Goal: Task Accomplishment & Management: Use online tool/utility

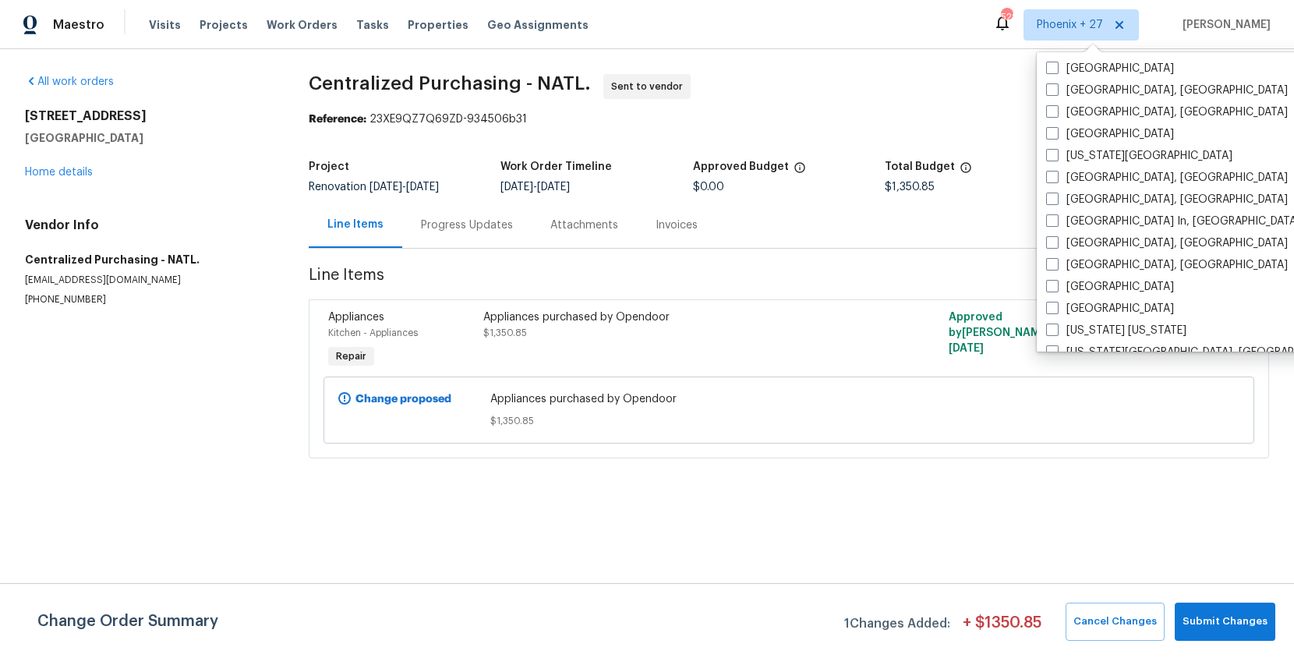
scroll to position [880, 0]
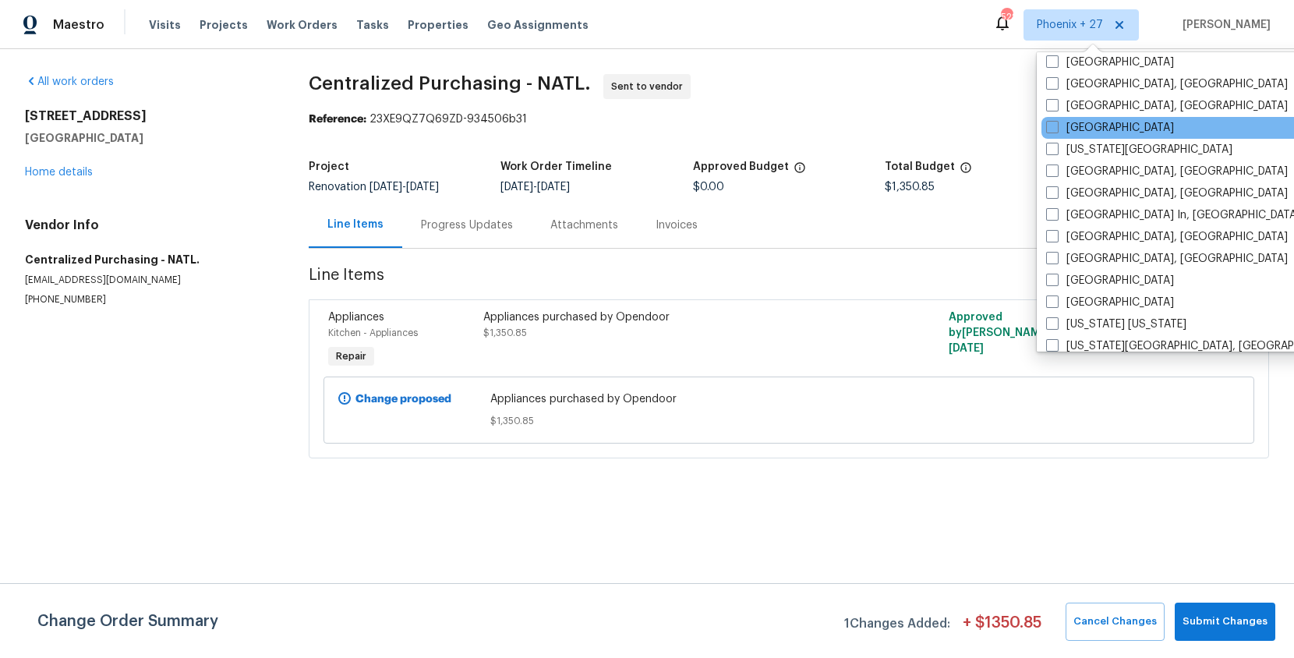
click at [1069, 117] on div "[GEOGRAPHIC_DATA]" at bounding box center [1198, 128] width 314 height 22
click at [1073, 127] on label "[GEOGRAPHIC_DATA]" at bounding box center [1110, 128] width 128 height 16
click at [1056, 127] on input "[GEOGRAPHIC_DATA]" at bounding box center [1051, 125] width 10 height 10
checkbox input "true"
drag, startPoint x: 363, startPoint y: 39, endPoint x: 332, endPoint y: 23, distance: 34.9
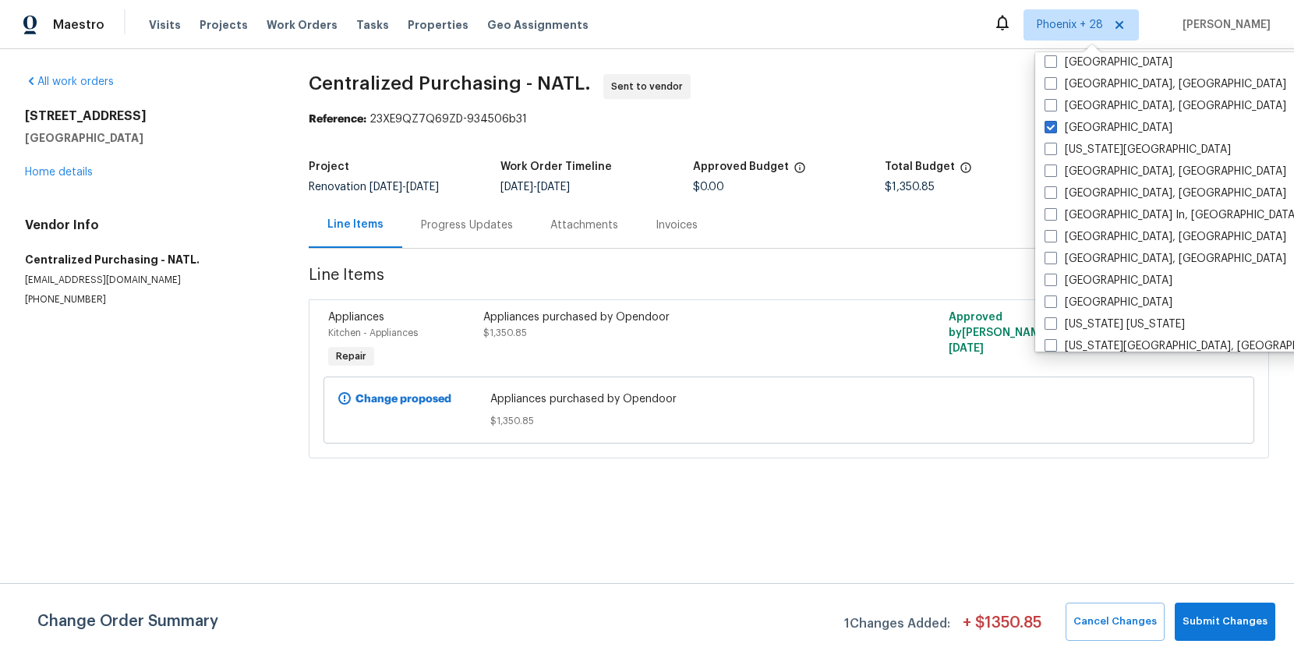
click at [362, 36] on div "Visits Projects Work Orders Tasks Properties Geo Assignments" at bounding box center [378, 24] width 458 height 31
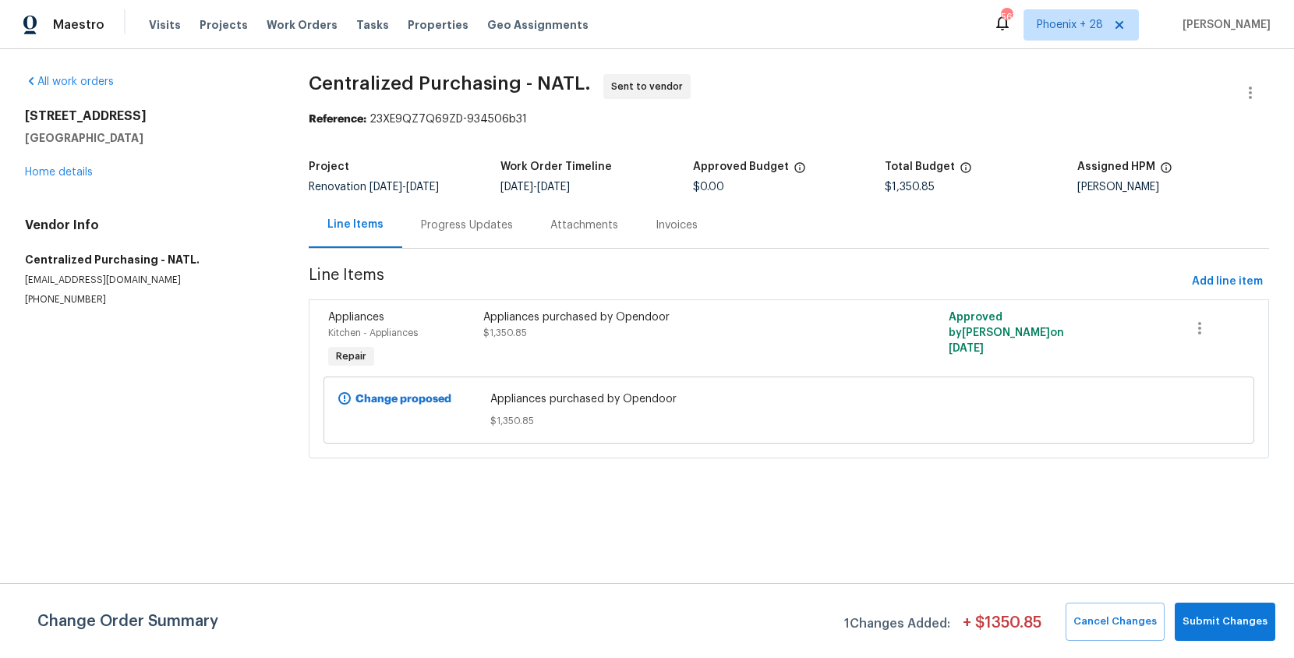
drag, startPoint x: 311, startPoint y: 27, endPoint x: 371, endPoint y: 48, distance: 63.3
click at [311, 27] on span "Work Orders" at bounding box center [302, 25] width 71 height 16
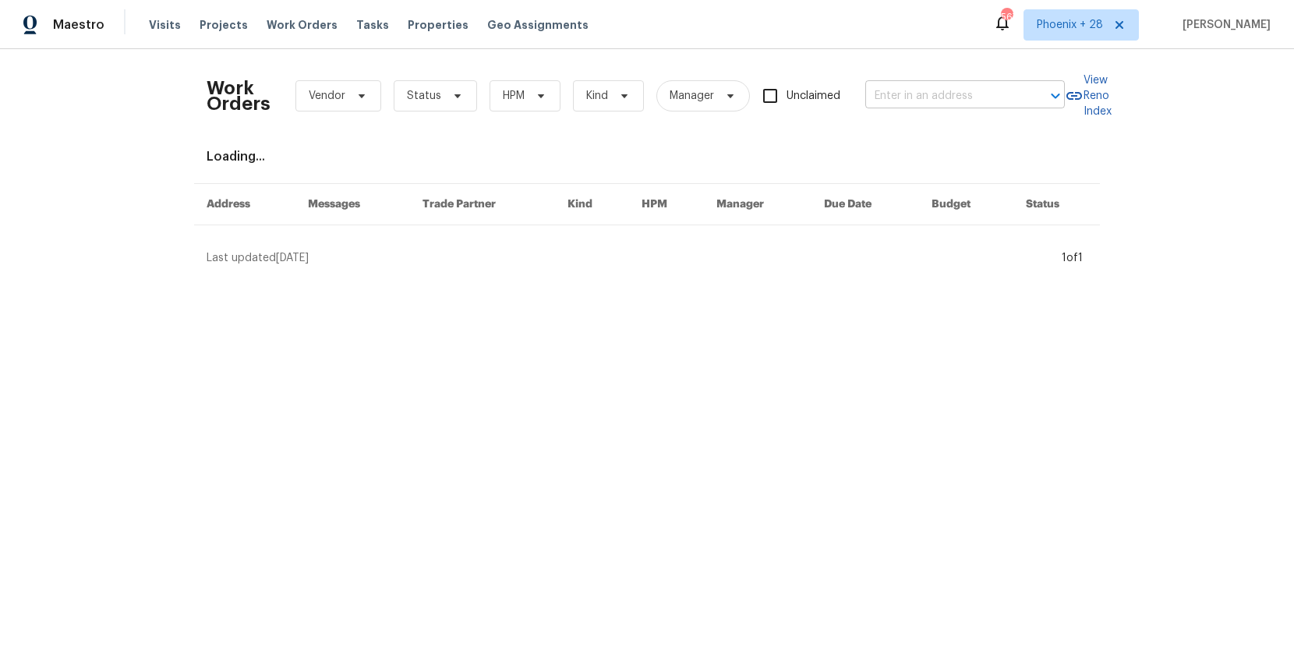
click at [903, 99] on input "text" at bounding box center [943, 96] width 156 height 24
paste input "[STREET_ADDRESS]"
type input "[STREET_ADDRESS]"
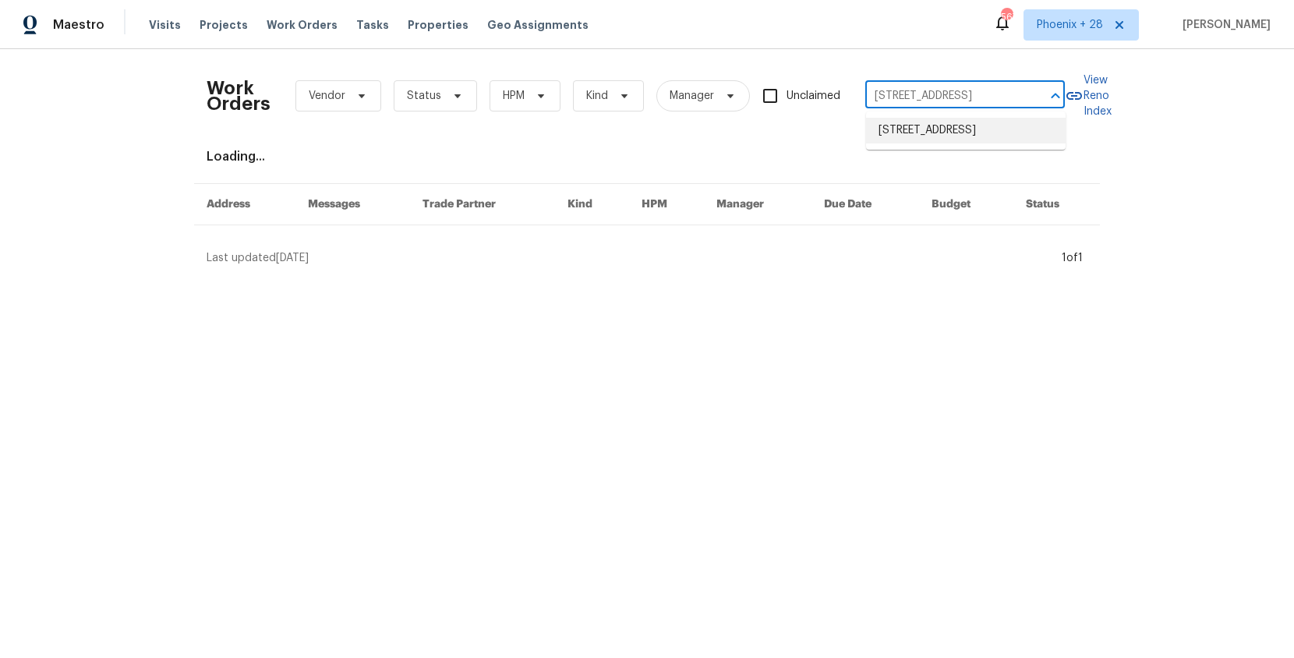
click at [930, 131] on li "[STREET_ADDRESS]" at bounding box center [966, 131] width 200 height 26
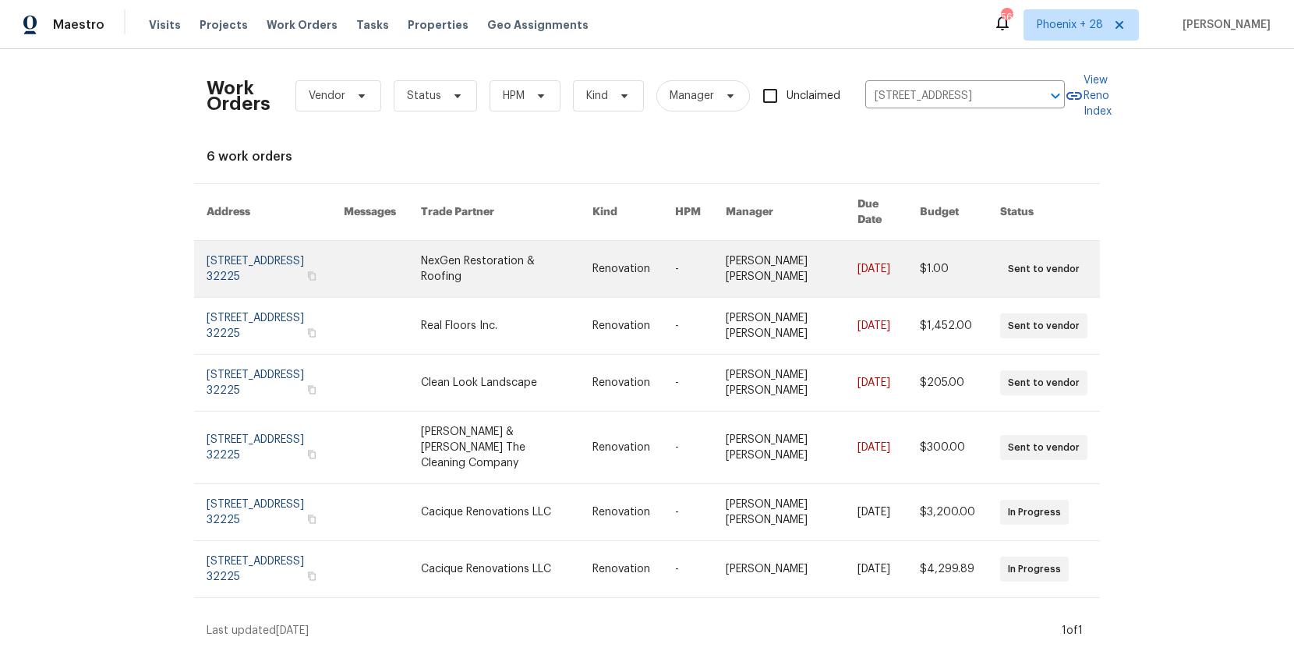
click at [509, 272] on link at bounding box center [506, 269] width 171 height 56
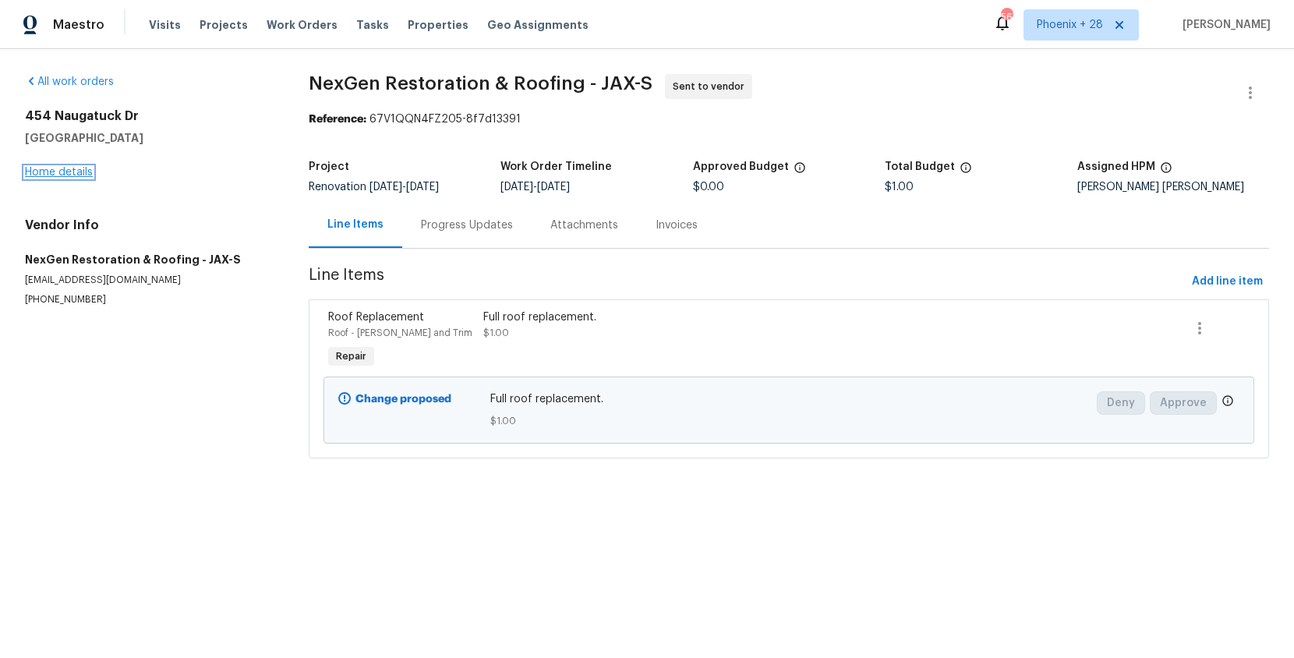
click at [68, 175] on link "Home details" at bounding box center [59, 172] width 68 height 11
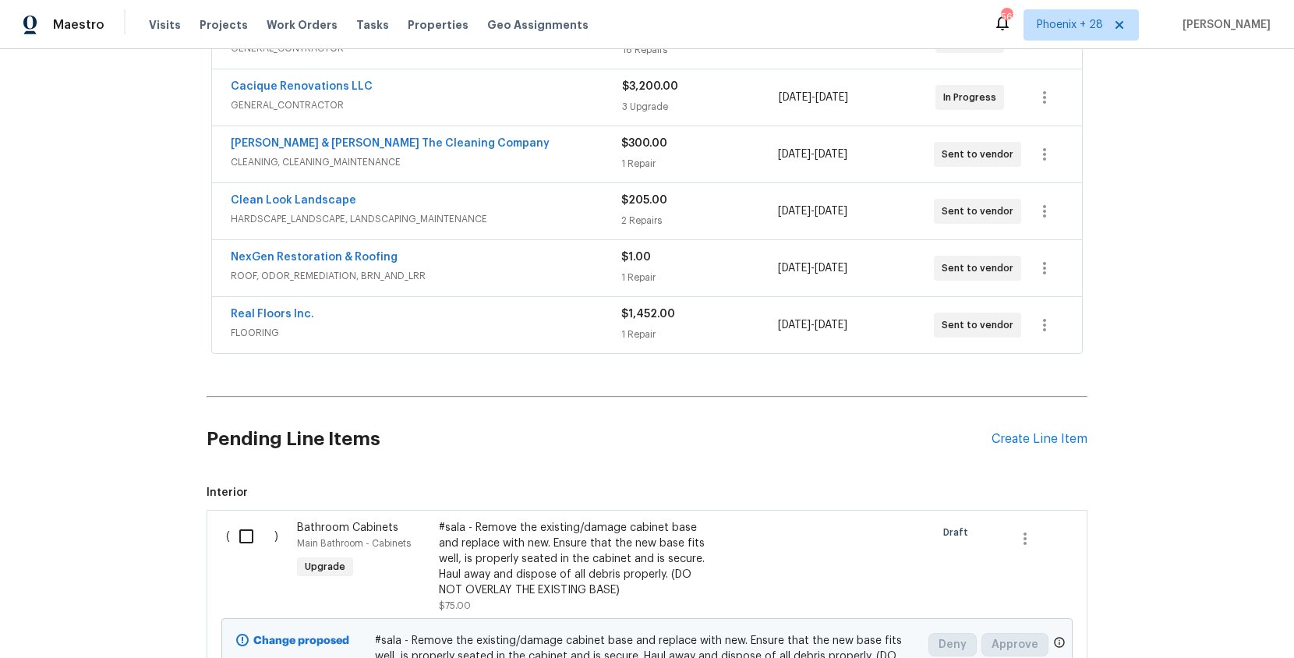
scroll to position [369, 0]
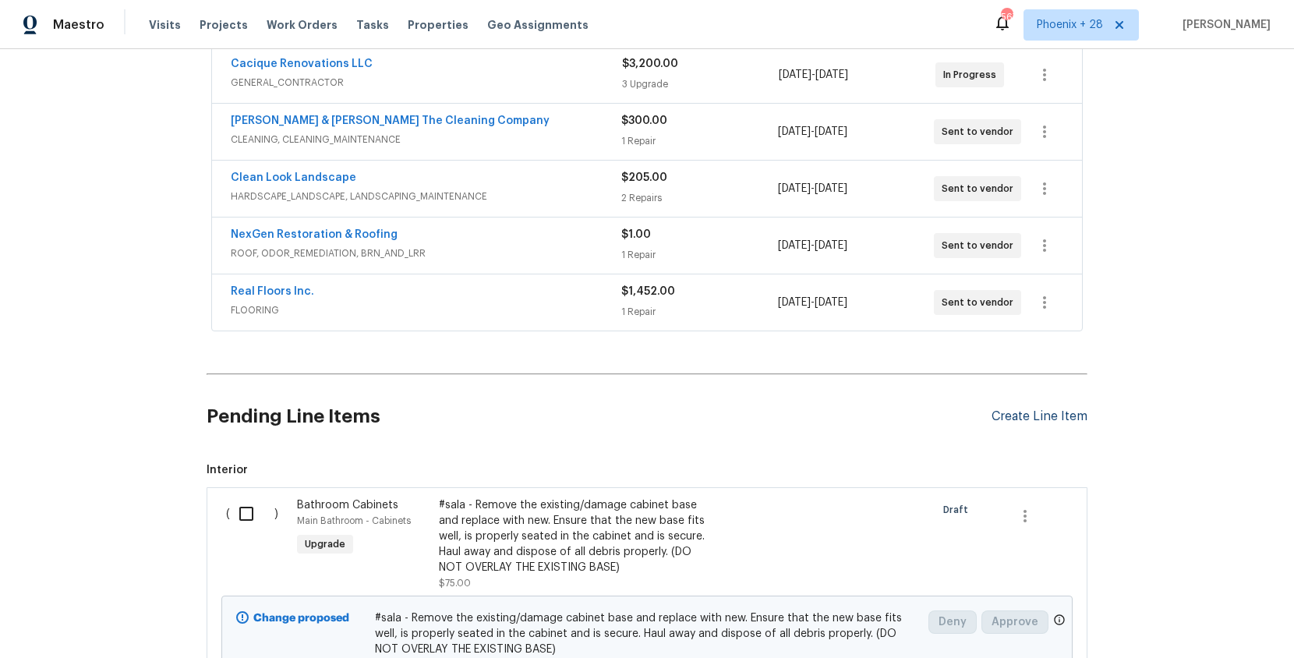
click at [1008, 412] on div "Create Line Item" at bounding box center [1039, 416] width 96 height 15
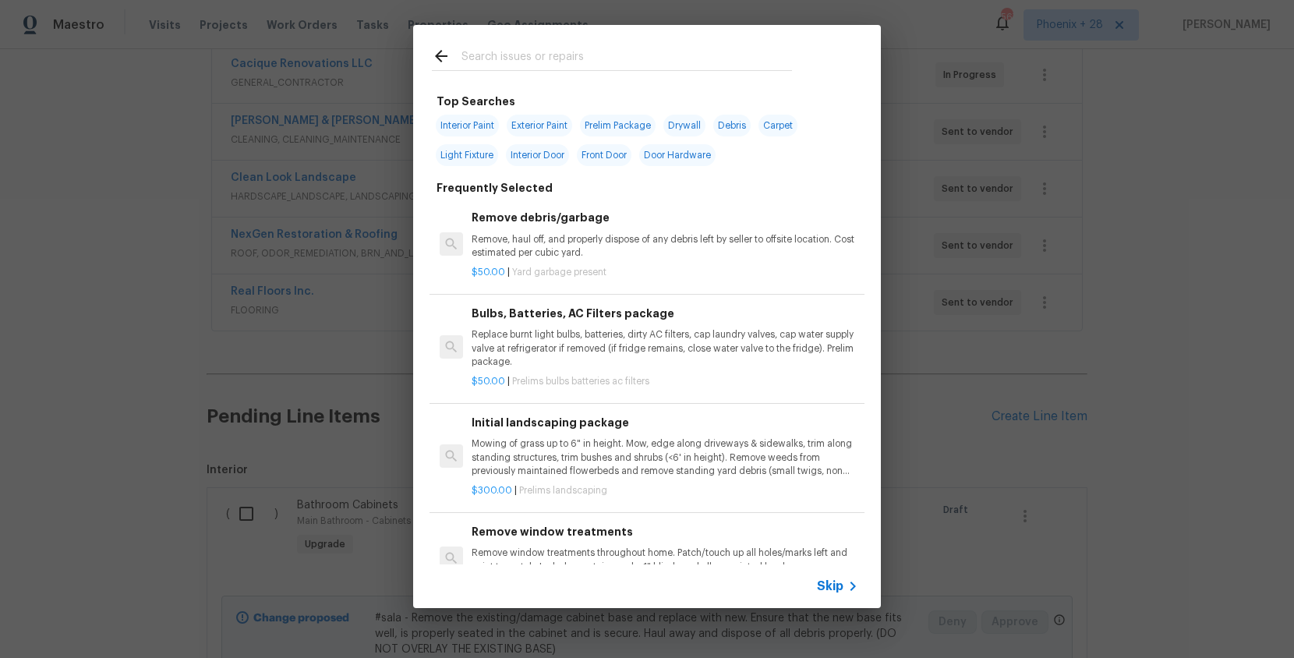
click at [594, 60] on input "text" at bounding box center [626, 58] width 330 height 23
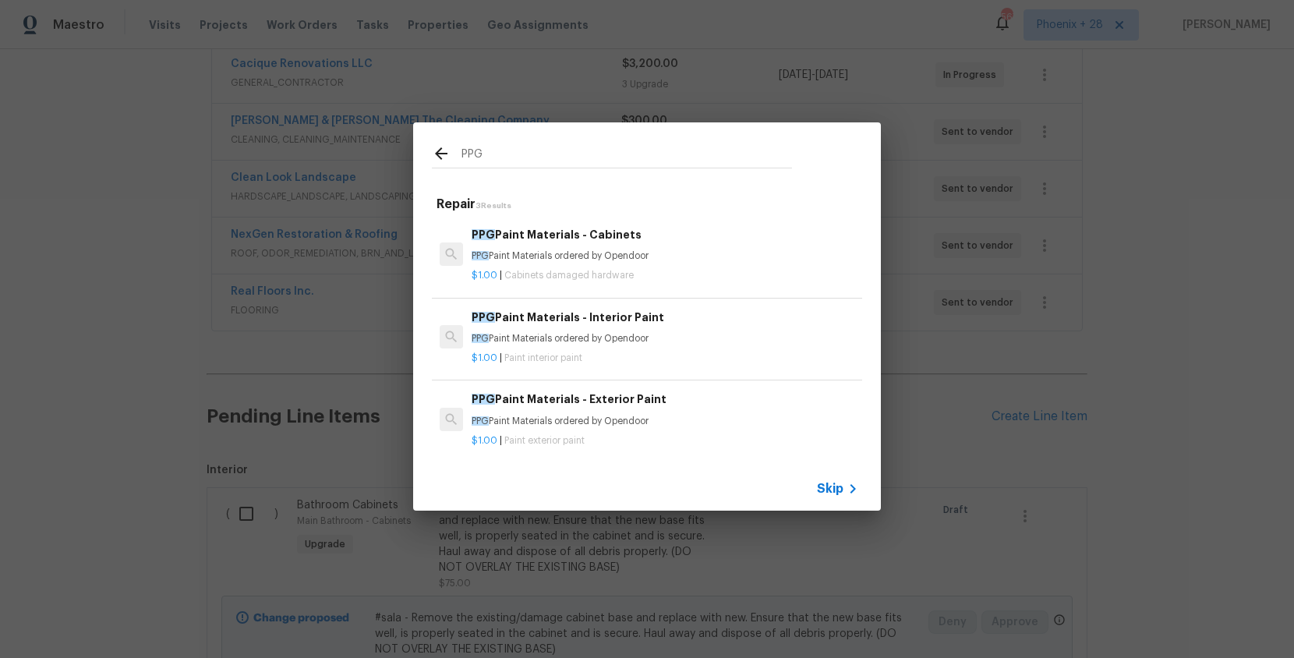
type input "PPG"
click at [661, 247] on div "PPG Paint Materials - Cabinets PPG Paint Materials ordered by Opendoor" at bounding box center [665, 244] width 387 height 37
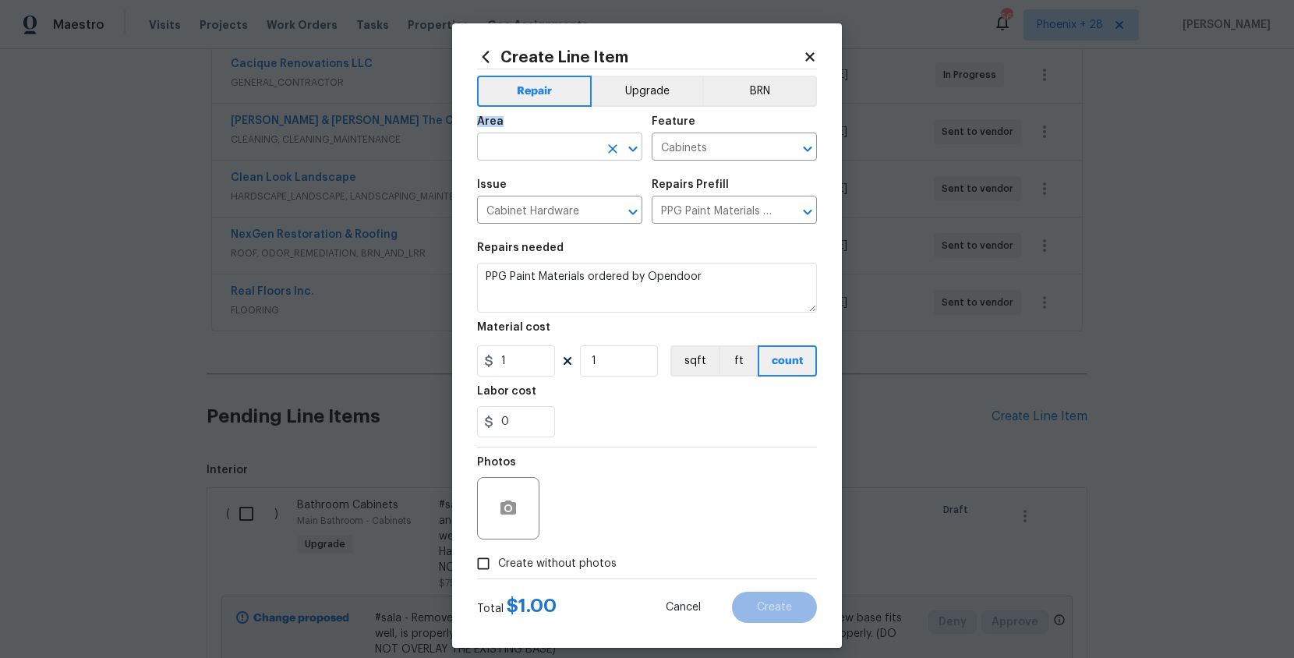
drag, startPoint x: 504, startPoint y: 115, endPoint x: 519, endPoint y: 147, distance: 35.6
click at [507, 124] on span "Area ​" at bounding box center [559, 138] width 165 height 63
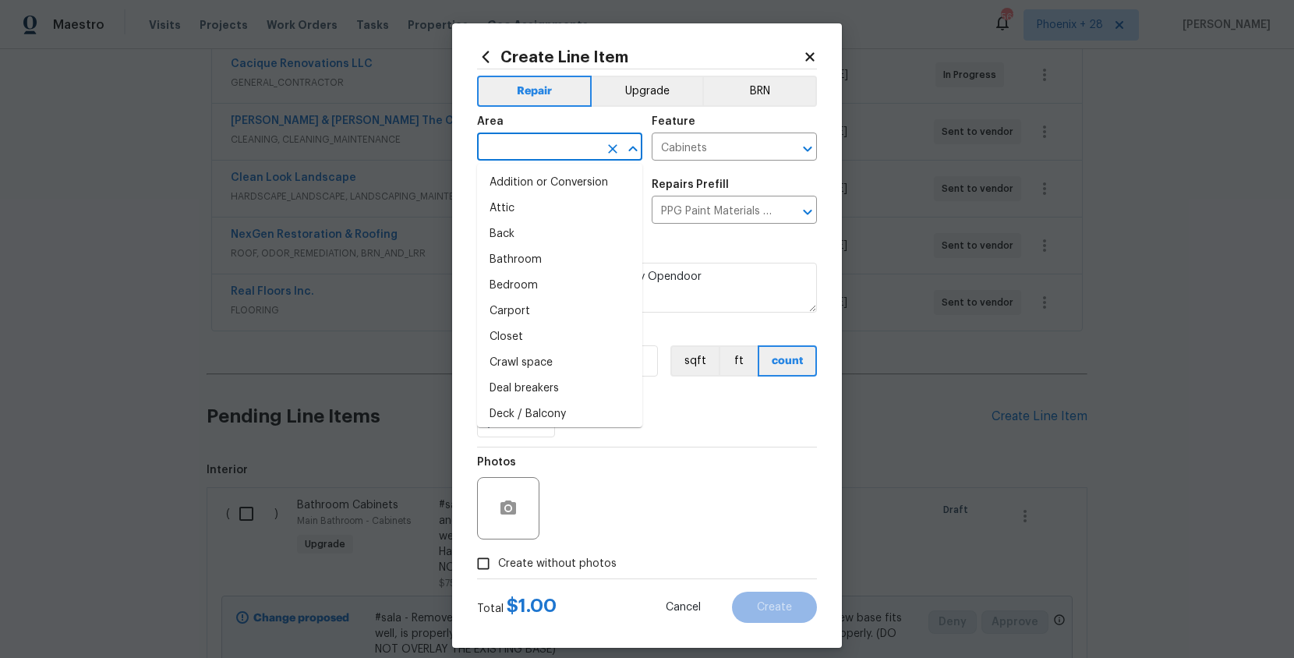
click at [519, 147] on input "text" at bounding box center [538, 148] width 122 height 24
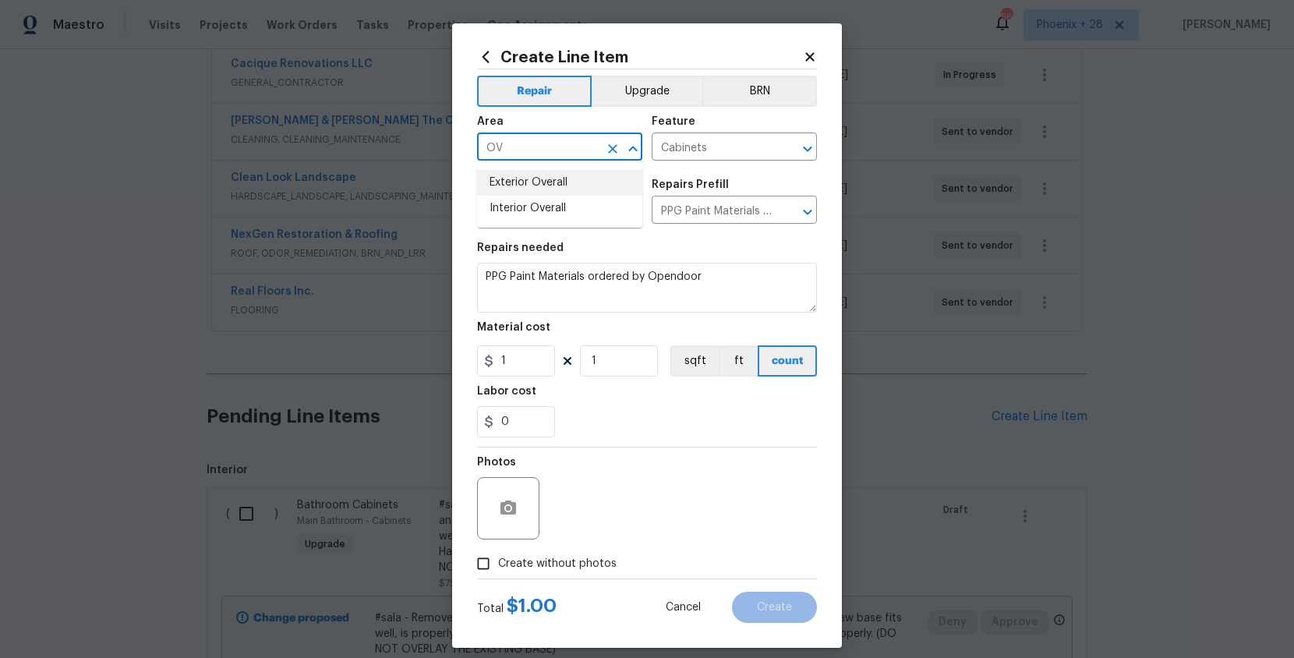
click at [532, 197] on li "Interior Overall" at bounding box center [559, 209] width 165 height 26
type input "Interior Overall"
click at [522, 357] on input "1" at bounding box center [516, 360] width 78 height 31
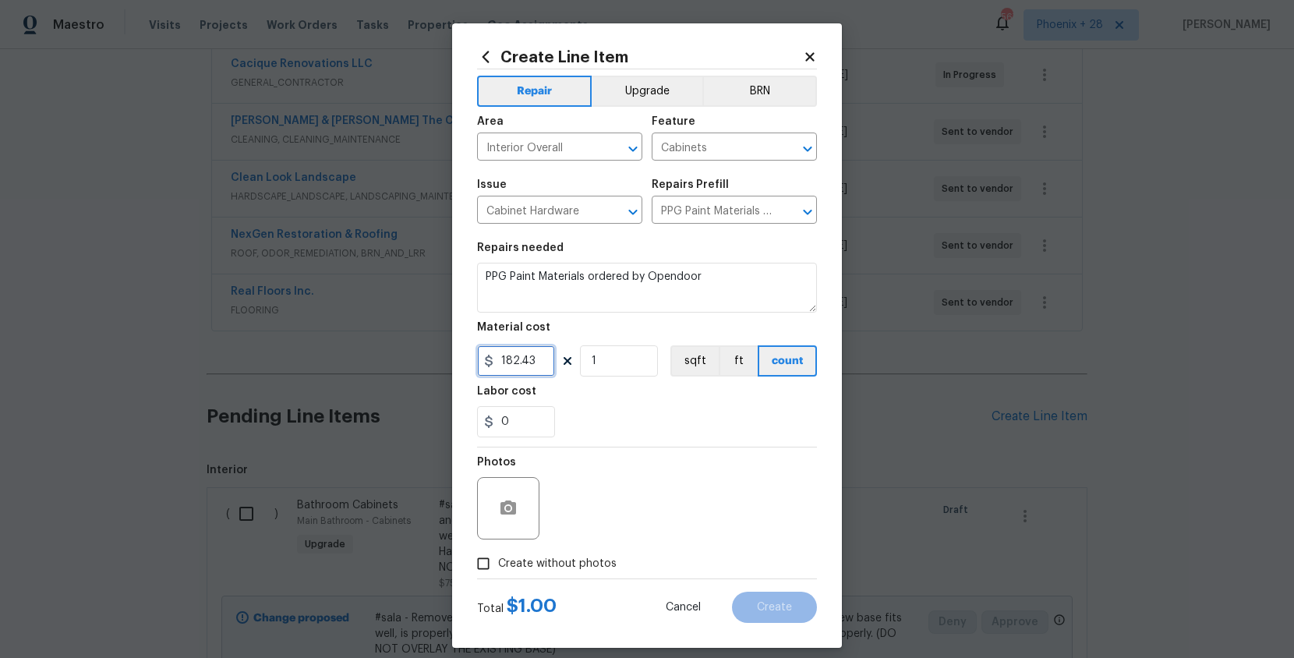
type input "182.43"
click at [601, 547] on div "Photos" at bounding box center [647, 497] width 340 height 101
click at [601, 564] on span "Create without photos" at bounding box center [557, 564] width 118 height 16
click at [498, 564] on input "Create without photos" at bounding box center [483, 564] width 30 height 30
checkbox input "true"
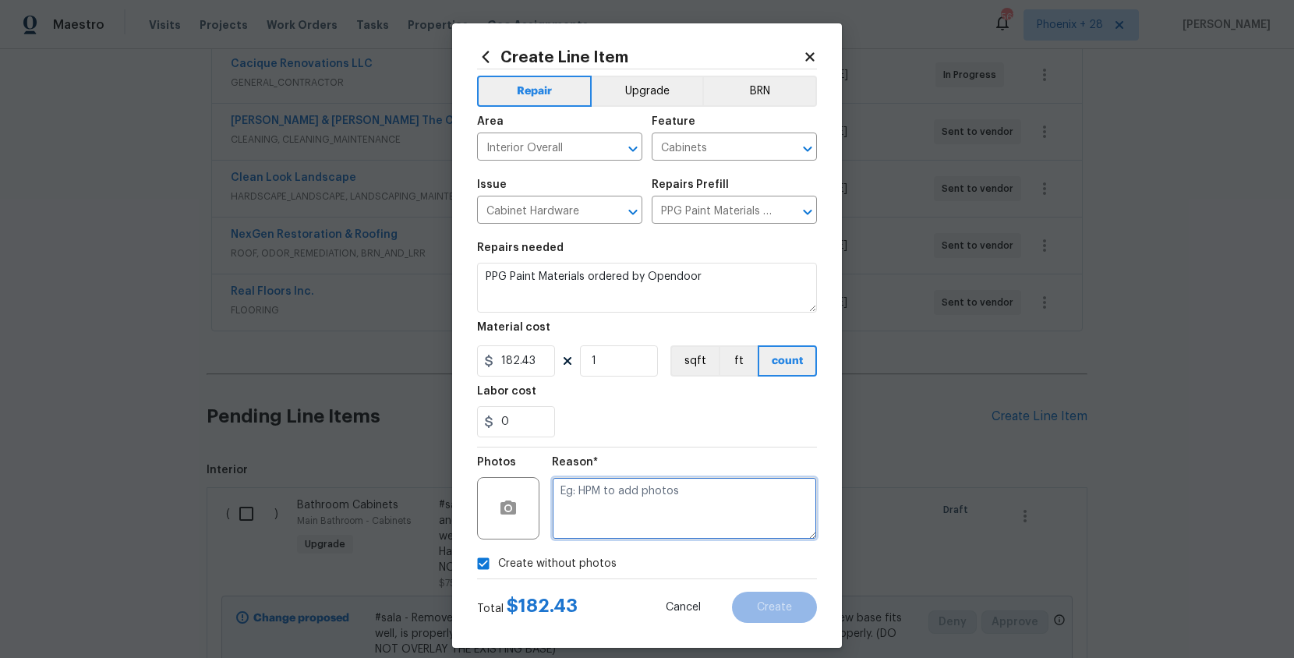
click at [636, 500] on textarea at bounding box center [684, 508] width 265 height 62
type textarea "NA"
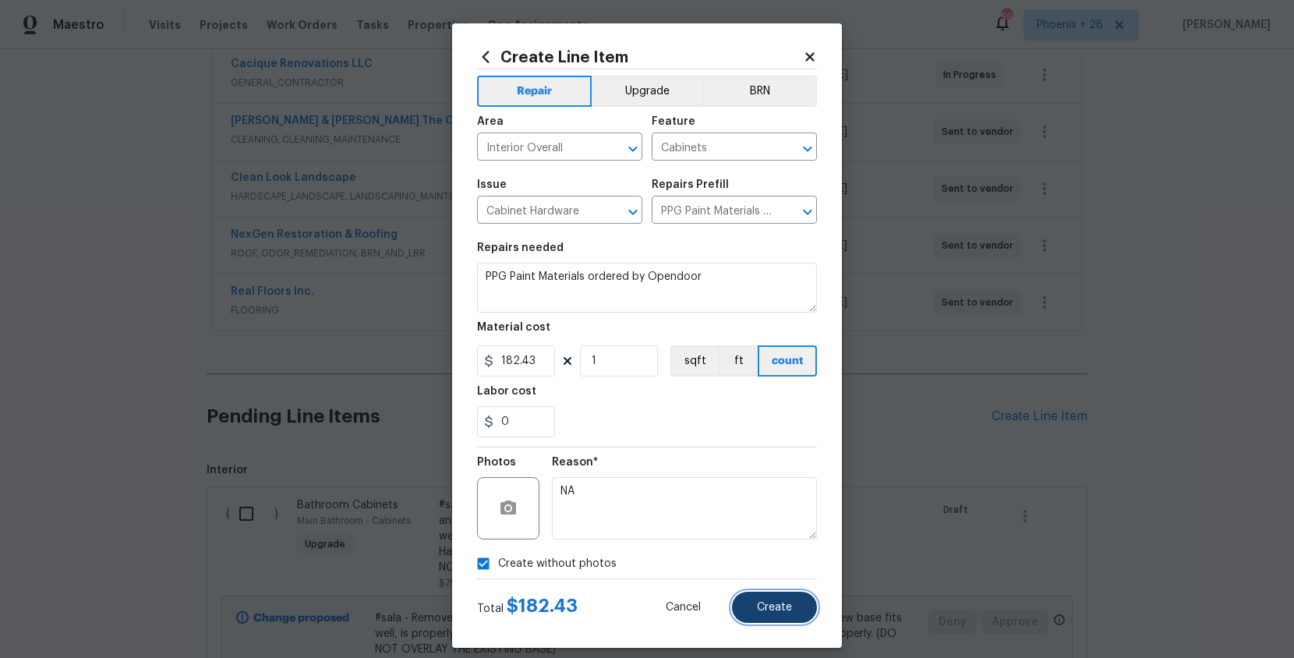
click at [772, 593] on button "Create" at bounding box center [774, 607] width 85 height 31
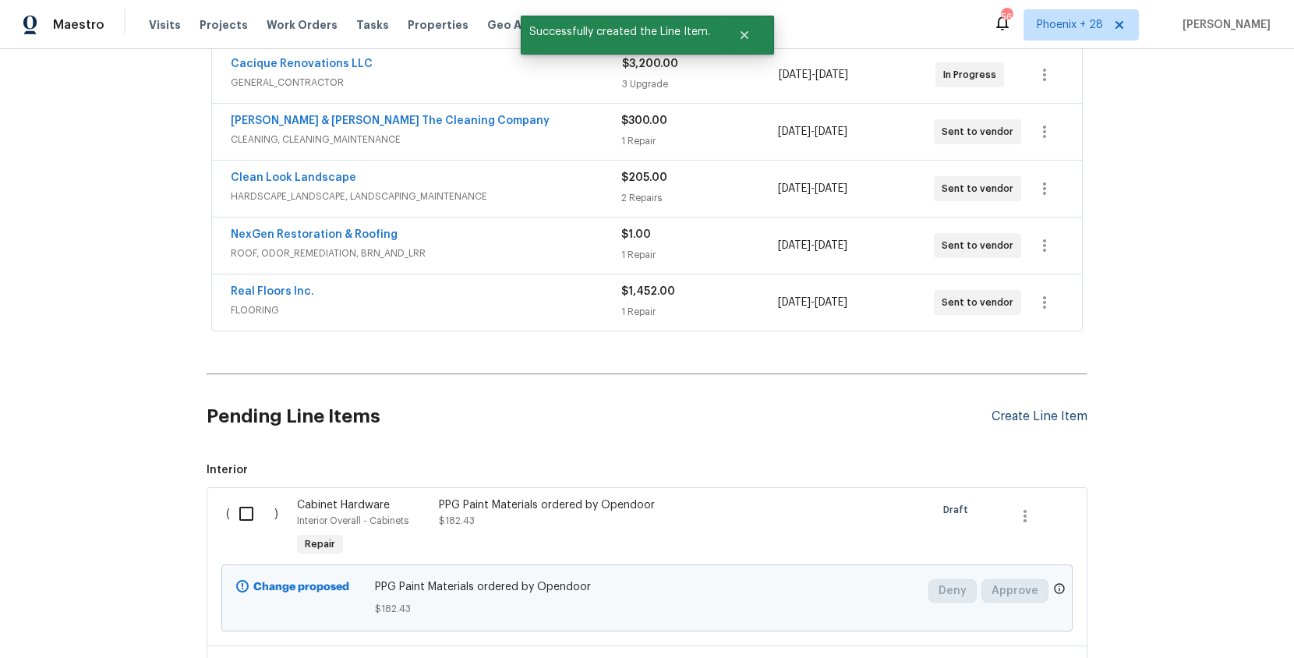
click at [1021, 409] on div "Create Line Item" at bounding box center [1039, 416] width 96 height 15
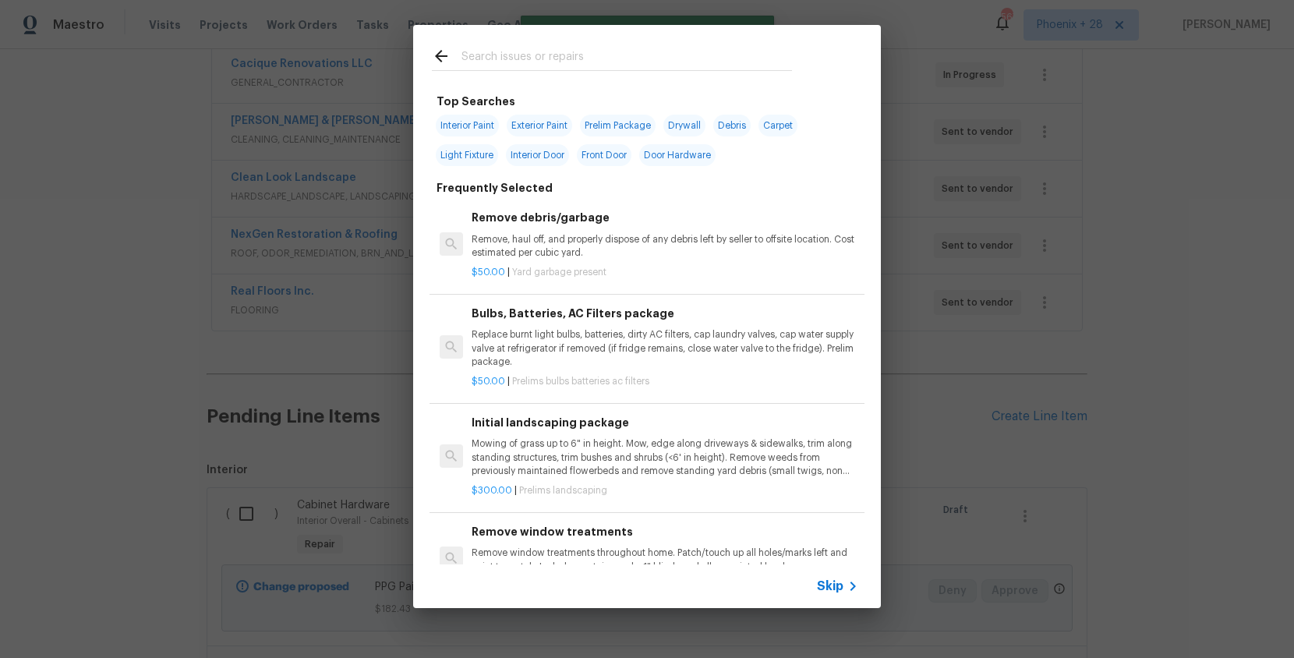
click at [501, 44] on div at bounding box center [612, 56] width 398 height 62
click at [520, 58] on input "text" at bounding box center [626, 58] width 330 height 23
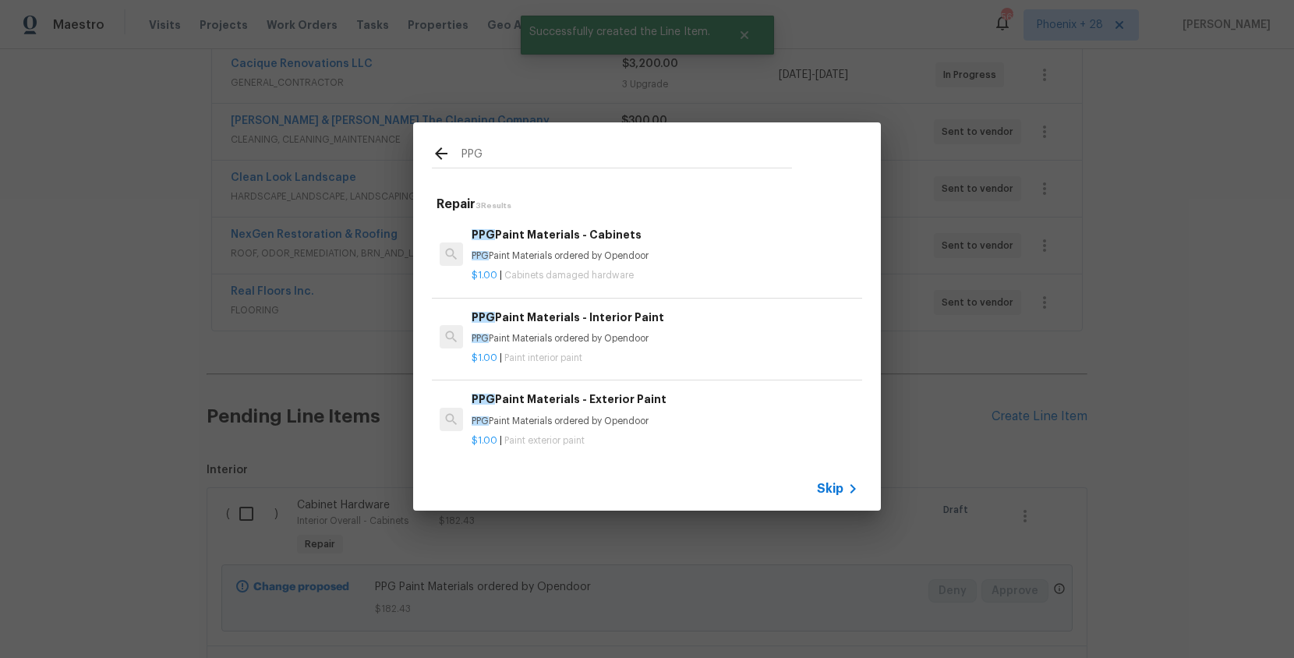
type input "PPG"
click at [682, 346] on div "$1.00 | Paint interior paint" at bounding box center [665, 354] width 387 height 19
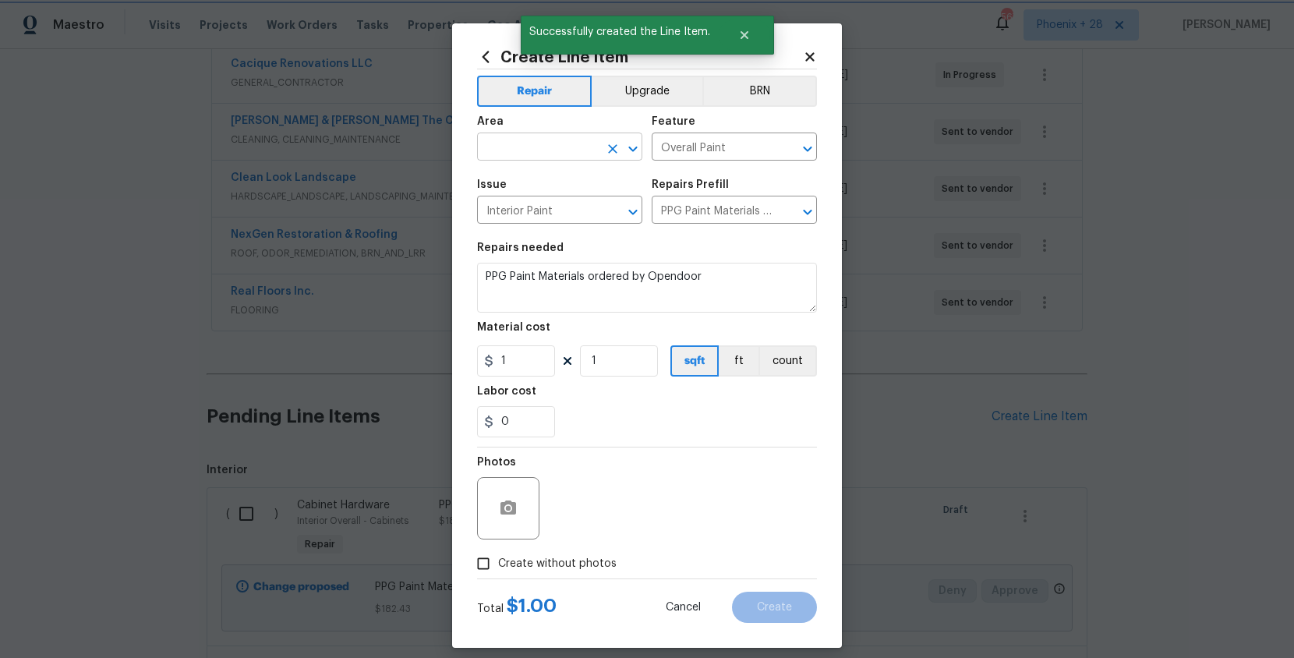
click at [521, 133] on div "Area" at bounding box center [559, 126] width 165 height 20
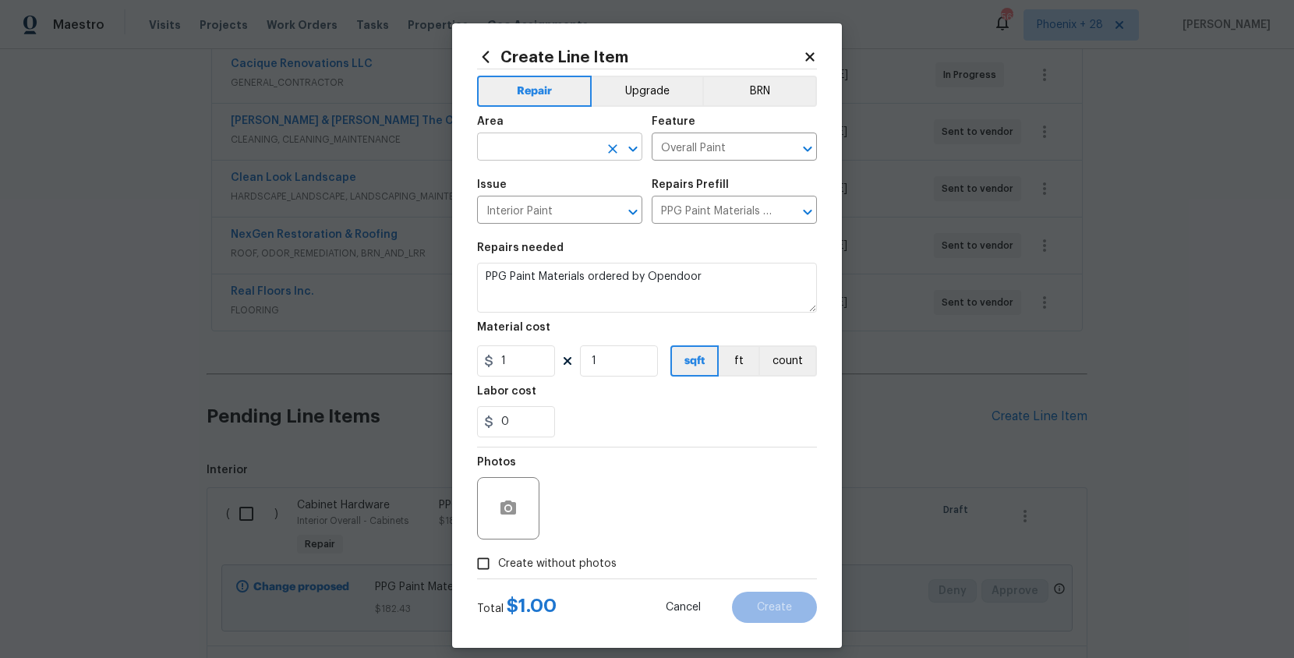
click at [524, 136] on input "text" at bounding box center [538, 148] width 122 height 24
type input "P"
drag, startPoint x: 572, startPoint y: 205, endPoint x: 549, endPoint y: 320, distance: 117.5
click at [572, 205] on li "Interior Overall" at bounding box center [559, 209] width 165 height 26
type input "Interior Overall"
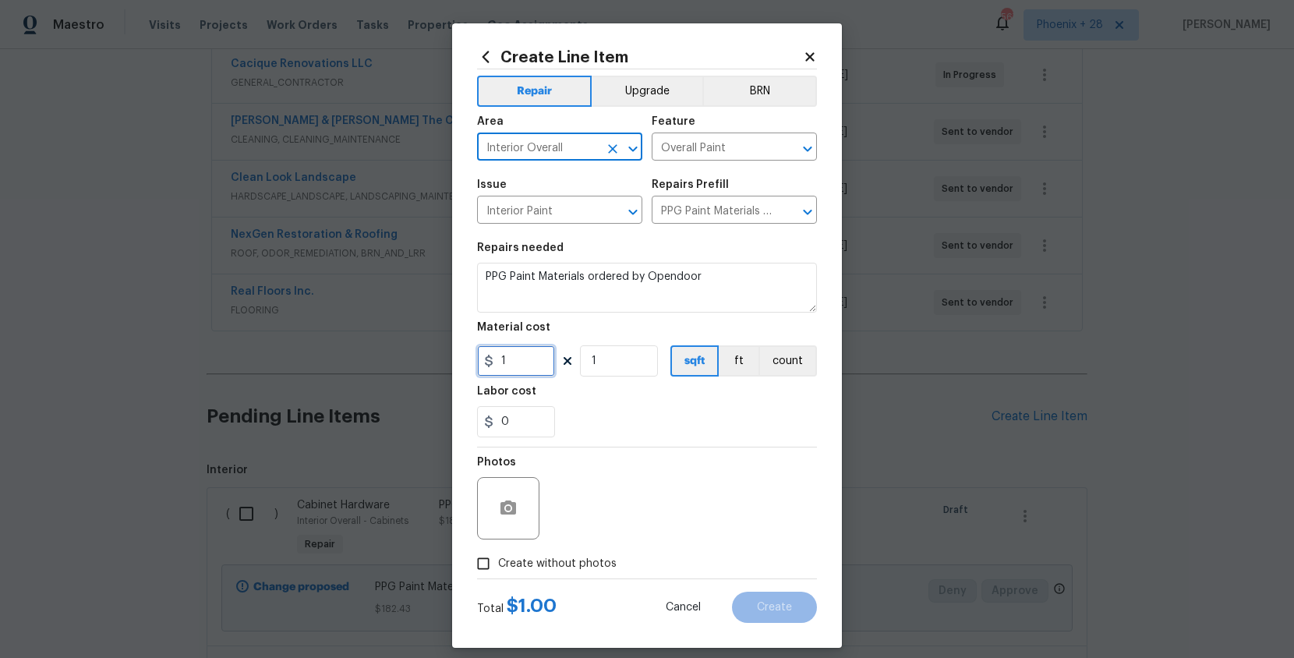
click at [525, 349] on input "1" at bounding box center [516, 360] width 78 height 31
drag, startPoint x: 515, startPoint y: 361, endPoint x: 476, endPoint y: 357, distance: 39.2
click at [477, 357] on input "1" at bounding box center [516, 360] width 78 height 31
type input "447.83"
drag, startPoint x: 550, startPoint y: 571, endPoint x: 560, endPoint y: 561, distance: 13.8
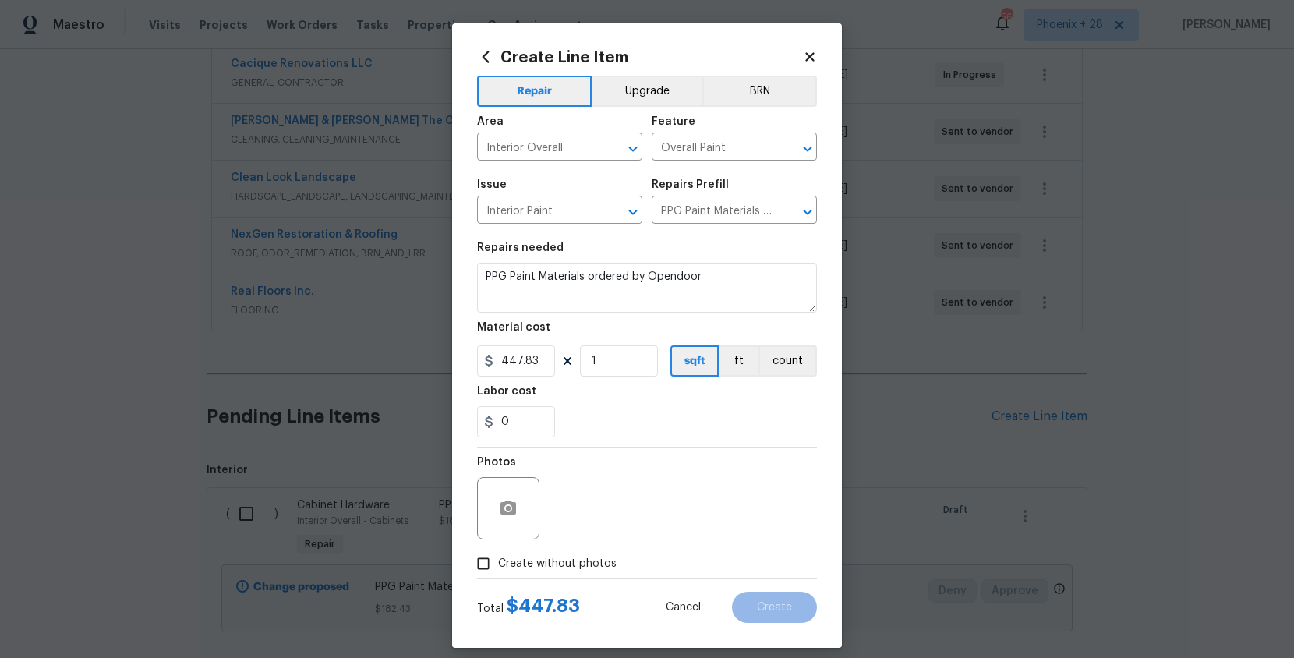
click at [551, 570] on label "Create without photos" at bounding box center [542, 564] width 148 height 30
click at [498, 570] on input "Create without photos" at bounding box center [483, 564] width 30 height 30
checkbox input "true"
click at [590, 516] on textarea at bounding box center [684, 508] width 265 height 62
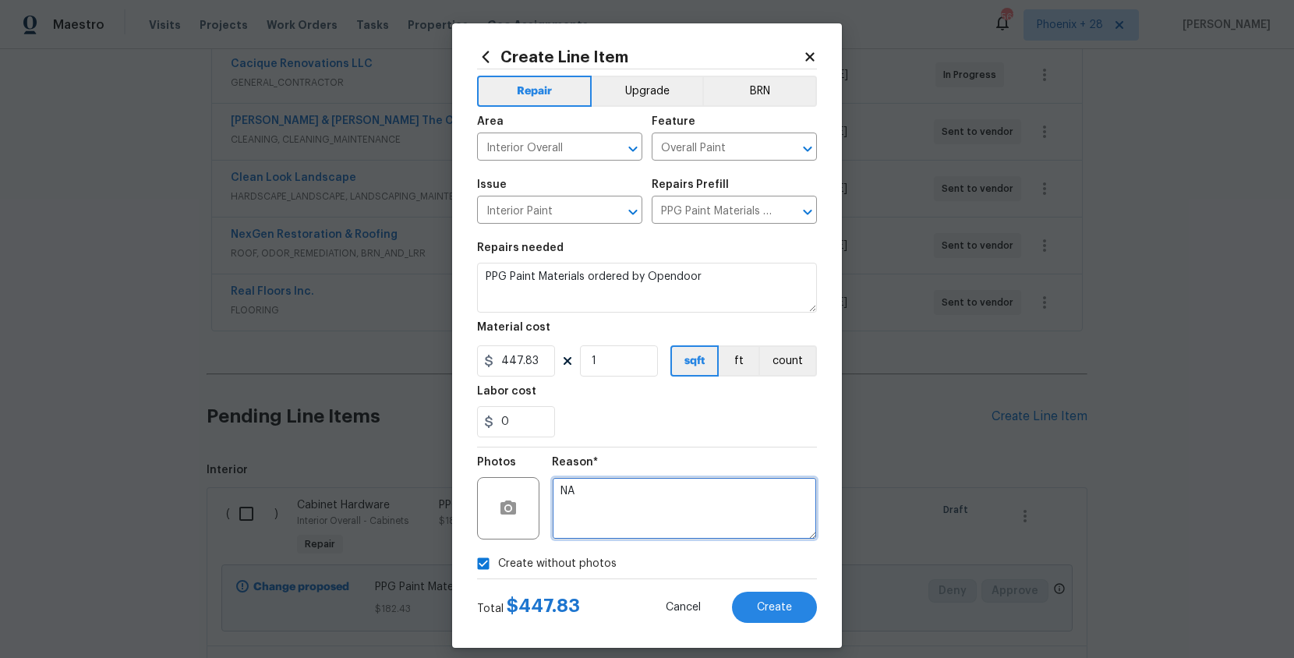
type textarea "NA"
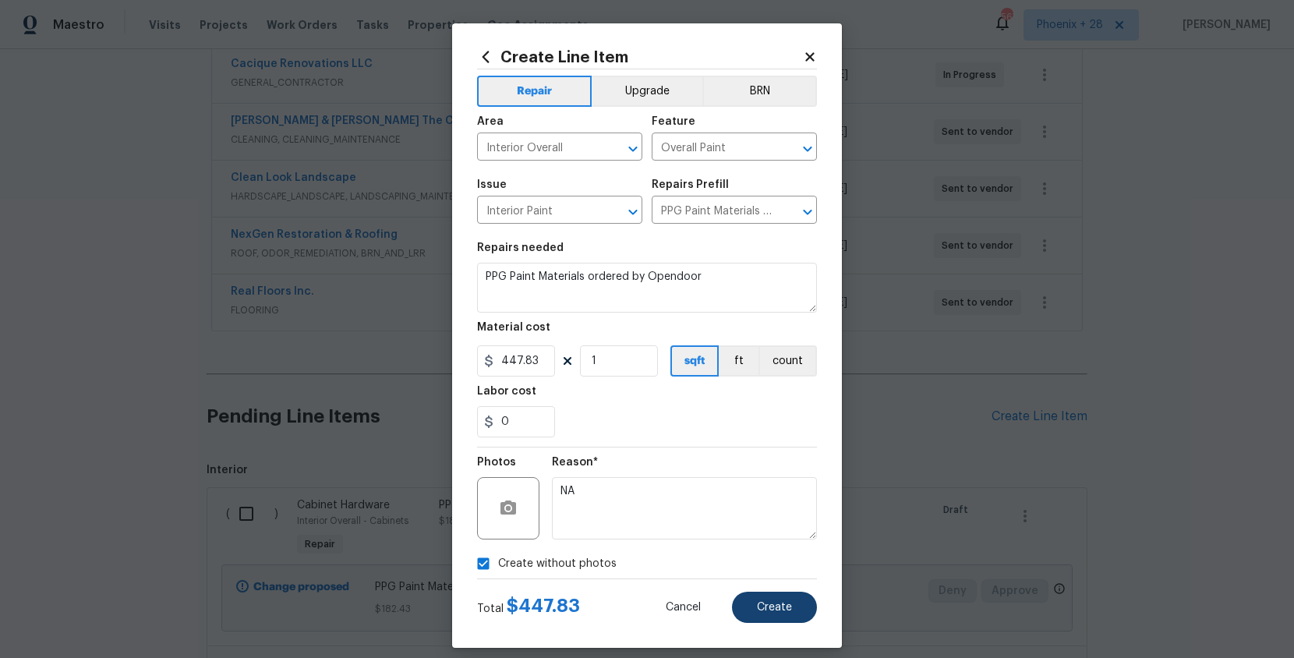
drag, startPoint x: 737, startPoint y: 578, endPoint x: 767, endPoint y: 602, distance: 38.7
click at [751, 585] on form "Repair Upgrade BRN Area Interior Overall ​ Feature Overall Paint ​ Issue Interi…" at bounding box center [647, 345] width 340 height 553
click at [767, 602] on span "Create" at bounding box center [774, 608] width 35 height 12
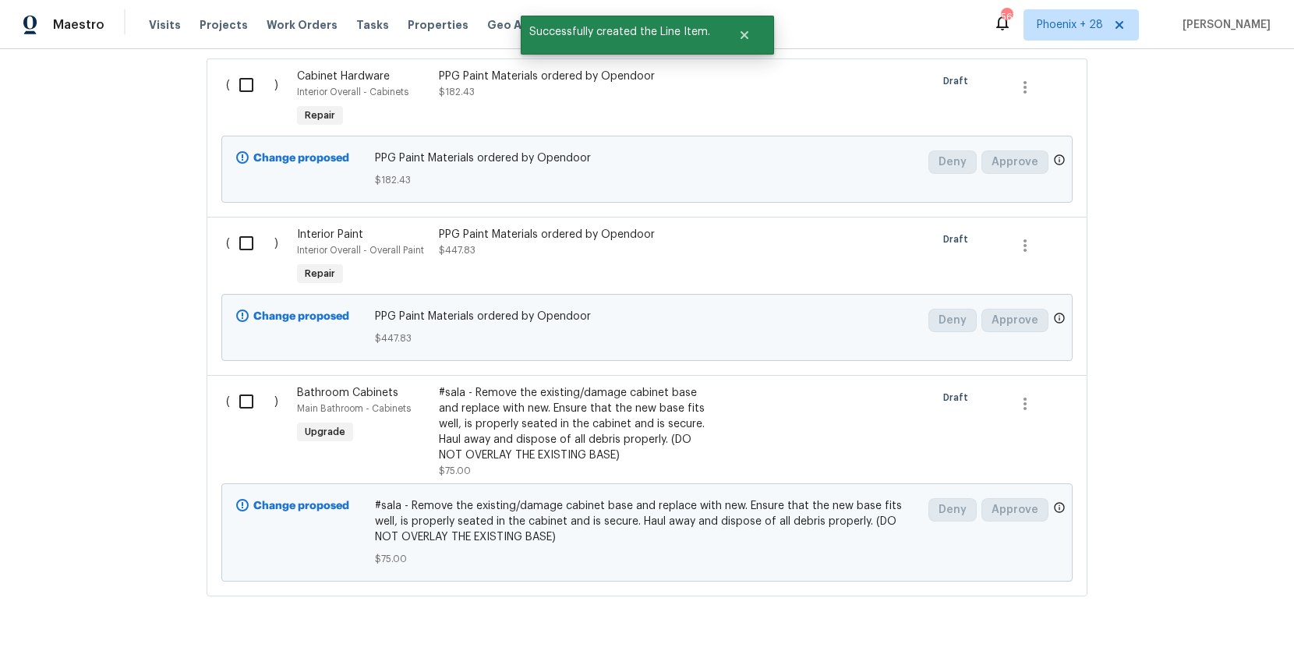
scroll to position [819, 0]
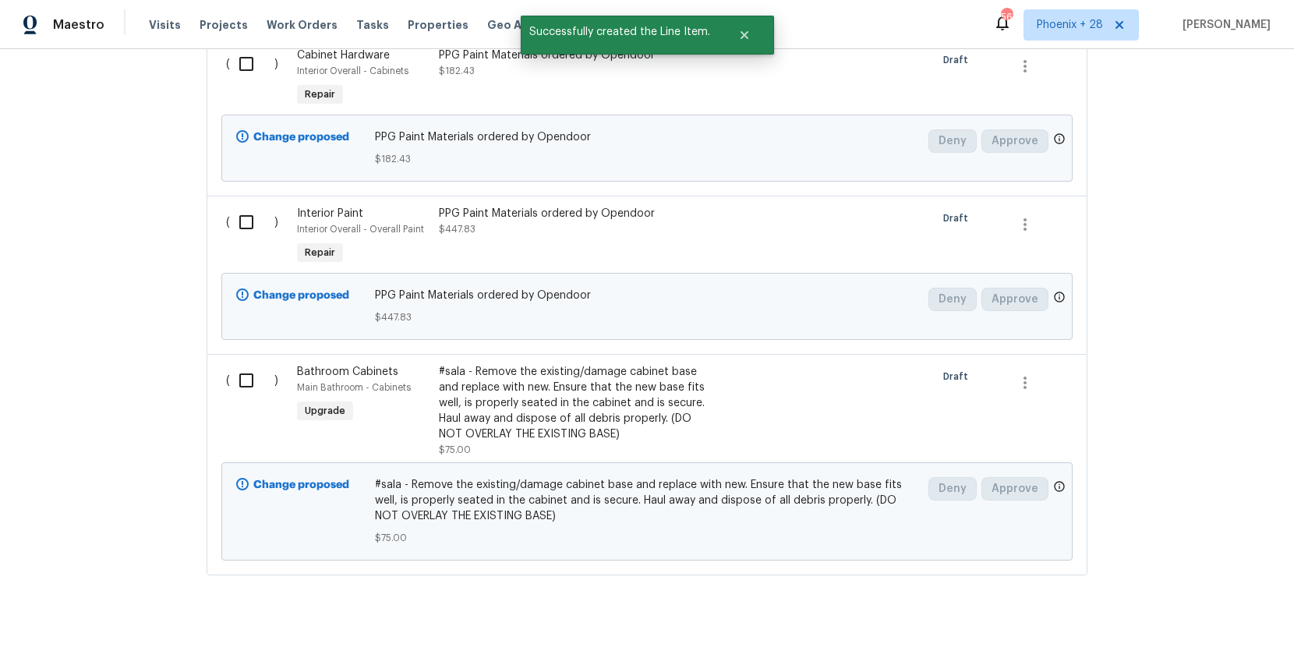
click at [238, 218] on input "checkbox" at bounding box center [252, 222] width 44 height 33
checkbox input "true"
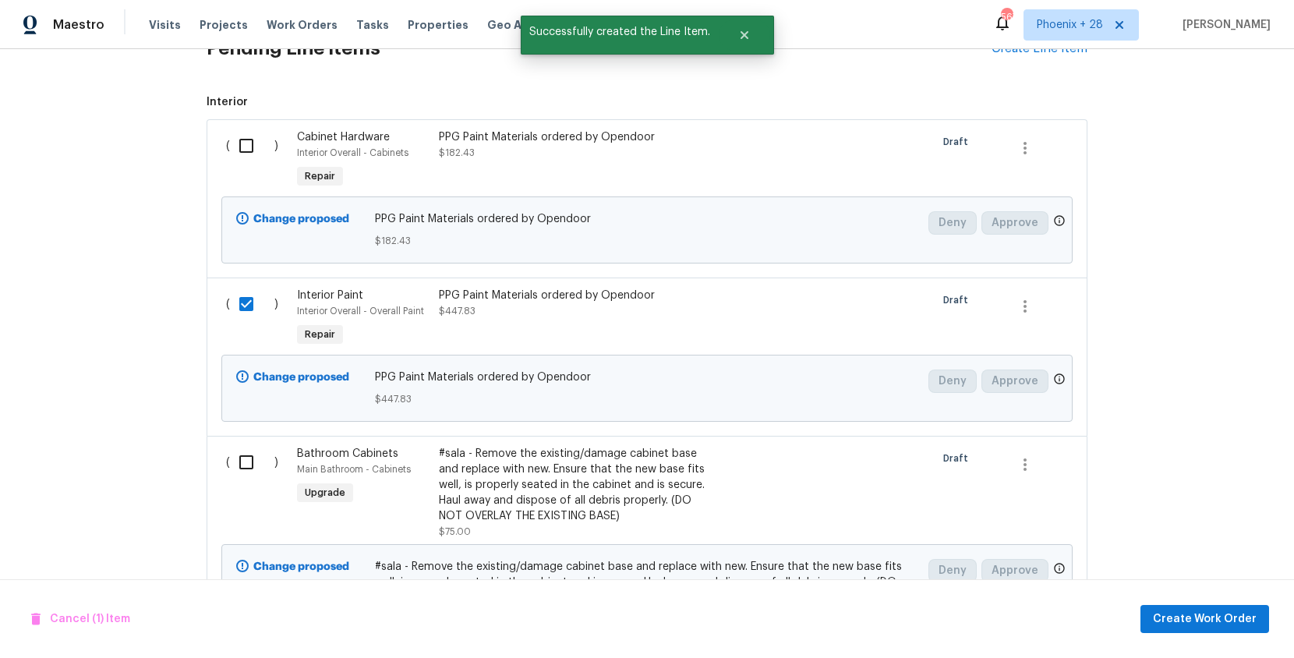
scroll to position [732, 0]
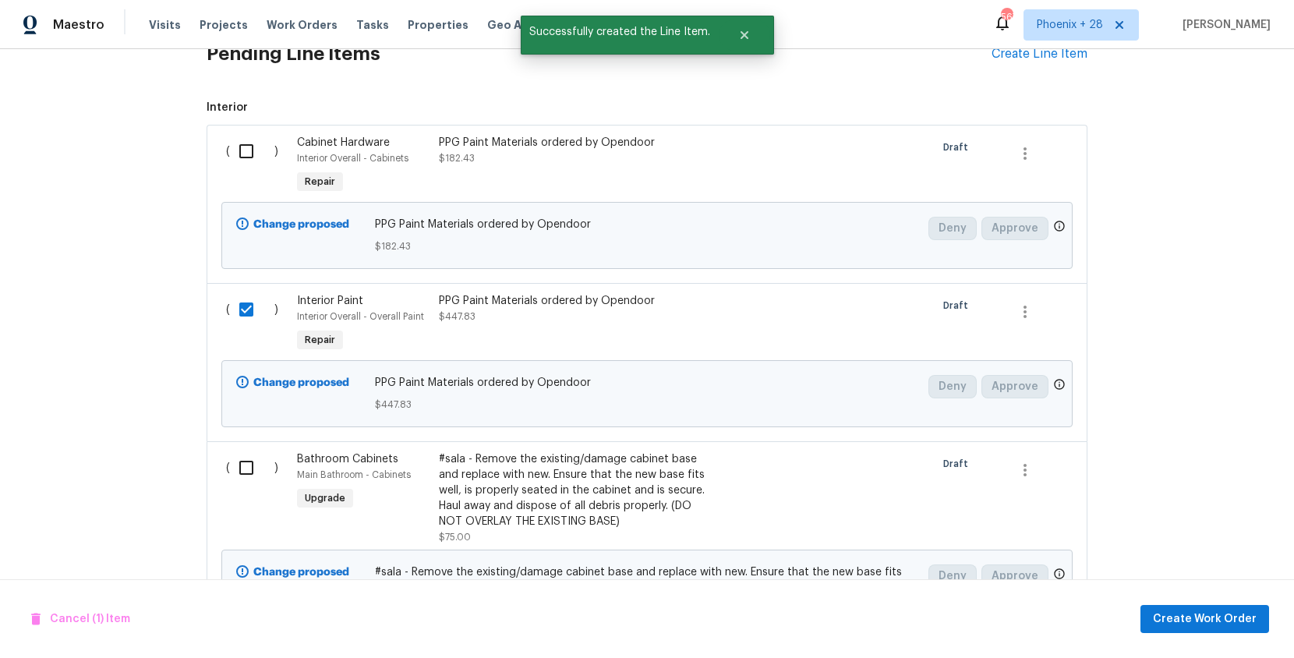
click at [231, 143] on input "checkbox" at bounding box center [252, 151] width 44 height 33
checkbox input "true"
click at [1168, 617] on span "Create Work Order" at bounding box center [1205, 619] width 104 height 19
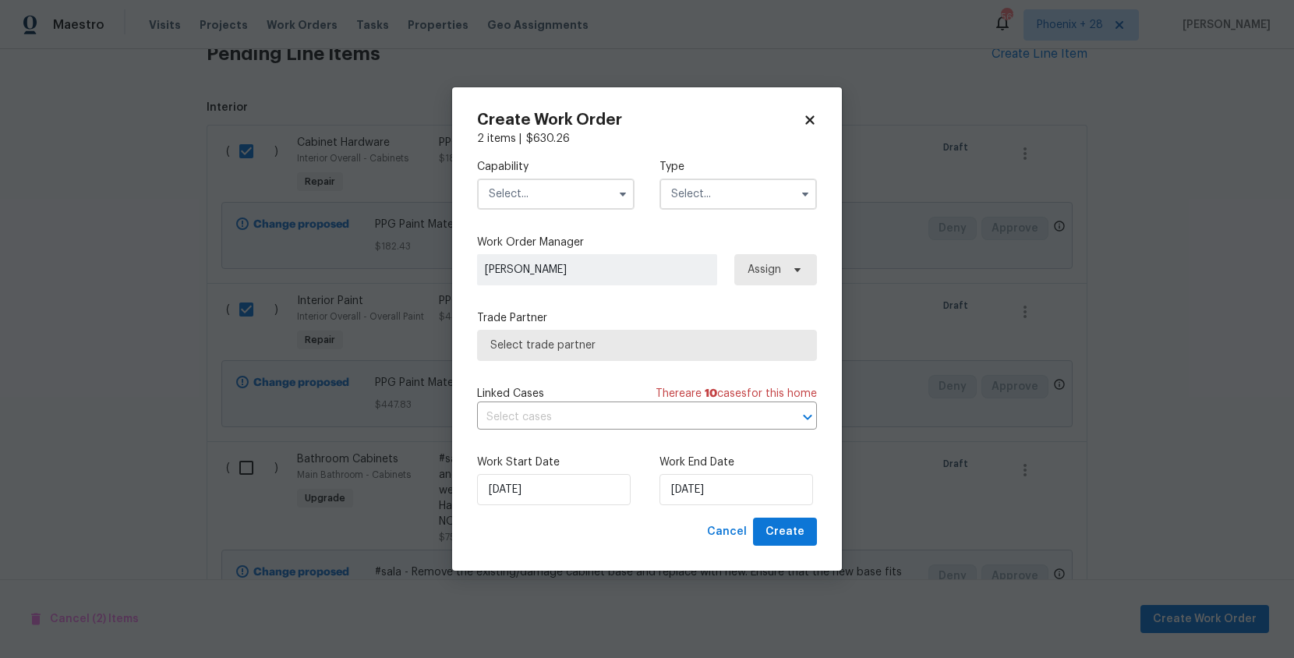
drag, startPoint x: 569, startPoint y: 180, endPoint x: 567, endPoint y: 193, distance: 12.6
click at [569, 180] on input "text" at bounding box center [555, 193] width 157 height 31
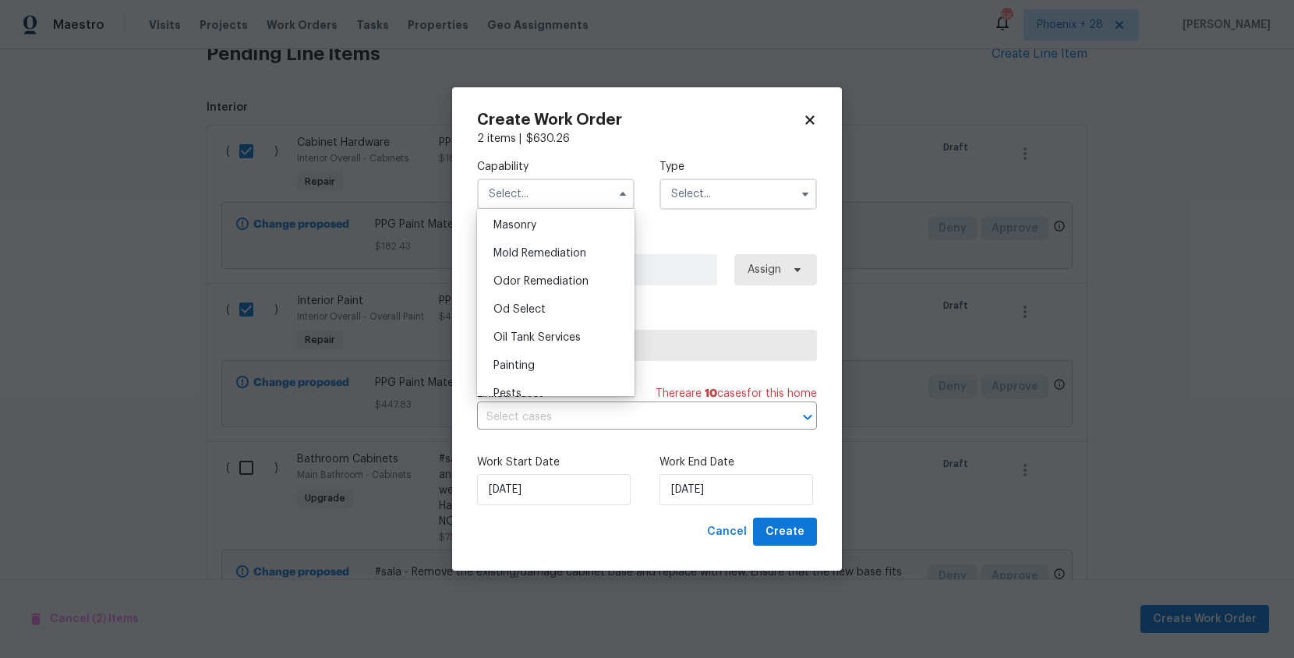
scroll to position [1209, 0]
drag, startPoint x: 562, startPoint y: 316, endPoint x: 680, endPoint y: 238, distance: 142.2
click at [562, 316] on div "Painting" at bounding box center [556, 327] width 150 height 28
type input "Painting"
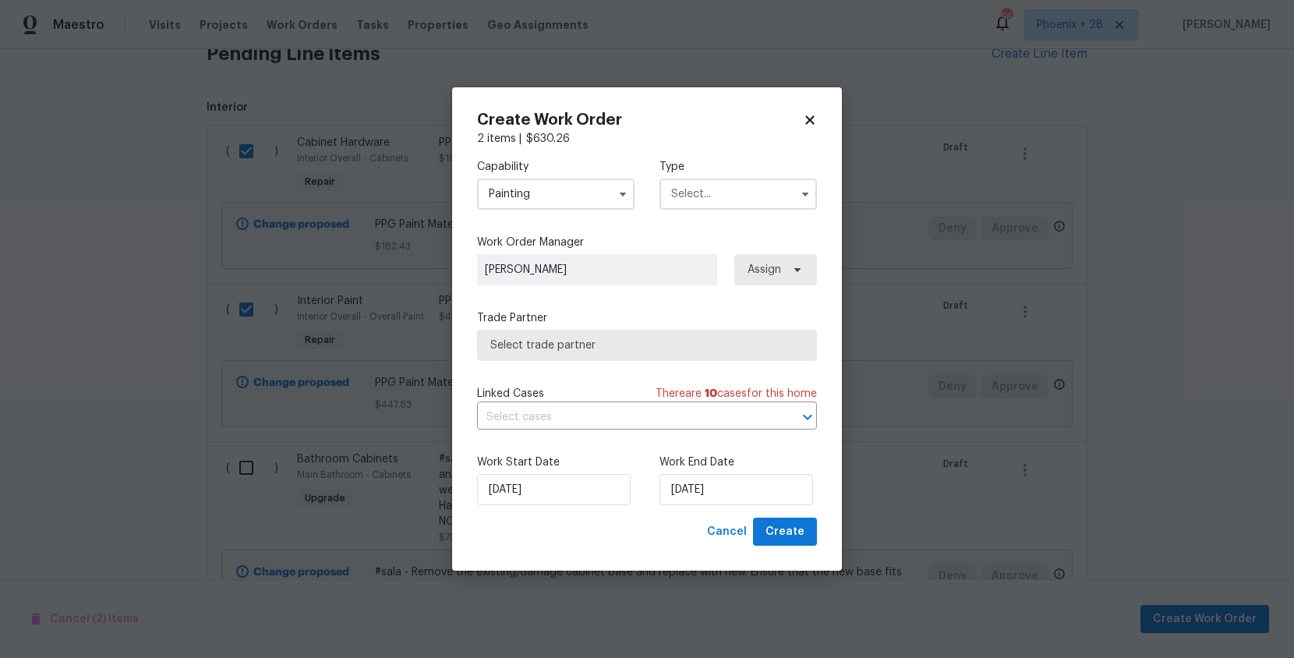
click at [759, 208] on input "text" at bounding box center [737, 193] width 157 height 31
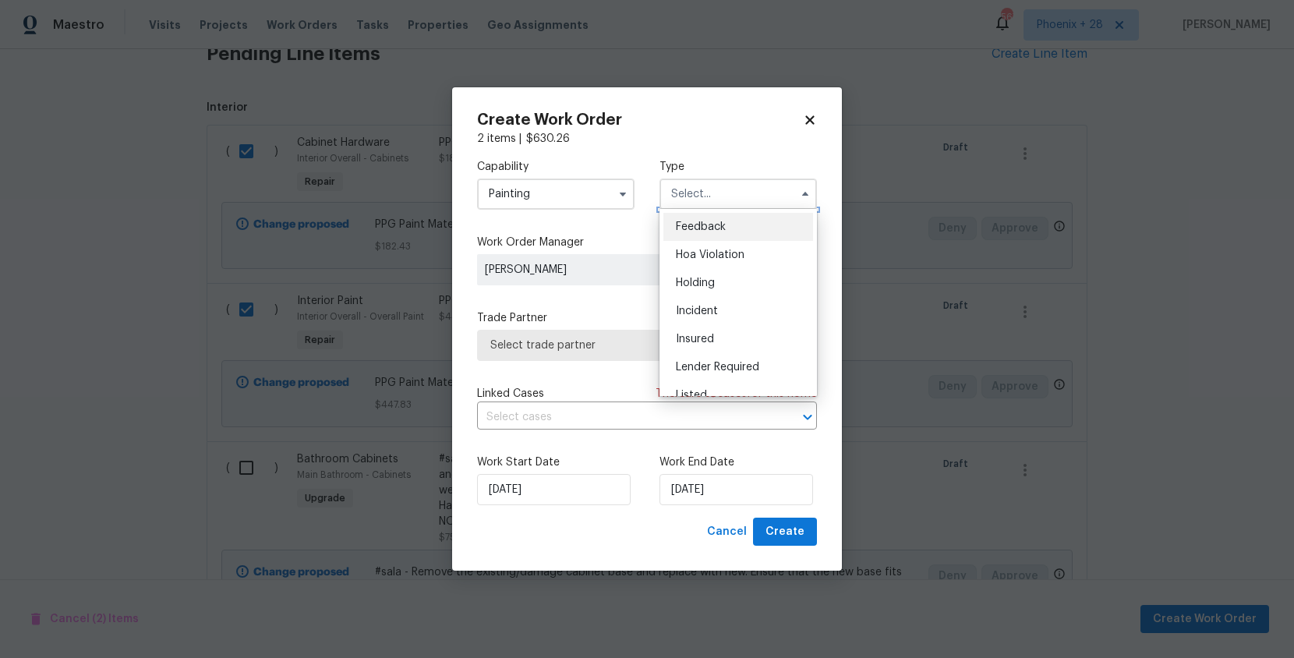
drag, startPoint x: 748, startPoint y: 193, endPoint x: 739, endPoint y: 208, distance: 18.2
click at [748, 194] on input "text" at bounding box center [737, 193] width 157 height 31
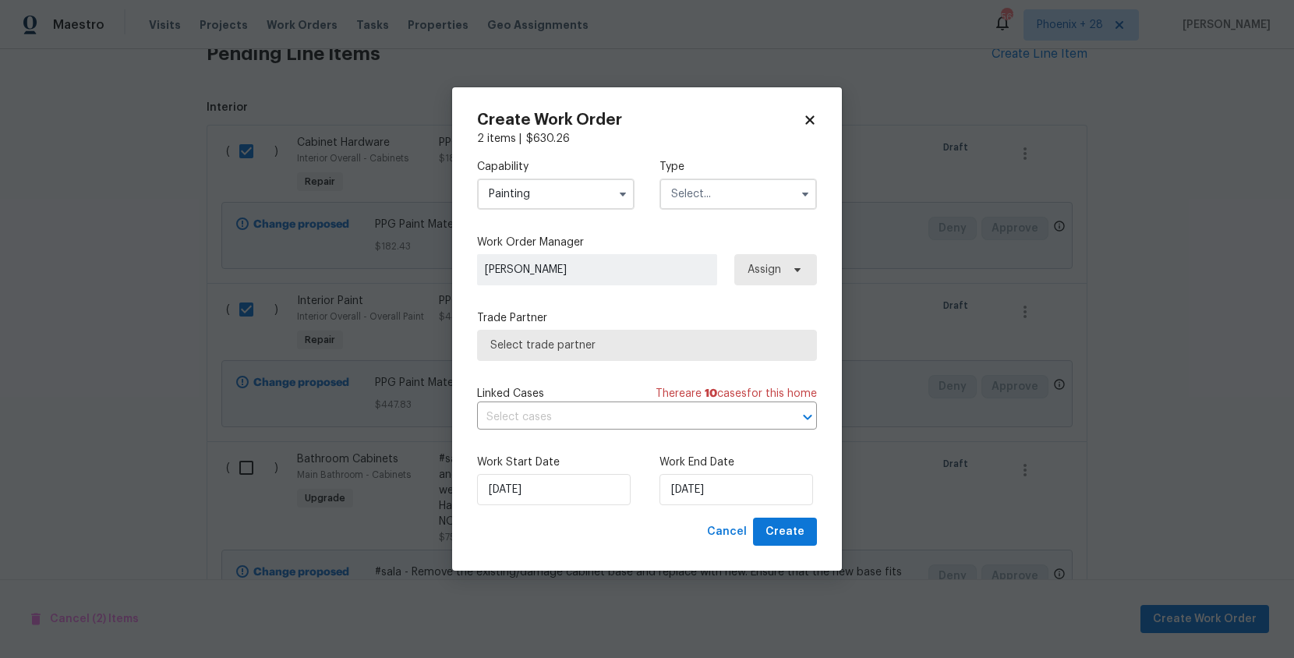
drag, startPoint x: 726, startPoint y: 183, endPoint x: 729, endPoint y: 201, distance: 18.1
click at [728, 195] on input "text" at bounding box center [737, 193] width 157 height 31
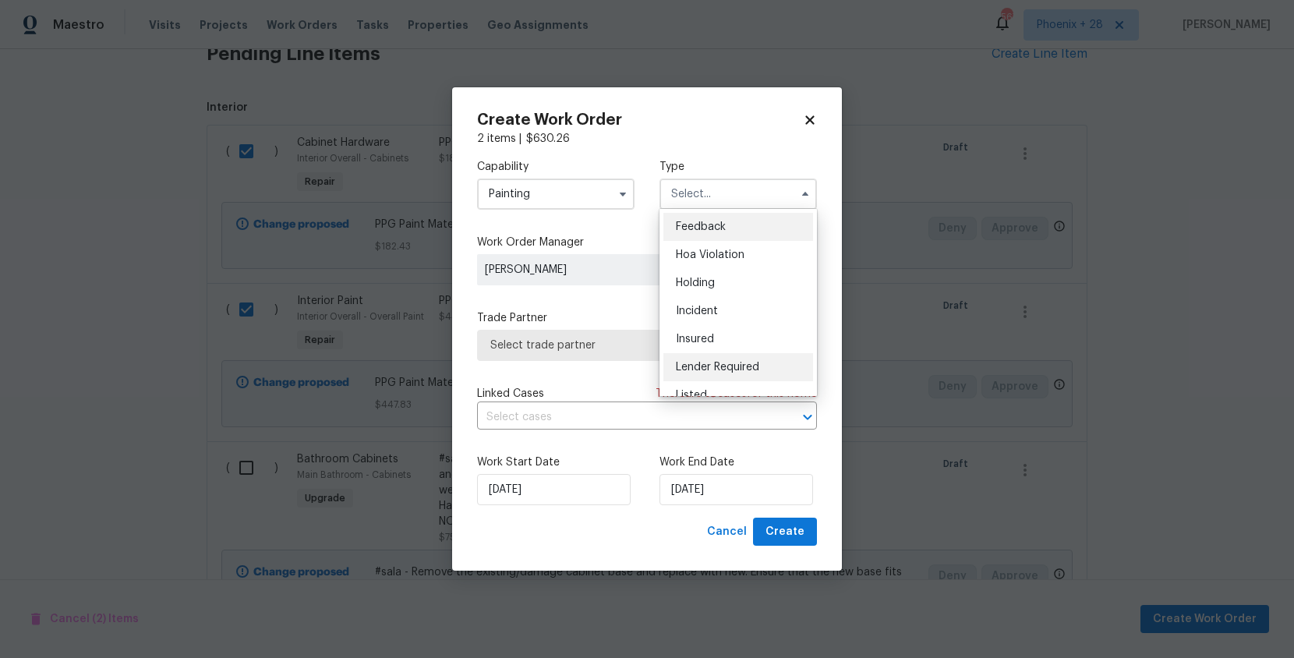
scroll to position [354, 0]
click at [727, 276] on div "Renovation" at bounding box center [738, 266] width 150 height 28
type input "Renovation"
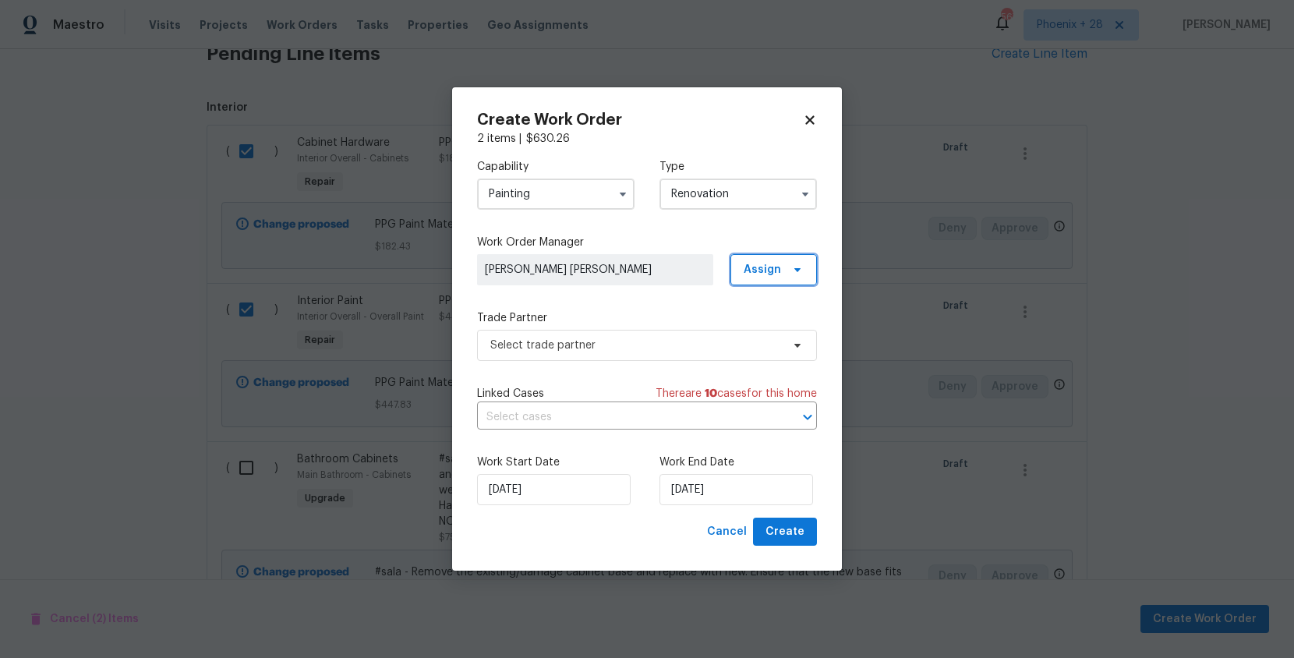
click at [783, 272] on span "Assign" at bounding box center [773, 269] width 87 height 31
click at [786, 330] on div "Assign to me" at bounding box center [776, 335] width 68 height 16
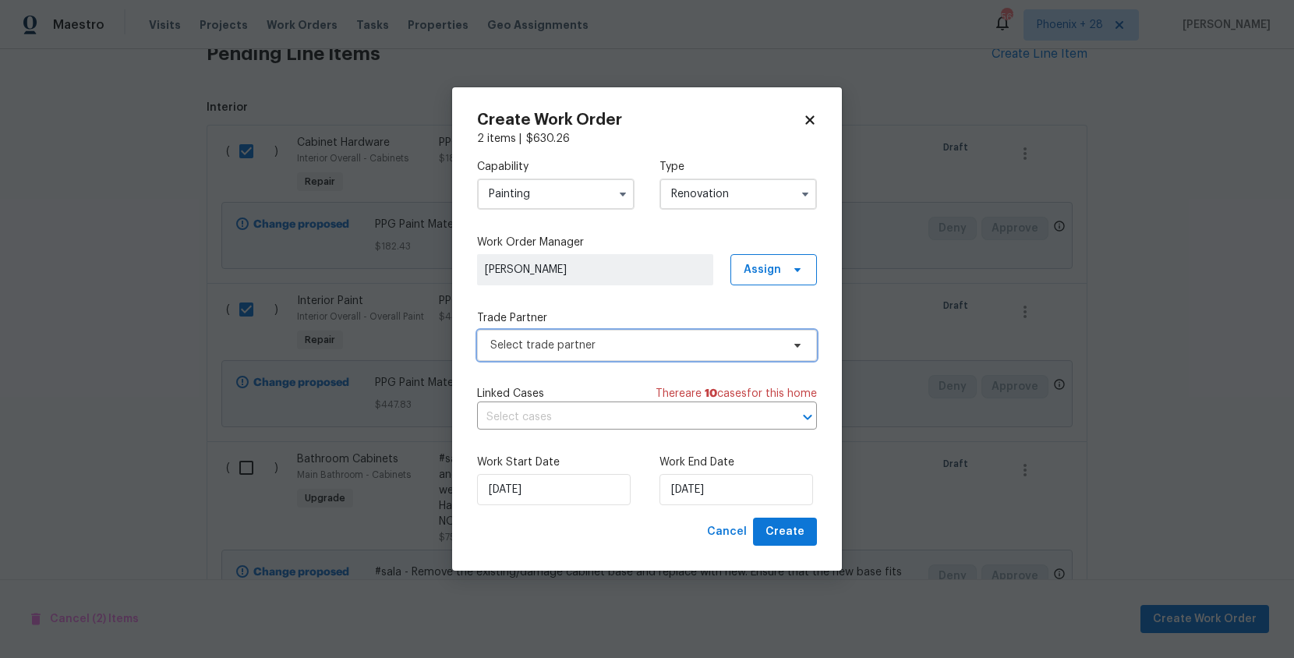
click at [660, 338] on span "Select trade partner" at bounding box center [635, 345] width 291 height 16
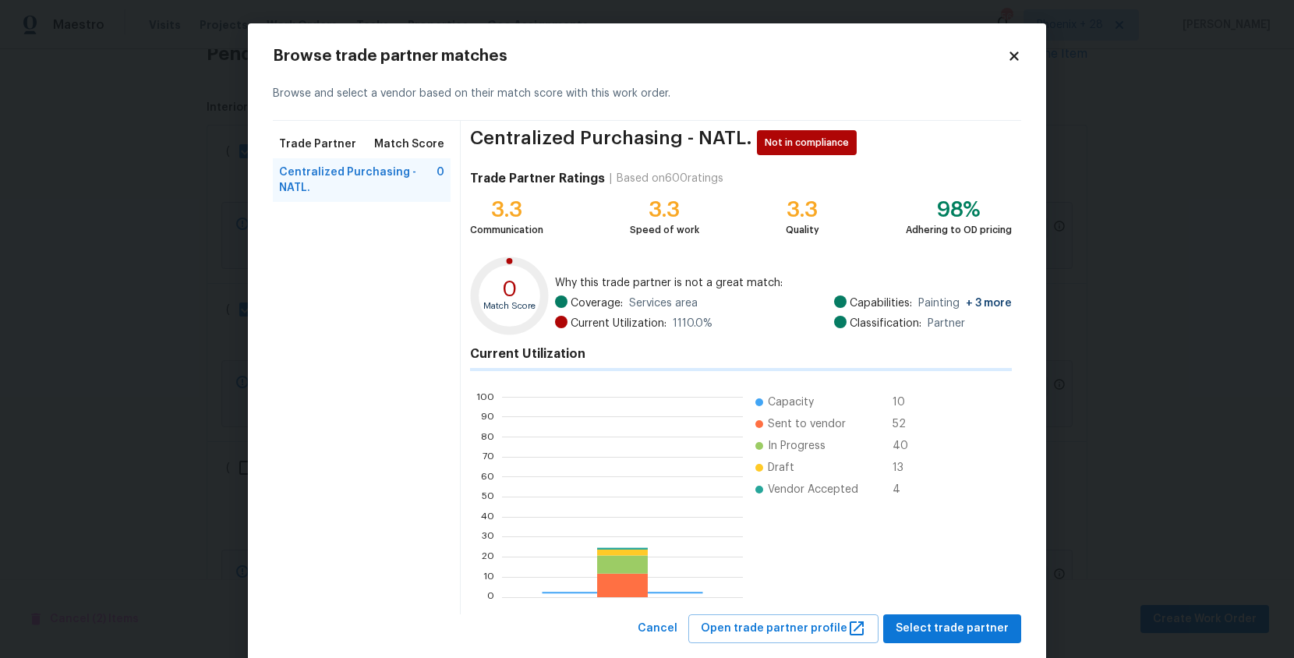
scroll to position [218, 241]
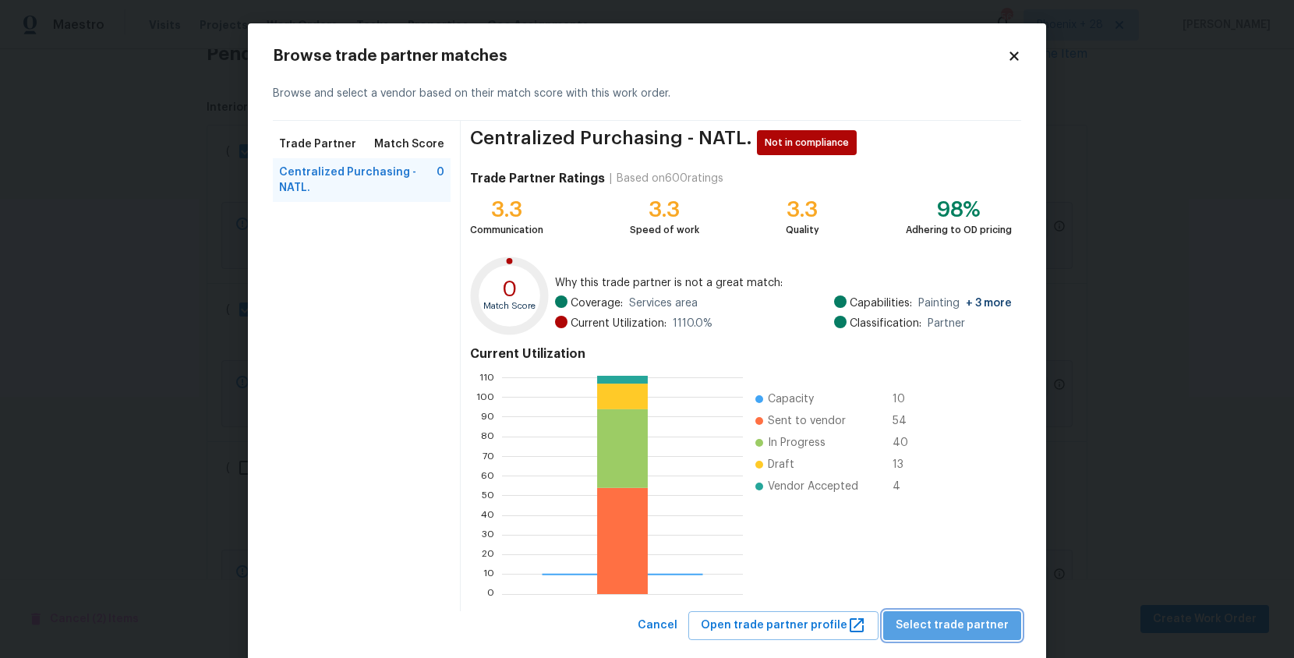
click at [977, 632] on span "Select trade partner" at bounding box center [952, 625] width 113 height 19
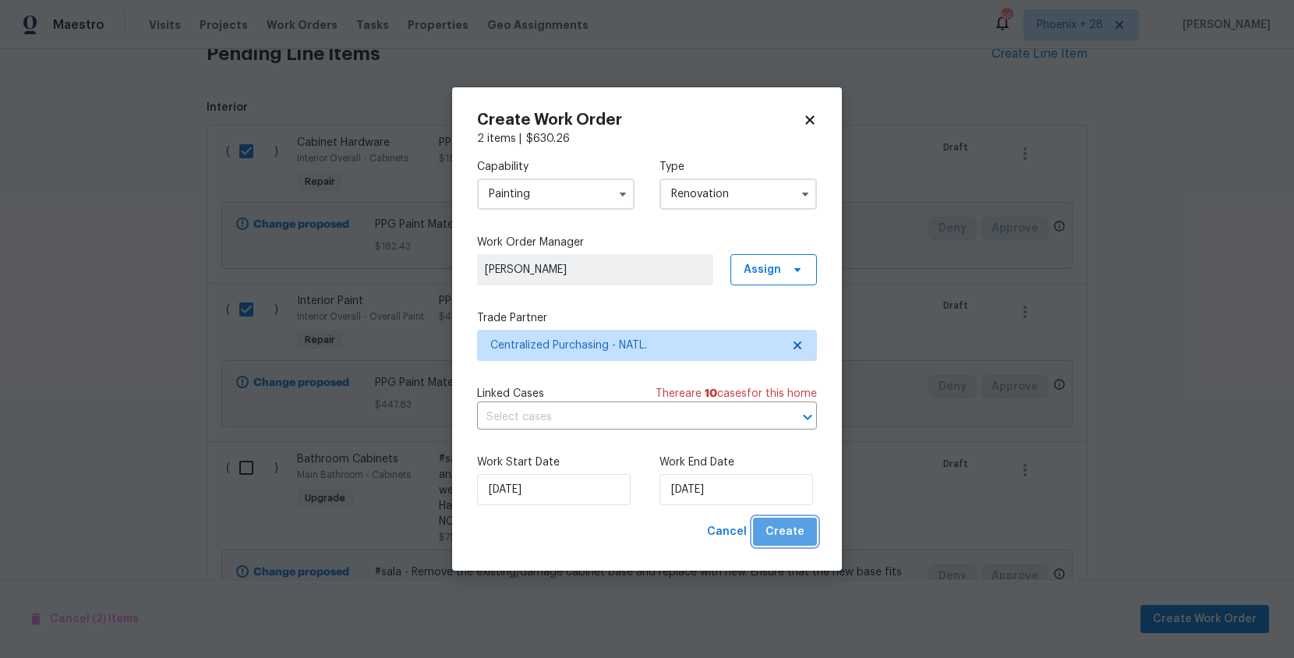
click at [808, 532] on button "Create" at bounding box center [785, 532] width 64 height 29
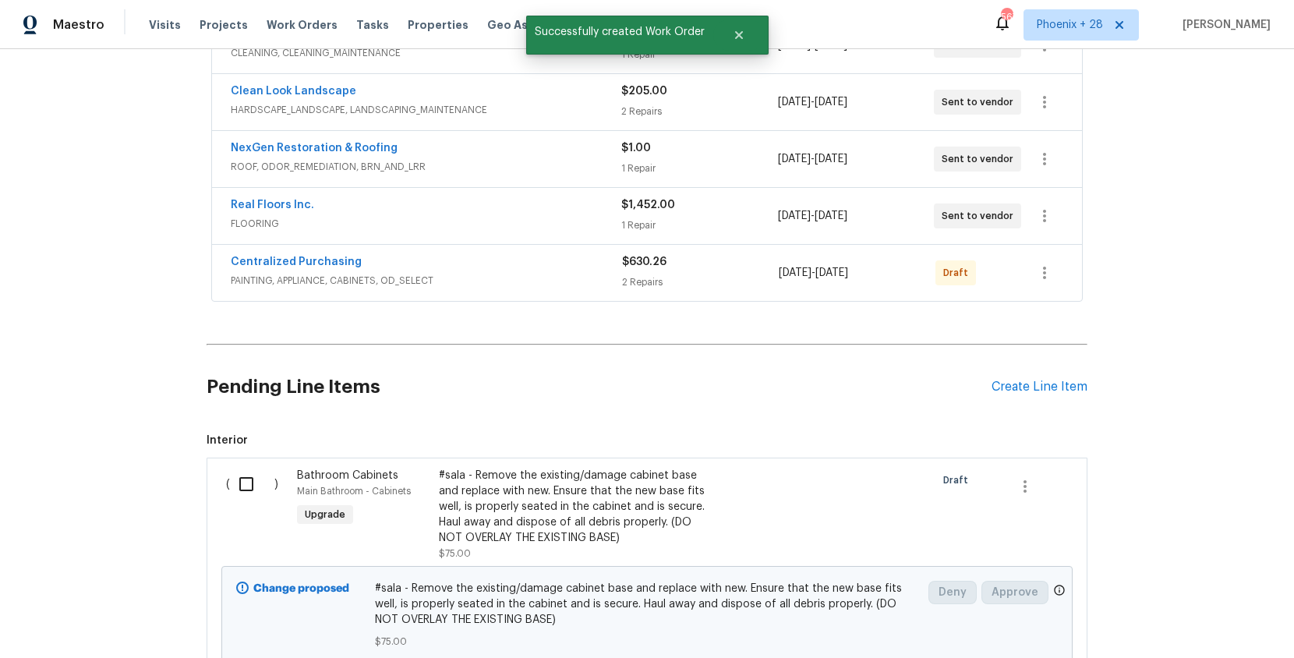
scroll to position [403, 0]
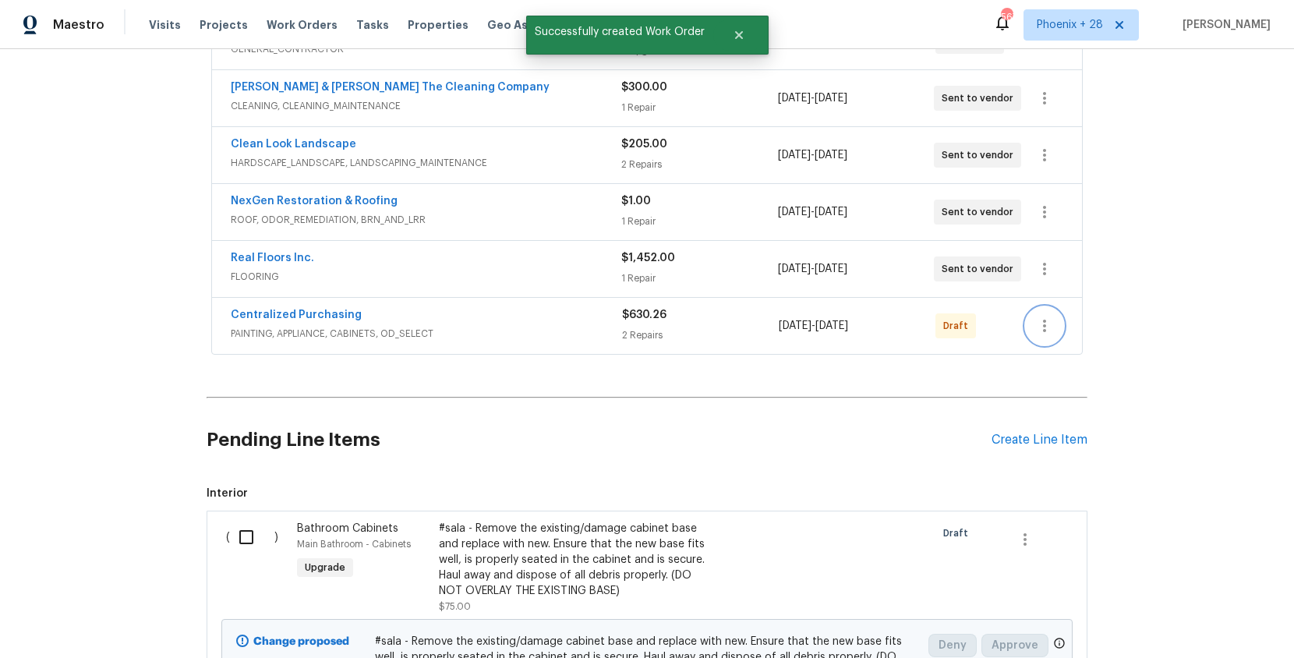
click at [1044, 323] on icon "button" at bounding box center [1044, 325] width 19 height 19
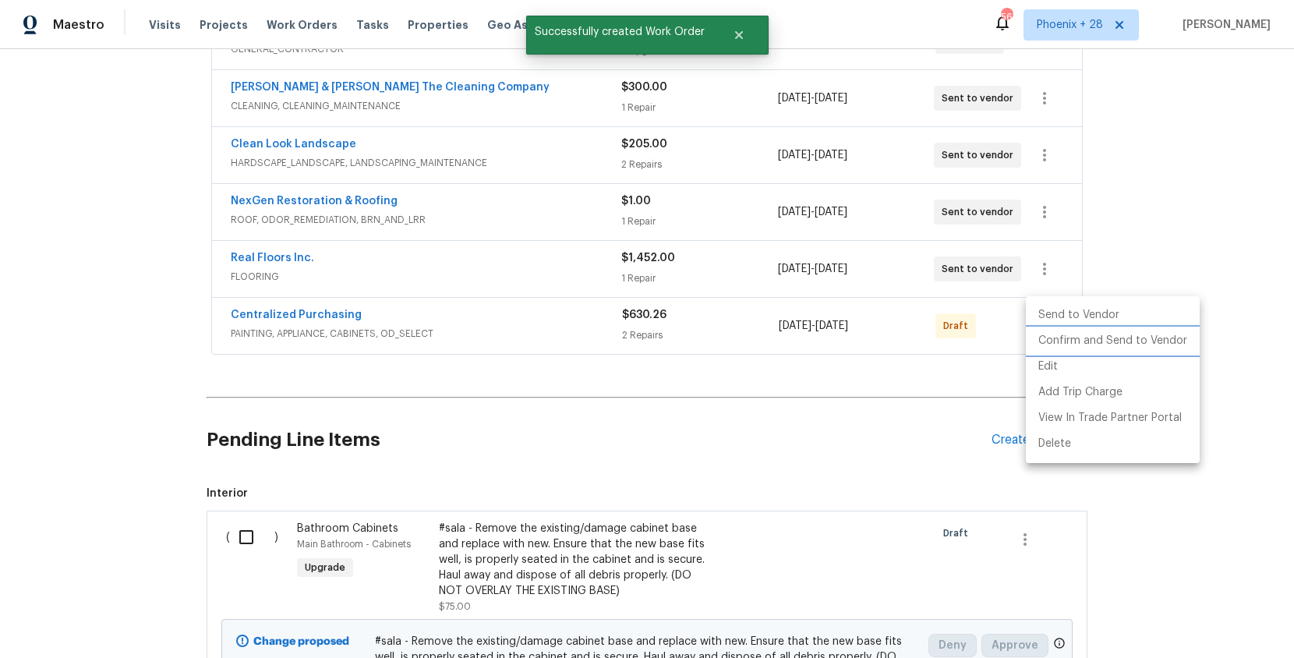
click at [1041, 346] on li "Confirm and Send to Vendor" at bounding box center [1113, 341] width 174 height 26
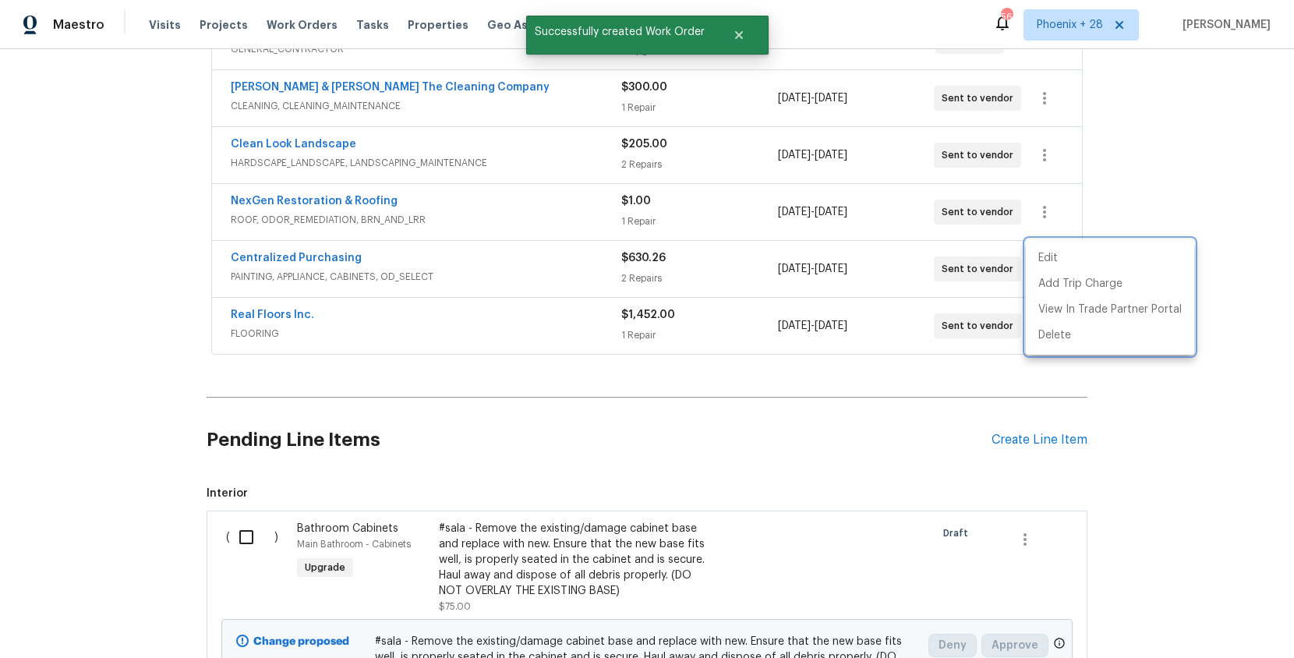
drag, startPoint x: 446, startPoint y: 264, endPoint x: 274, endPoint y: 261, distance: 172.3
click at [422, 264] on div at bounding box center [647, 329] width 1294 height 658
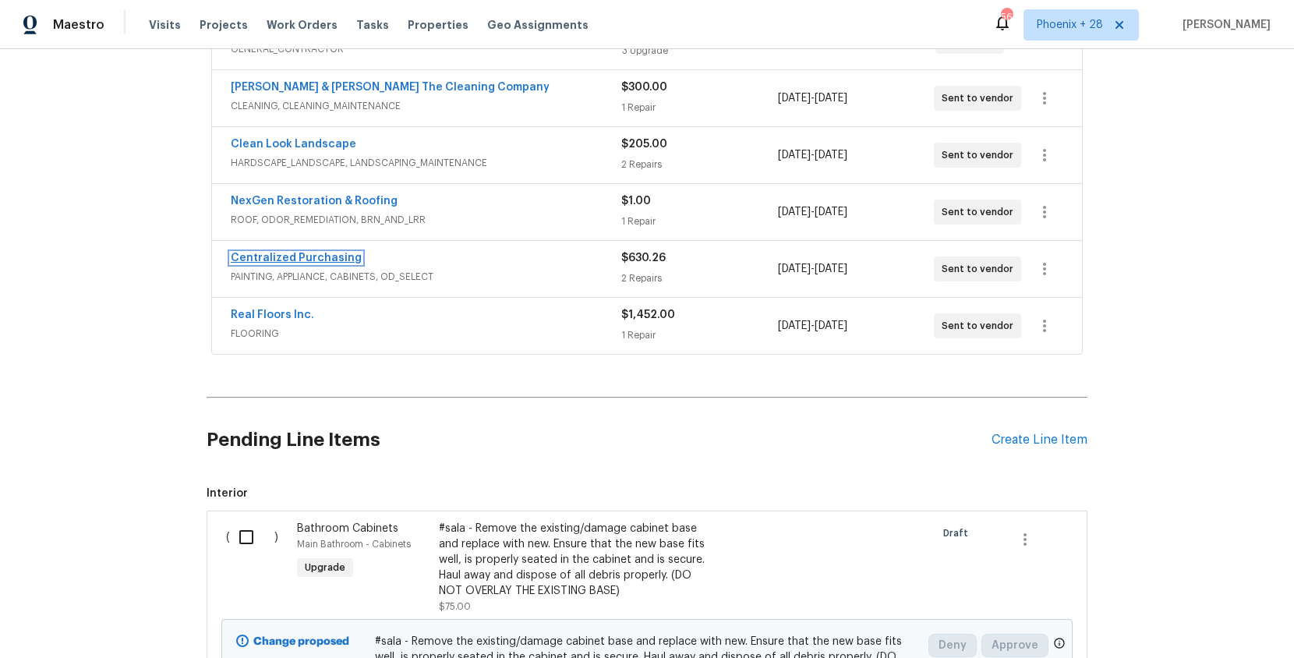
click at [271, 253] on link "Centralized Purchasing" at bounding box center [296, 258] width 131 height 11
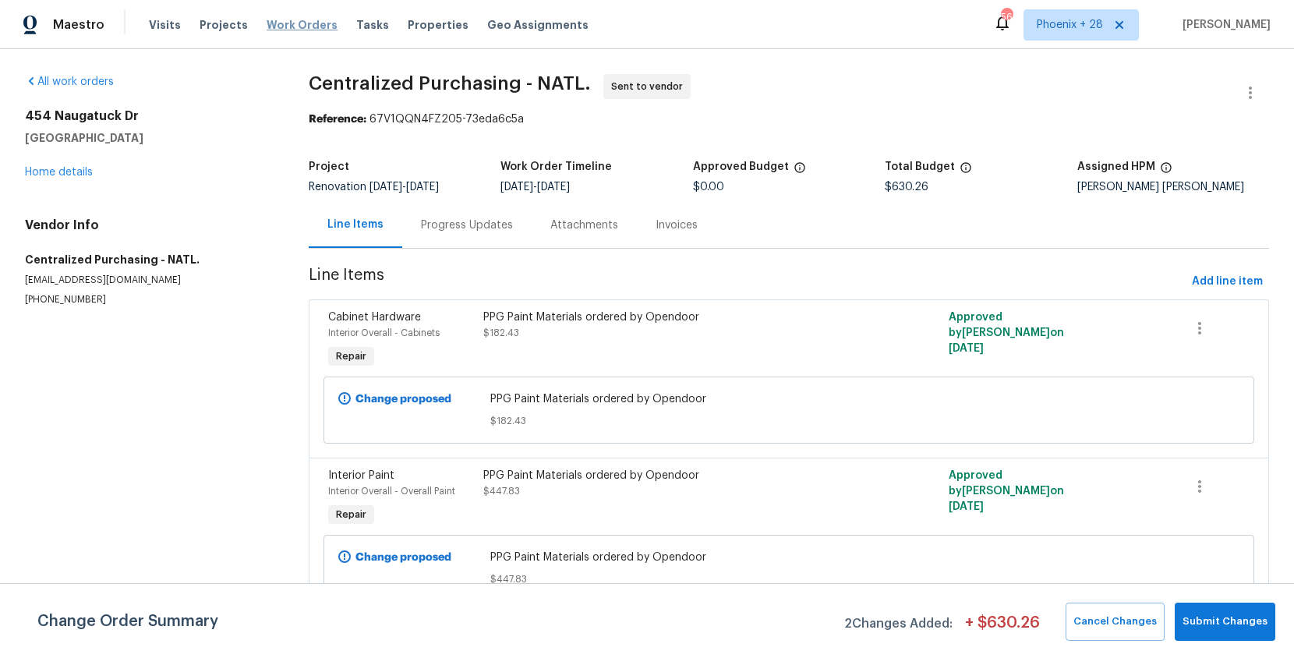
click at [307, 22] on span "Work Orders" at bounding box center [302, 25] width 71 height 16
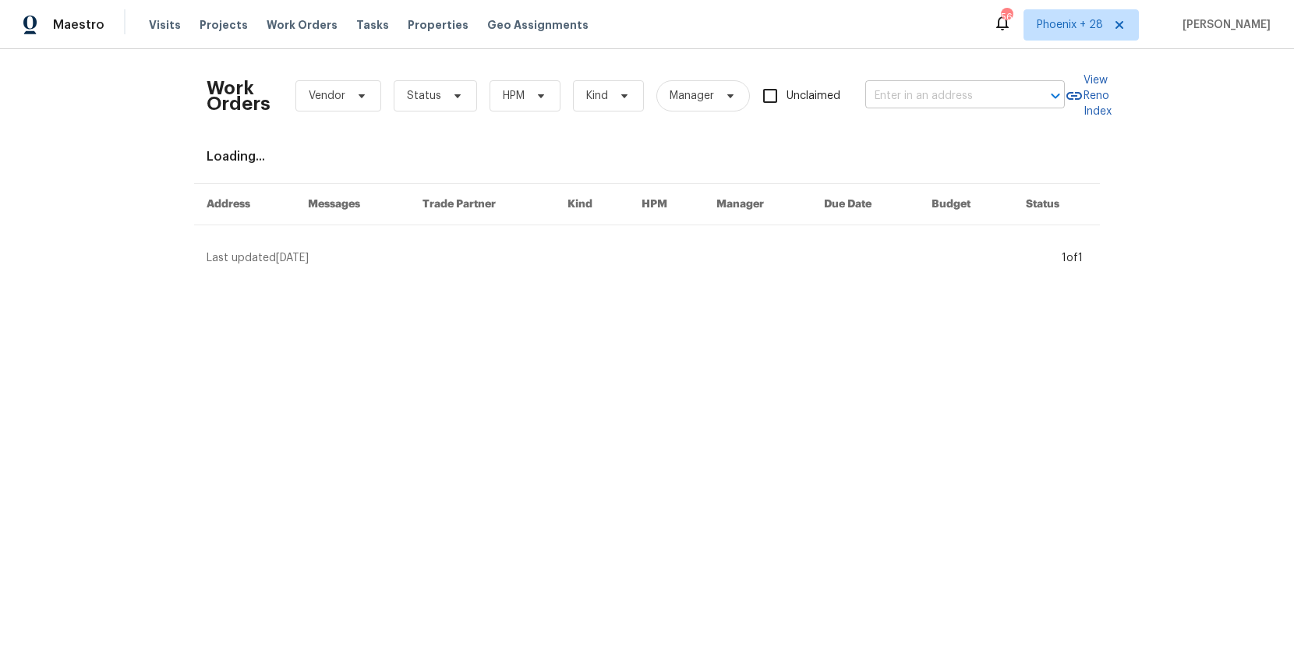
click at [925, 94] on input "text" at bounding box center [943, 96] width 156 height 24
paste input "[STREET_ADDRESS]"
type input "[STREET_ADDRESS]"
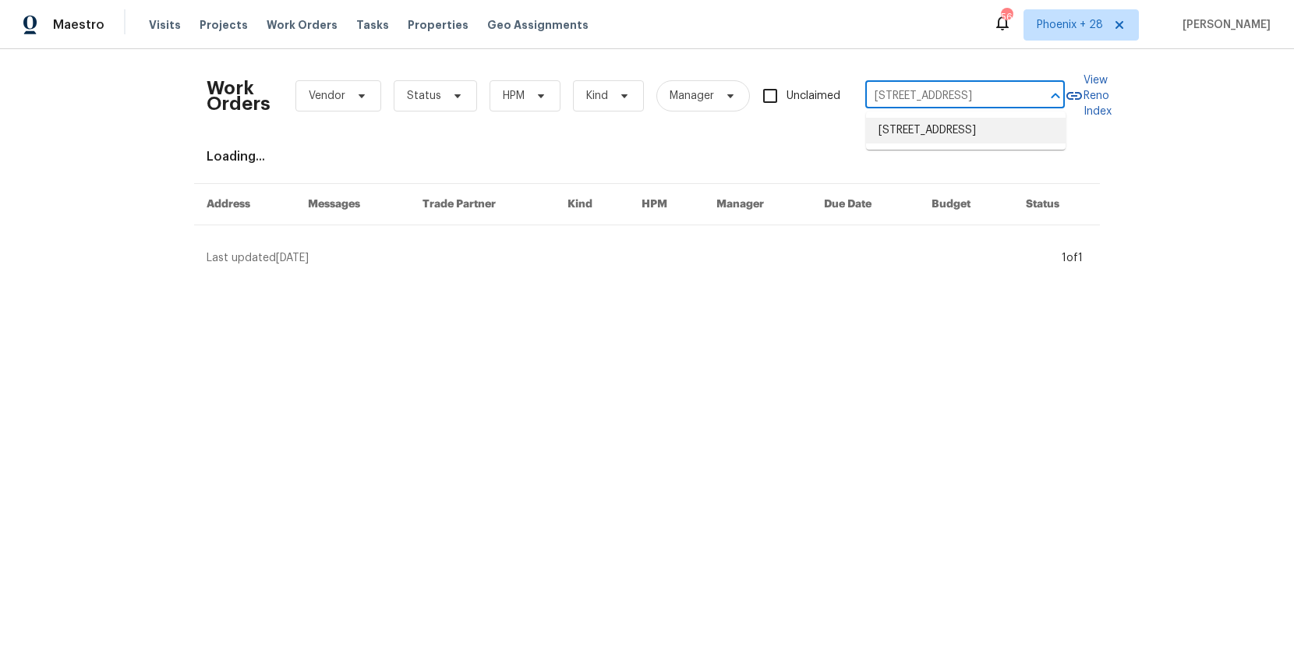
click at [920, 133] on li "[STREET_ADDRESS]" at bounding box center [966, 131] width 200 height 26
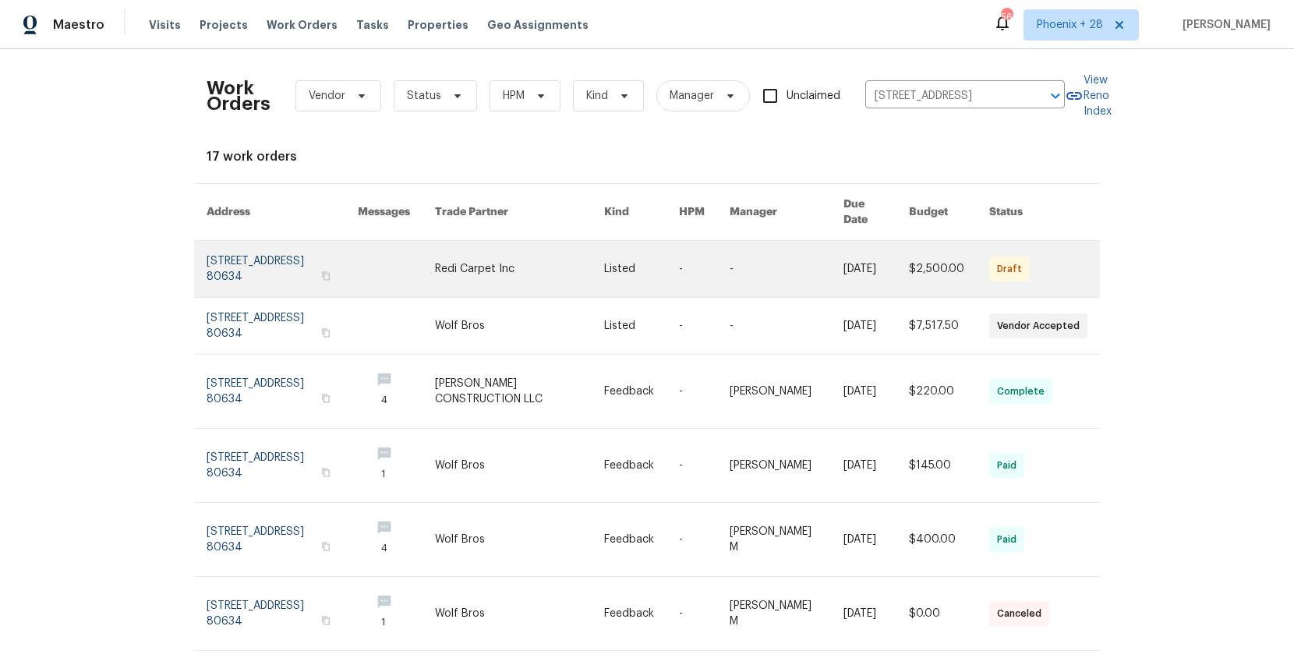
click at [491, 274] on link at bounding box center [519, 269] width 169 height 56
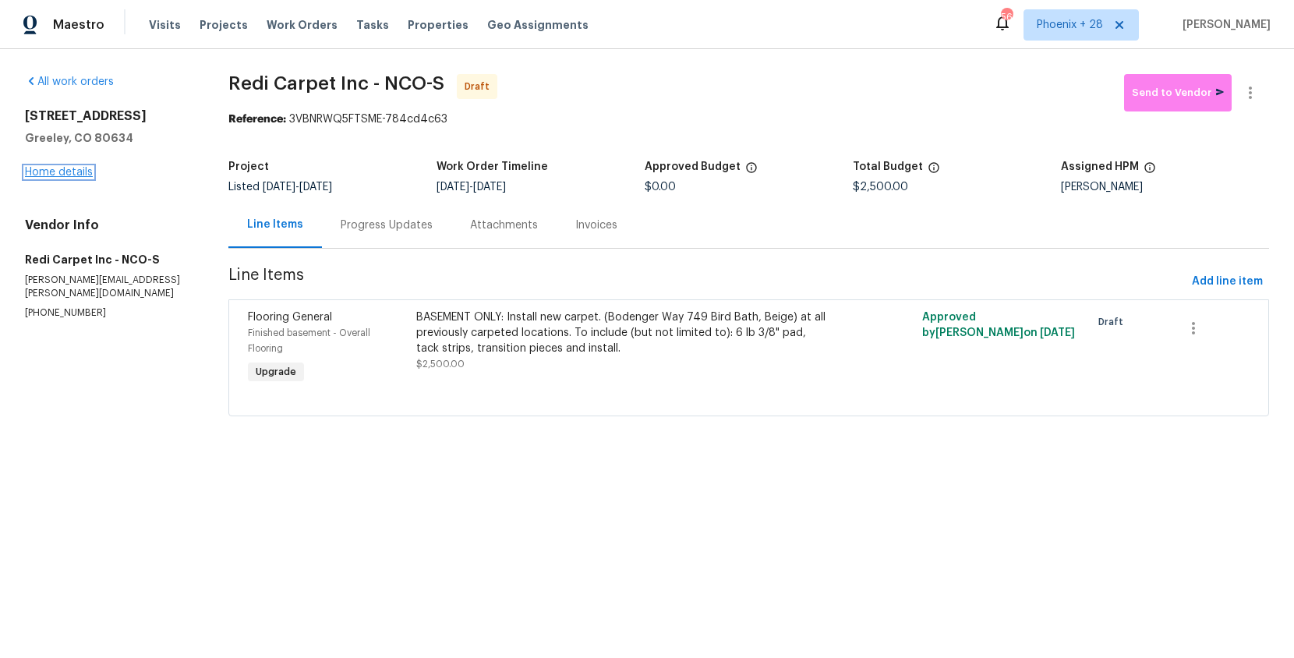
click at [78, 177] on link "Home details" at bounding box center [59, 172] width 68 height 11
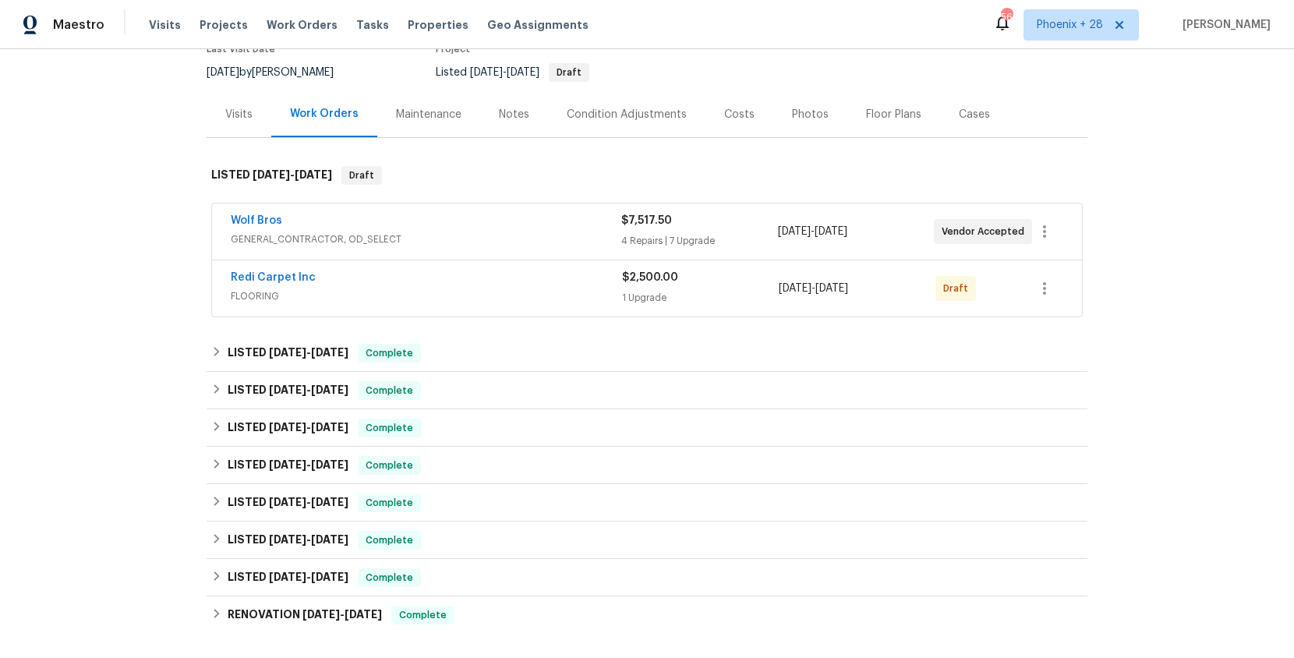
scroll to position [216, 0]
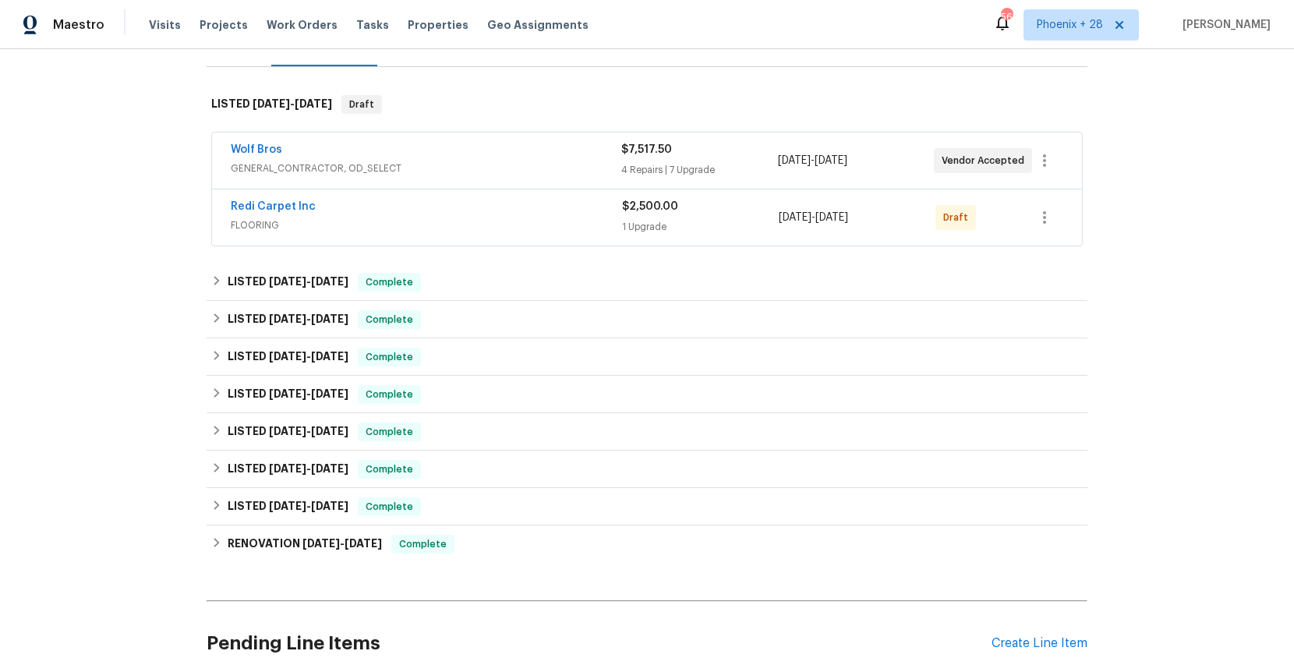
click at [1053, 634] on div "Pending Line Items Create Line Item" at bounding box center [647, 643] width 881 height 72
click at [1052, 636] on div "Create Line Item" at bounding box center [1039, 643] width 96 height 15
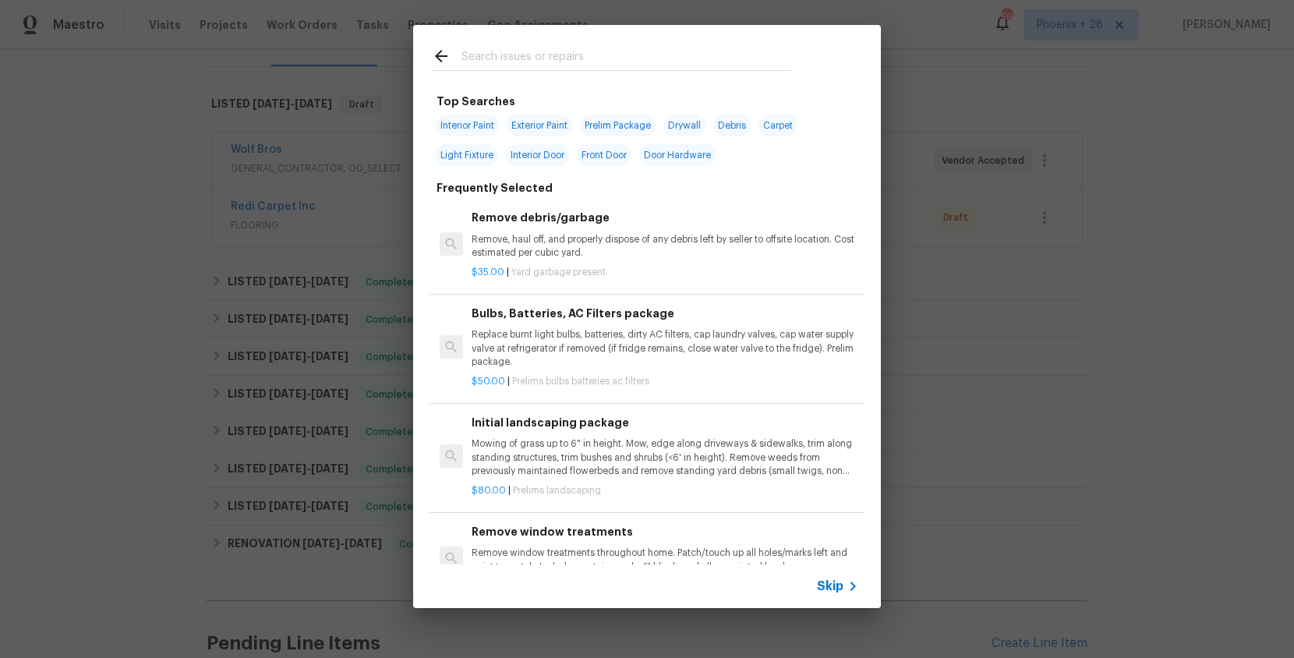
click at [628, 56] on input "text" at bounding box center [626, 58] width 330 height 23
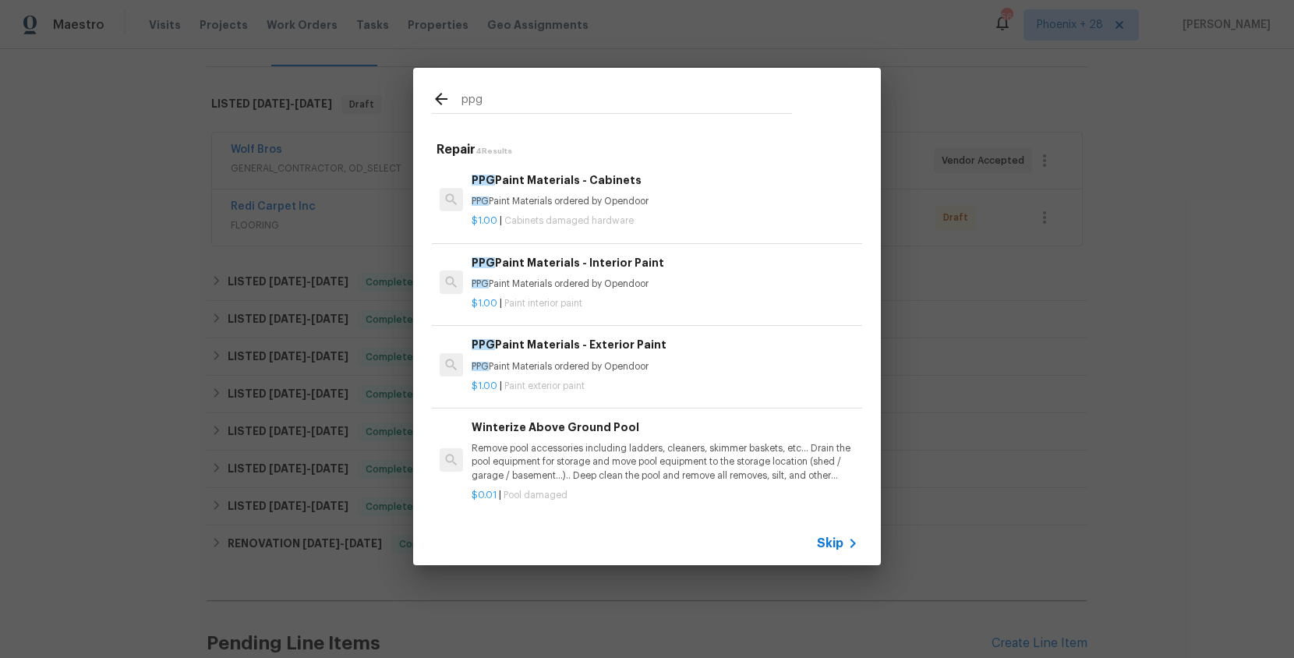
type input "ppg"
click at [684, 192] on div "PPG Paint Materials - Cabinets PPG Paint Materials ordered by Opendoor" at bounding box center [665, 189] width 387 height 37
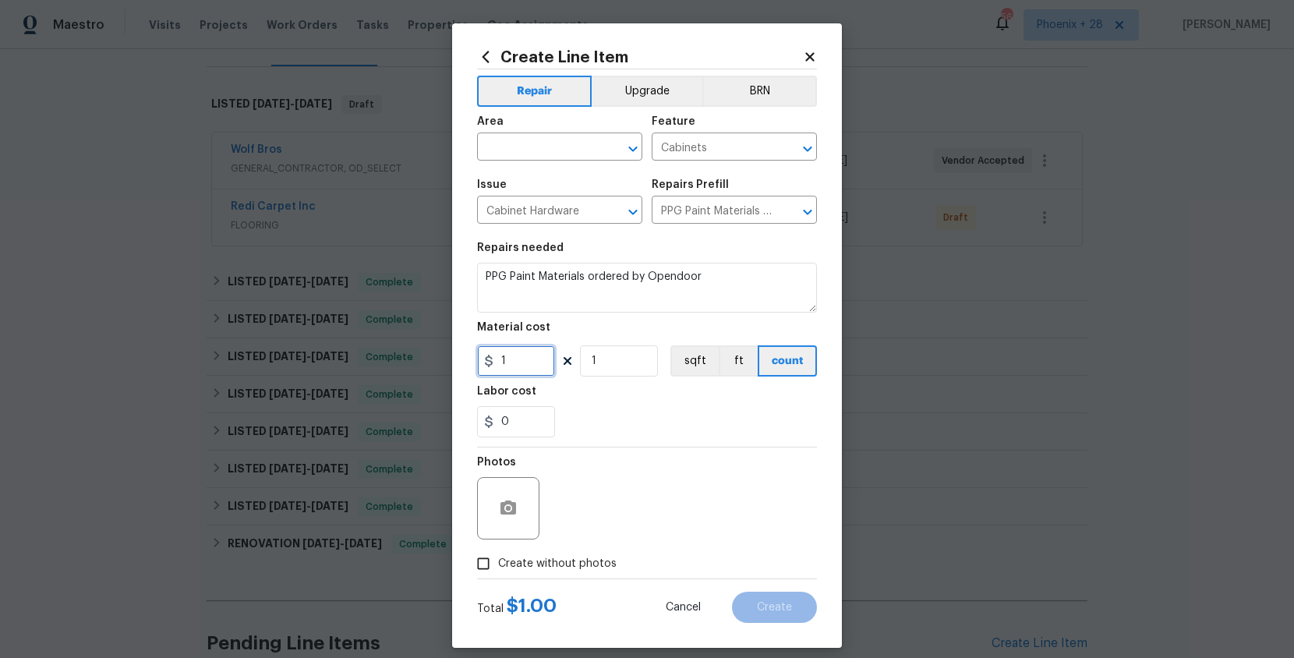
click at [532, 372] on input "1" at bounding box center [516, 360] width 78 height 31
drag, startPoint x: 532, startPoint y: 372, endPoint x: 481, endPoint y: 363, distance: 51.4
click at [482, 364] on div "1" at bounding box center [516, 360] width 78 height 31
type input "277.62"
drag, startPoint x: 558, startPoint y: 571, endPoint x: 576, endPoint y: 557, distance: 22.8
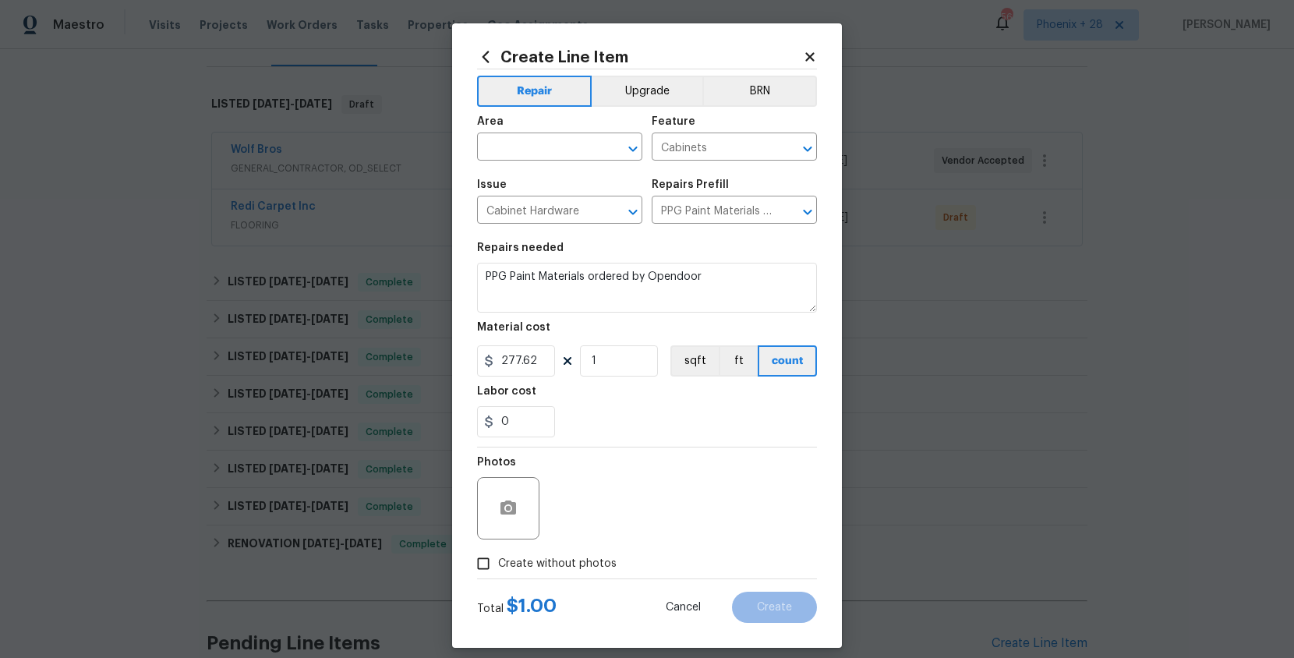
click at [558, 570] on label "Create without photos" at bounding box center [542, 564] width 148 height 30
click at [498, 570] on input "Create without photos" at bounding box center [483, 564] width 30 height 30
checkbox input "true"
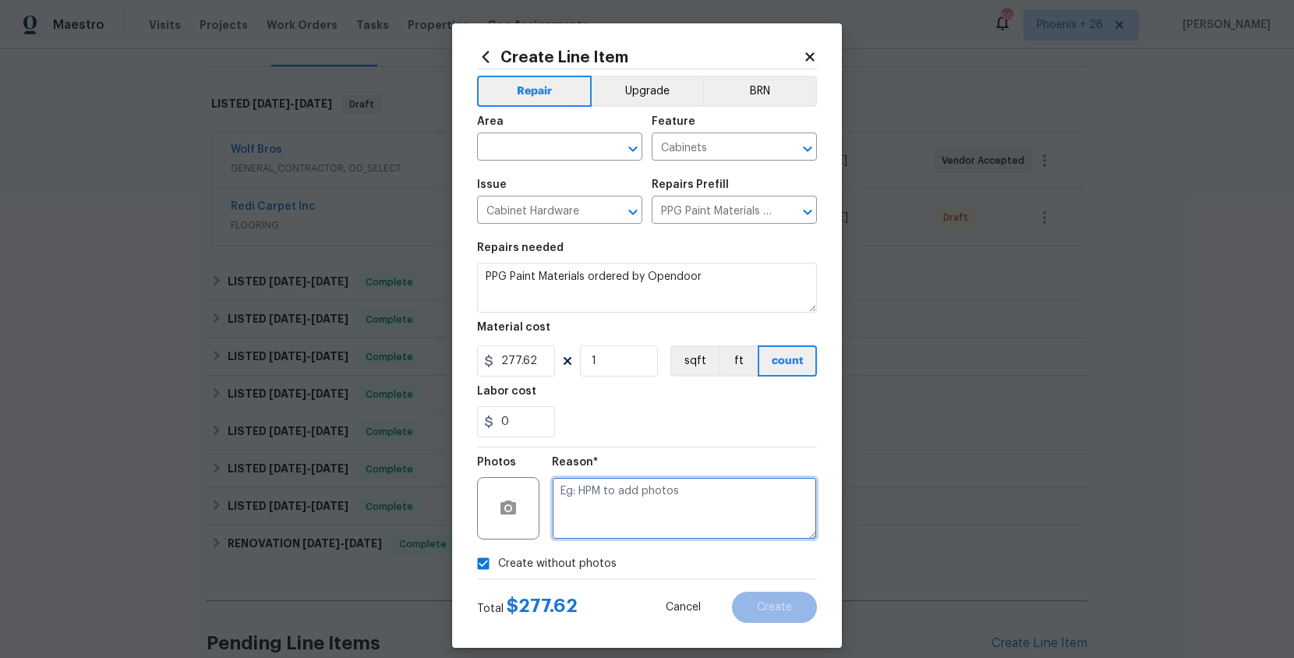
click at [615, 516] on textarea at bounding box center [684, 508] width 265 height 62
type textarea "NA"
click at [681, 418] on div "0" at bounding box center [647, 421] width 340 height 31
drag, startPoint x: 539, startPoint y: 176, endPoint x: 532, endPoint y: 156, distance: 21.7
click at [536, 172] on span "Issue Cabinet Hardware ​" at bounding box center [559, 201] width 165 height 63
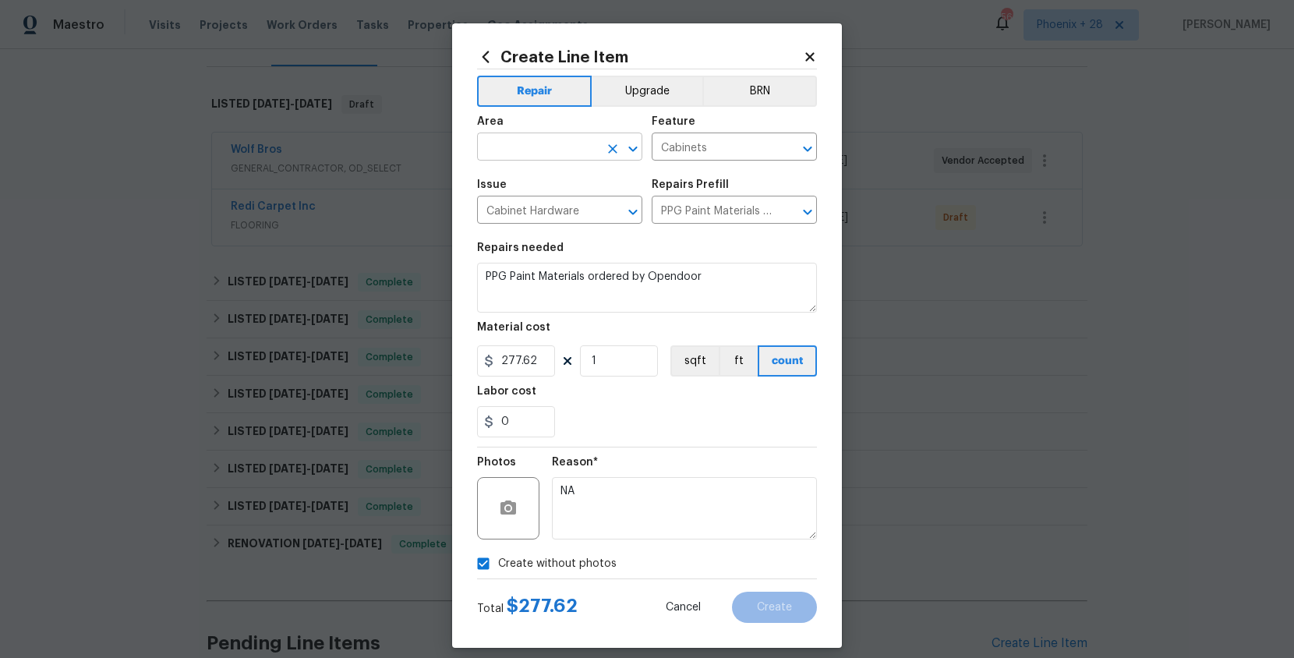
click at [532, 156] on input "text" at bounding box center [538, 148] width 122 height 24
click at [533, 212] on li "Interior Overall" at bounding box center [559, 209] width 165 height 26
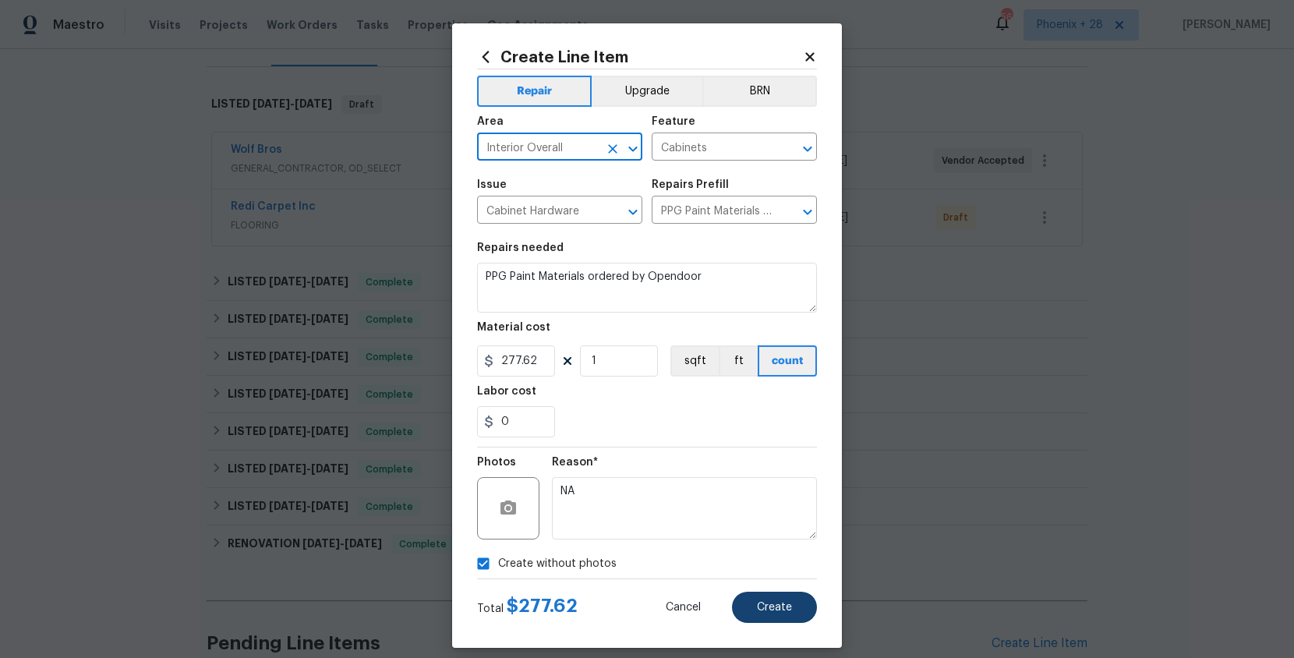
type input "Interior Overall"
click at [781, 595] on button "Create" at bounding box center [774, 607] width 85 height 31
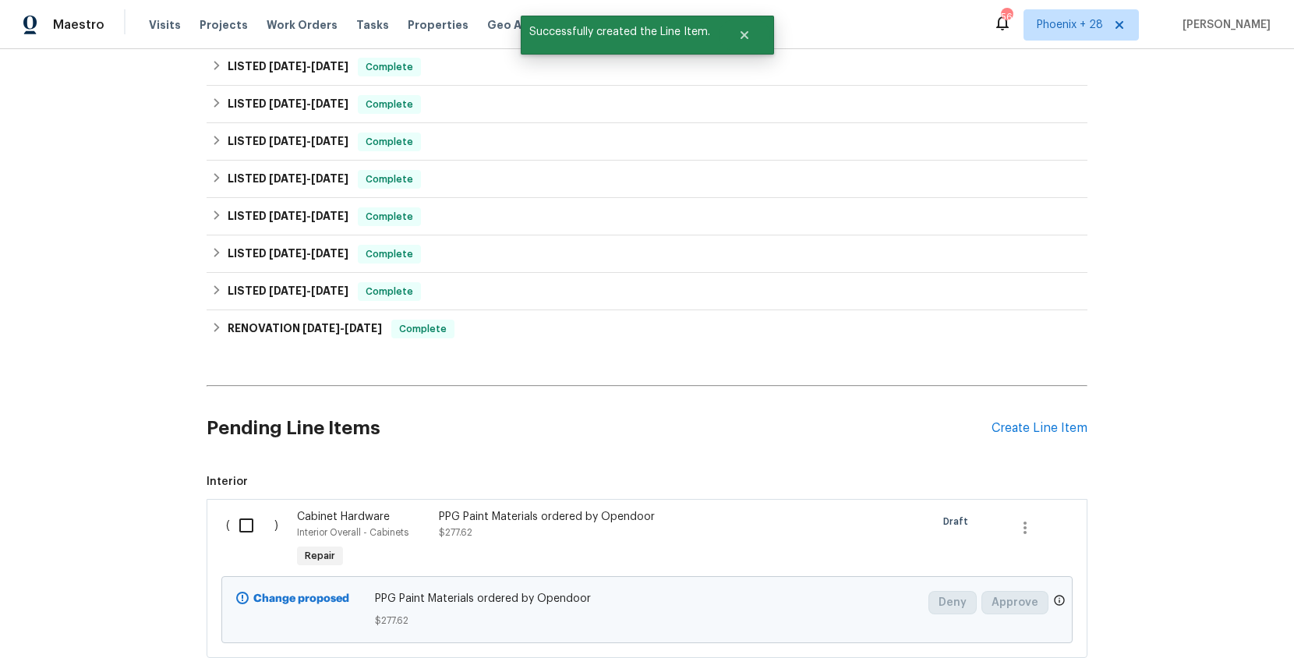
scroll to position [537, 0]
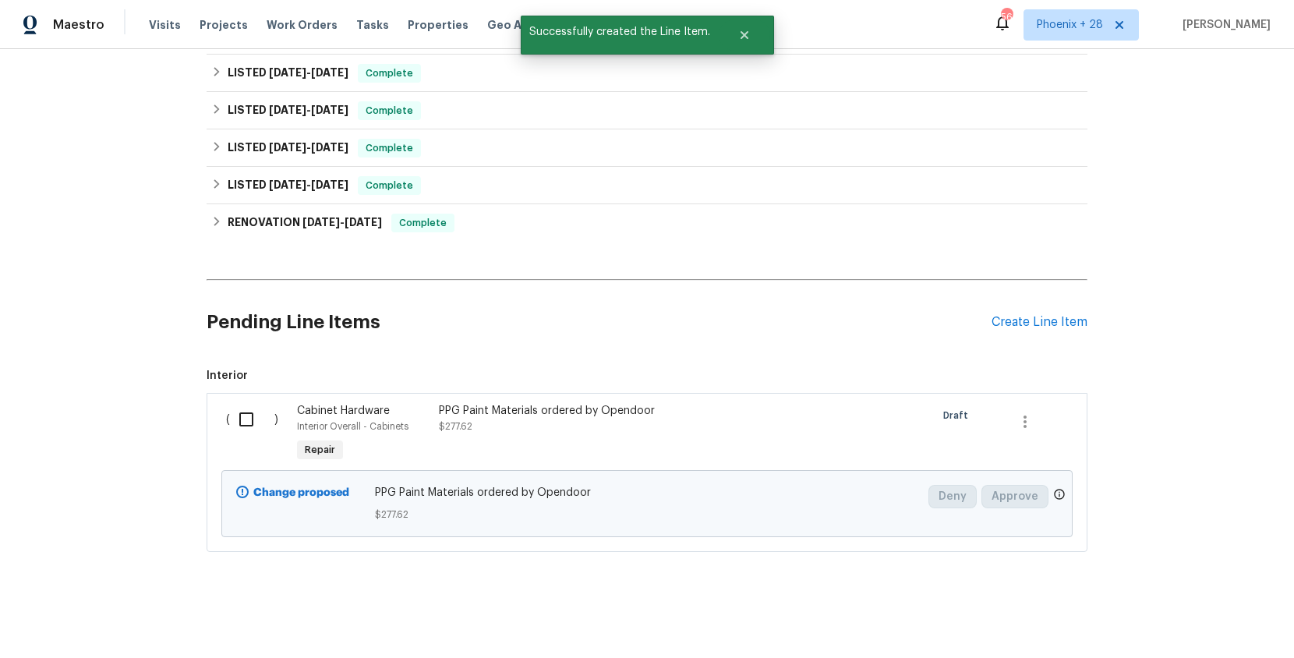
click at [242, 419] on input "checkbox" at bounding box center [252, 419] width 44 height 33
checkbox input "true"
click at [1243, 625] on span "Create Work Order" at bounding box center [1205, 619] width 104 height 19
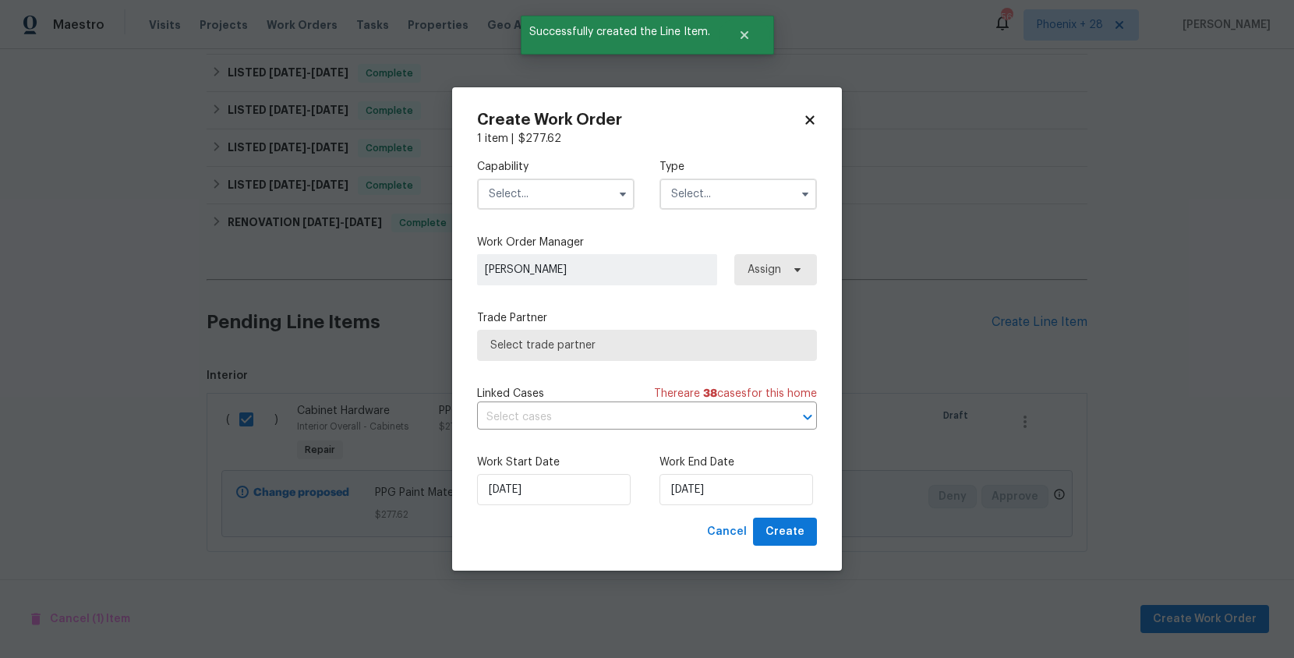
click at [550, 190] on input "text" at bounding box center [555, 193] width 157 height 31
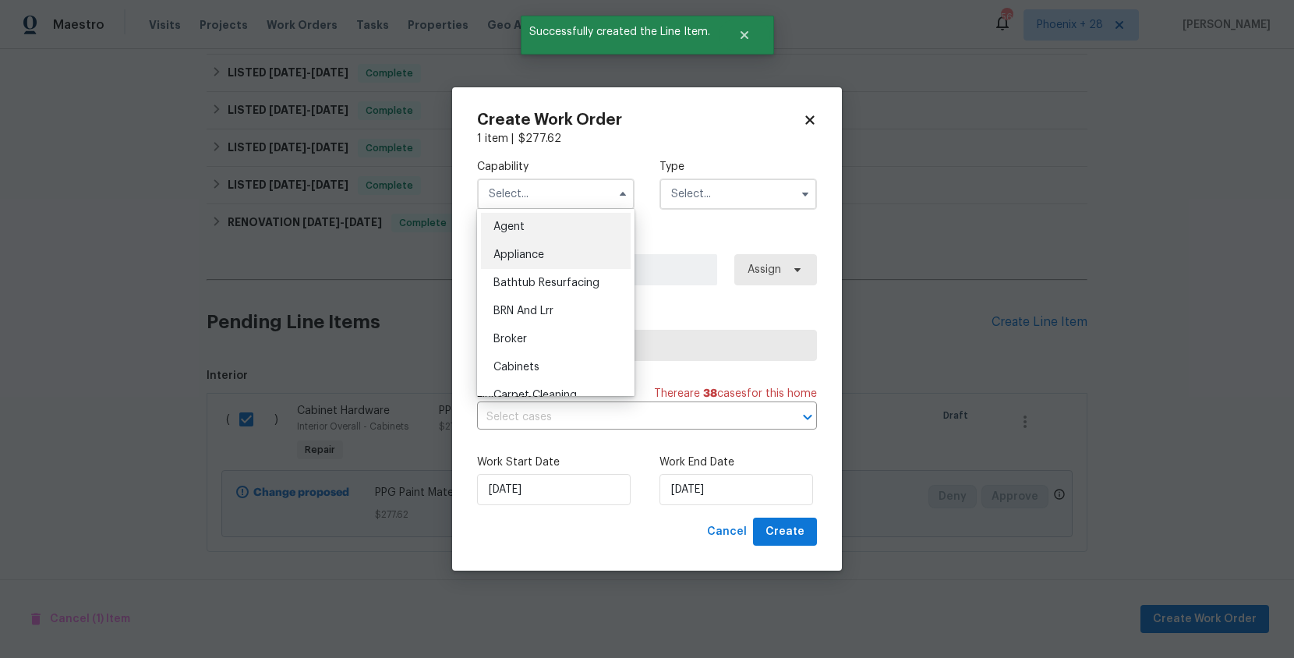
click at [546, 263] on div "Appliance" at bounding box center [556, 255] width 150 height 28
type input "Appliance"
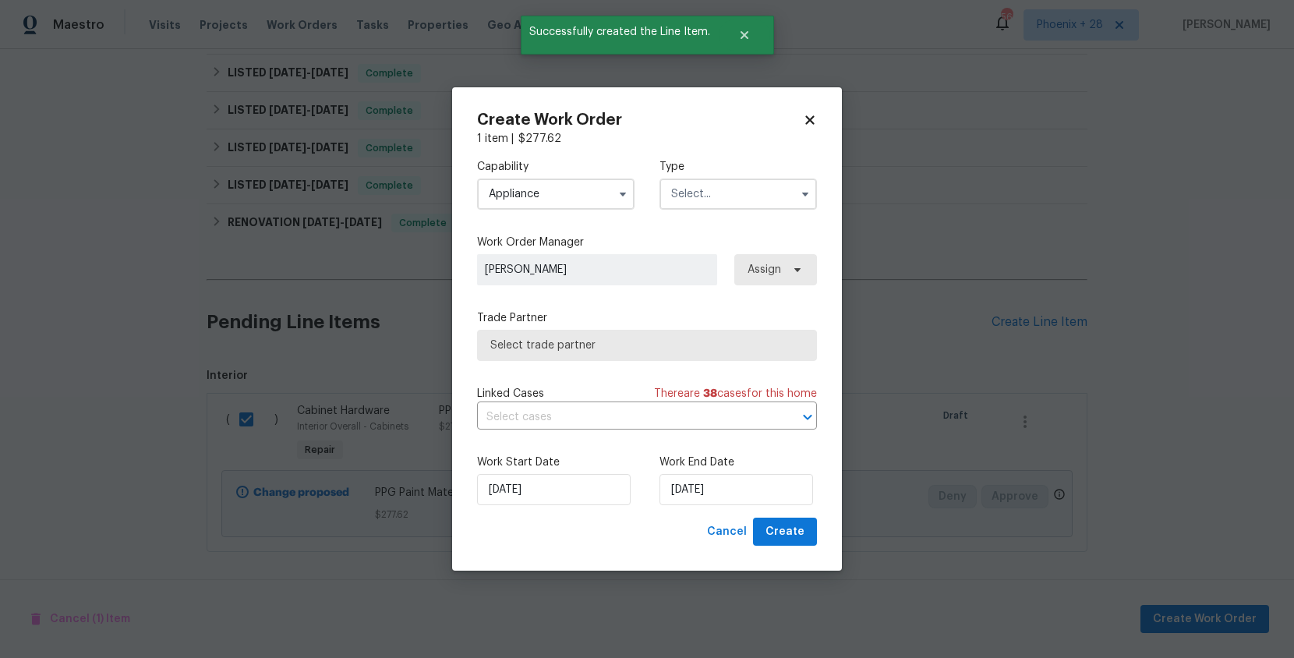
click at [765, 185] on input "text" at bounding box center [737, 193] width 157 height 31
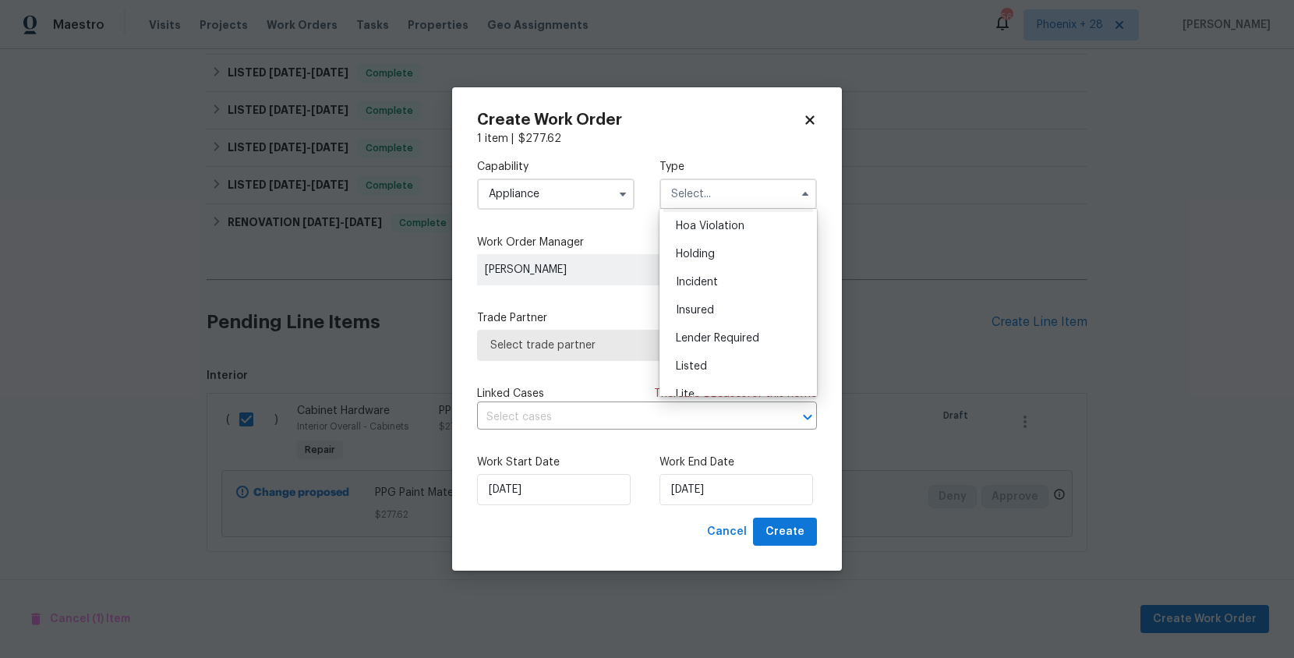
scroll to position [0, 0]
click at [734, 387] on div "Listed" at bounding box center [738, 395] width 150 height 28
type input "Listed"
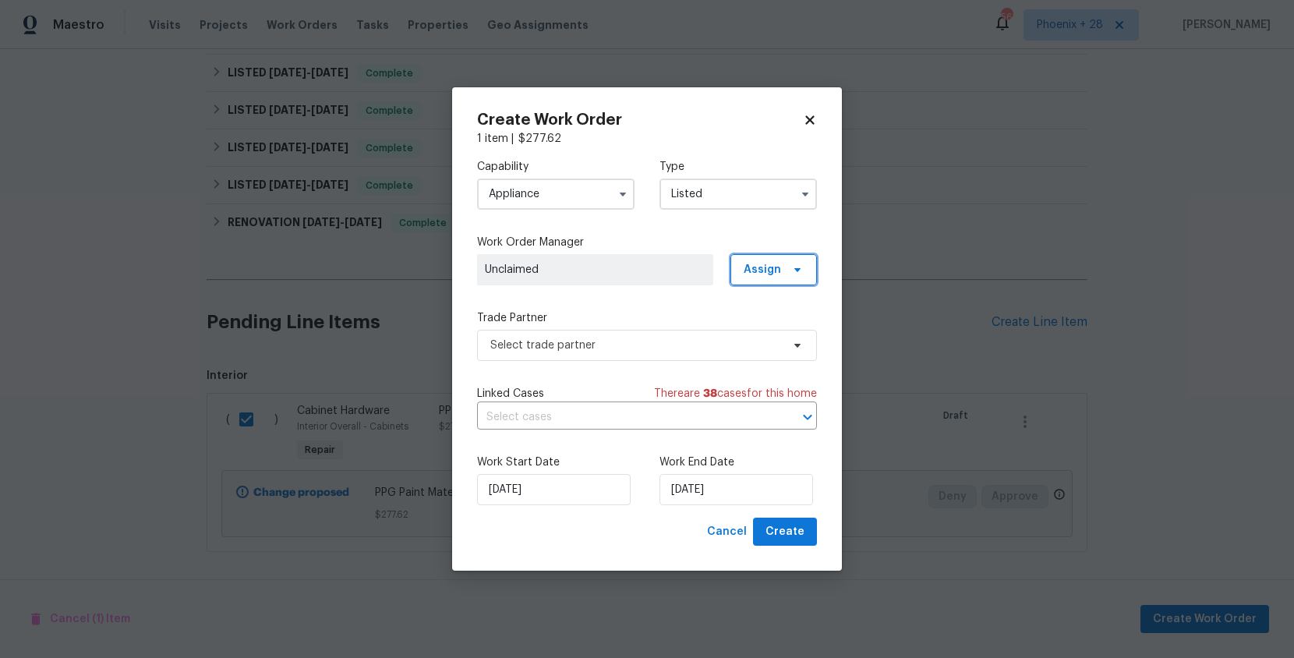
drag, startPoint x: 766, startPoint y: 272, endPoint x: 765, endPoint y: 292, distance: 19.5
click at [766, 272] on span "Assign" at bounding box center [762, 270] width 37 height 16
drag, startPoint x: 765, startPoint y: 292, endPoint x: 761, endPoint y: 338, distance: 46.9
click at [762, 338] on div "Assign to me" at bounding box center [776, 335] width 68 height 16
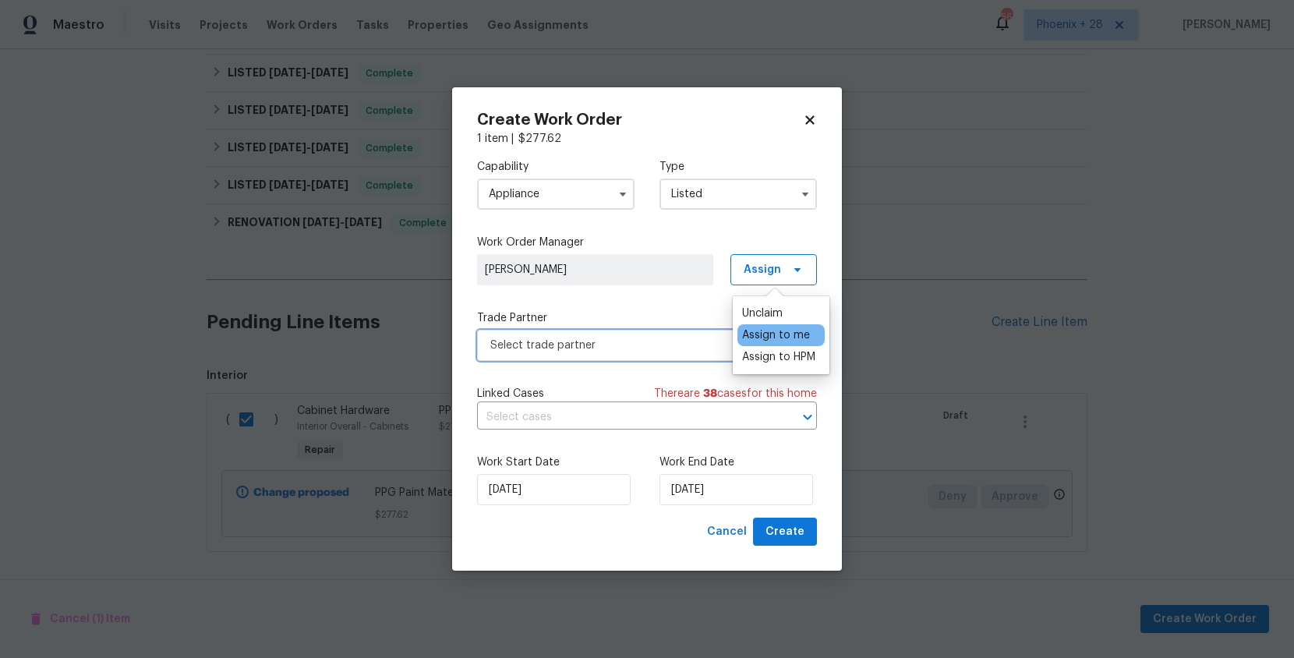
click at [607, 351] on span "Select trade partner" at bounding box center [635, 345] width 291 height 16
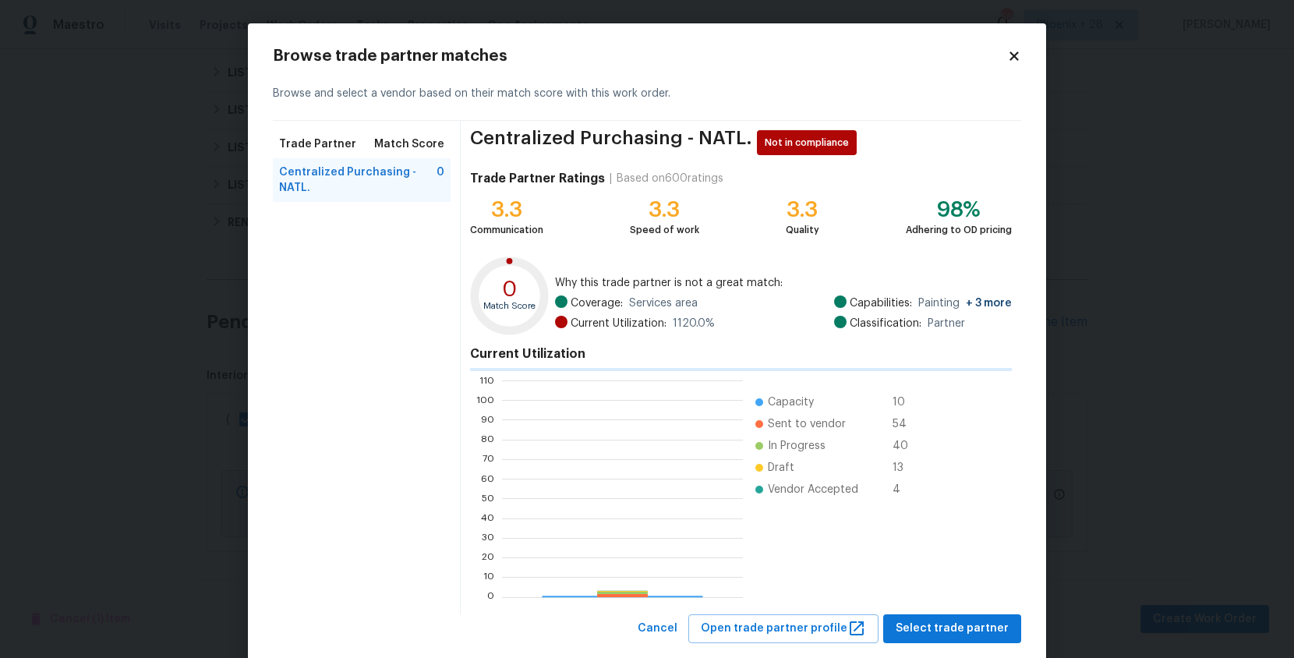
scroll to position [218, 241]
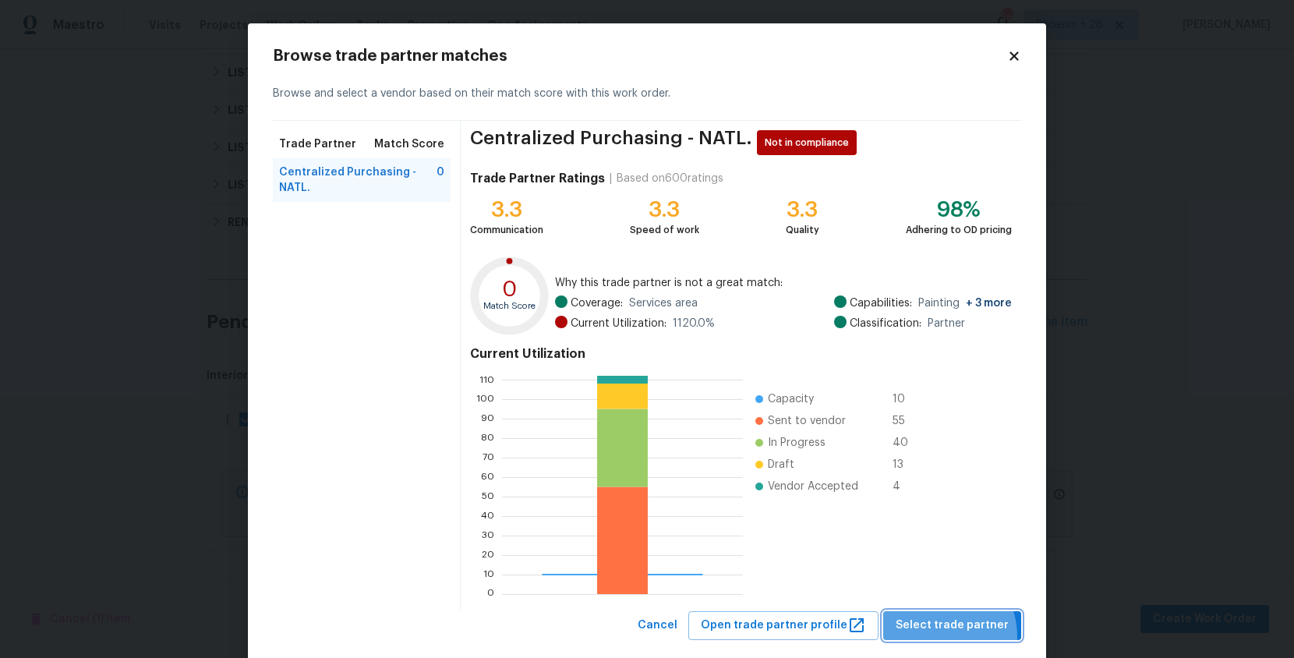
click at [934, 637] on button "Select trade partner" at bounding box center [952, 625] width 138 height 29
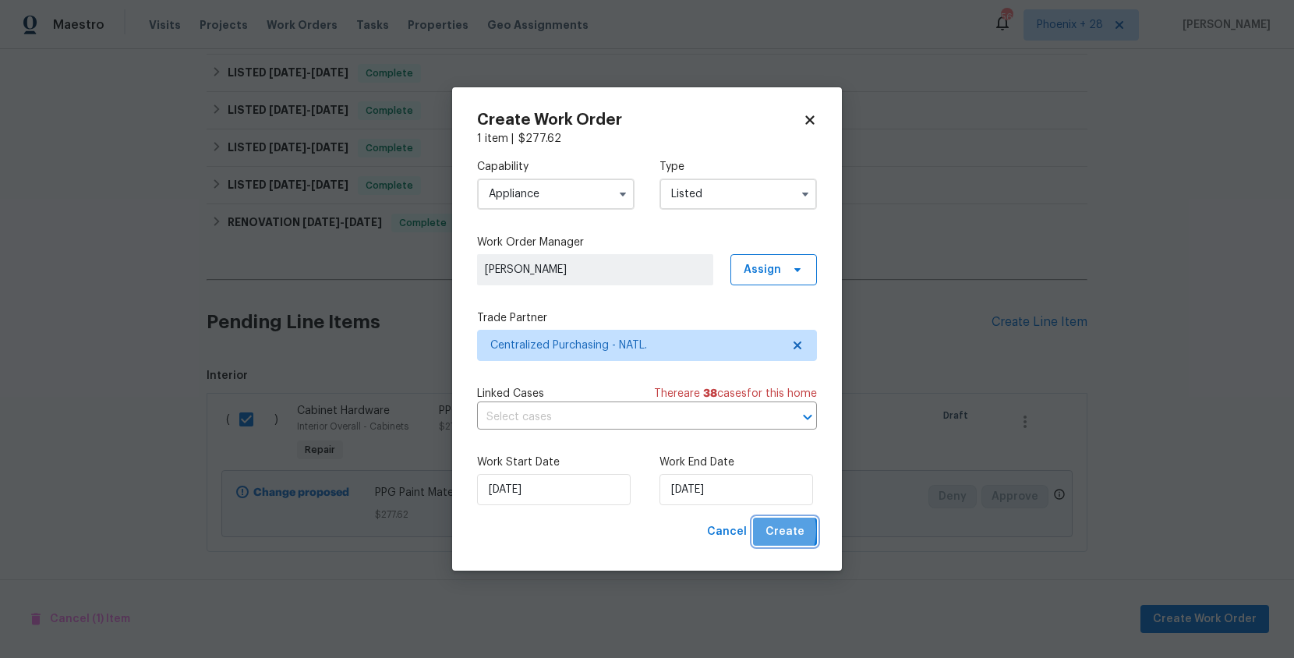
click at [759, 530] on button "Create" at bounding box center [785, 532] width 64 height 29
checkbox input "false"
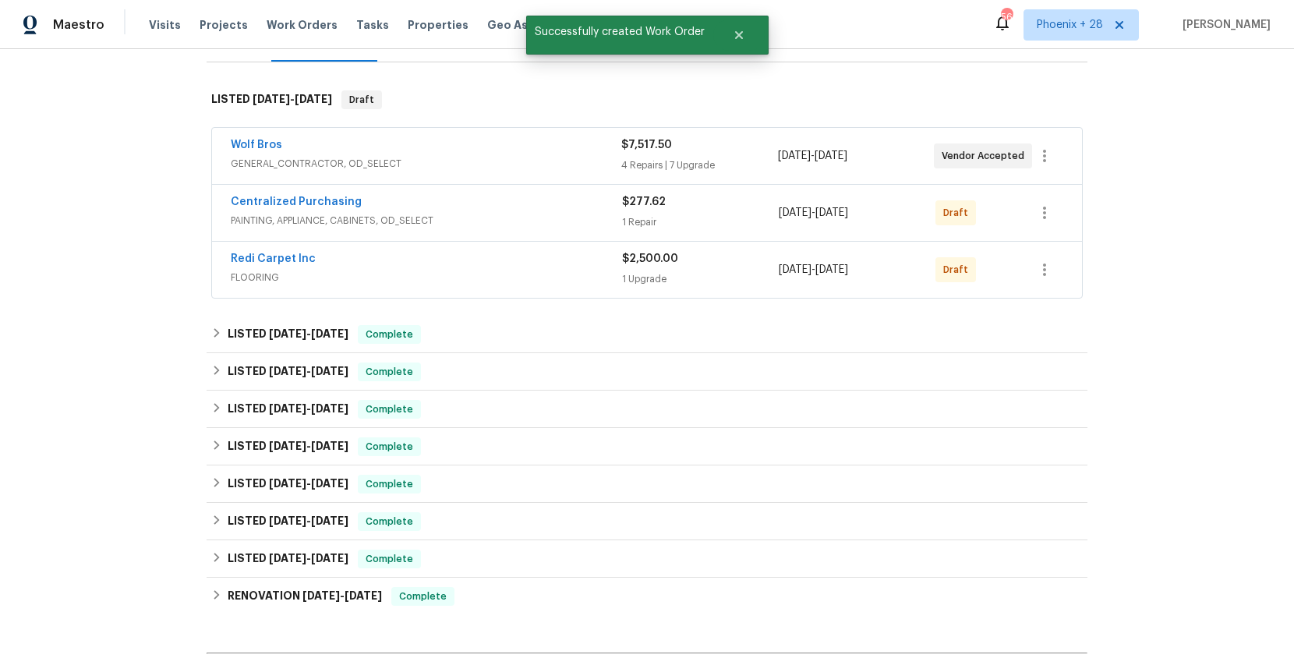
scroll to position [217, 0]
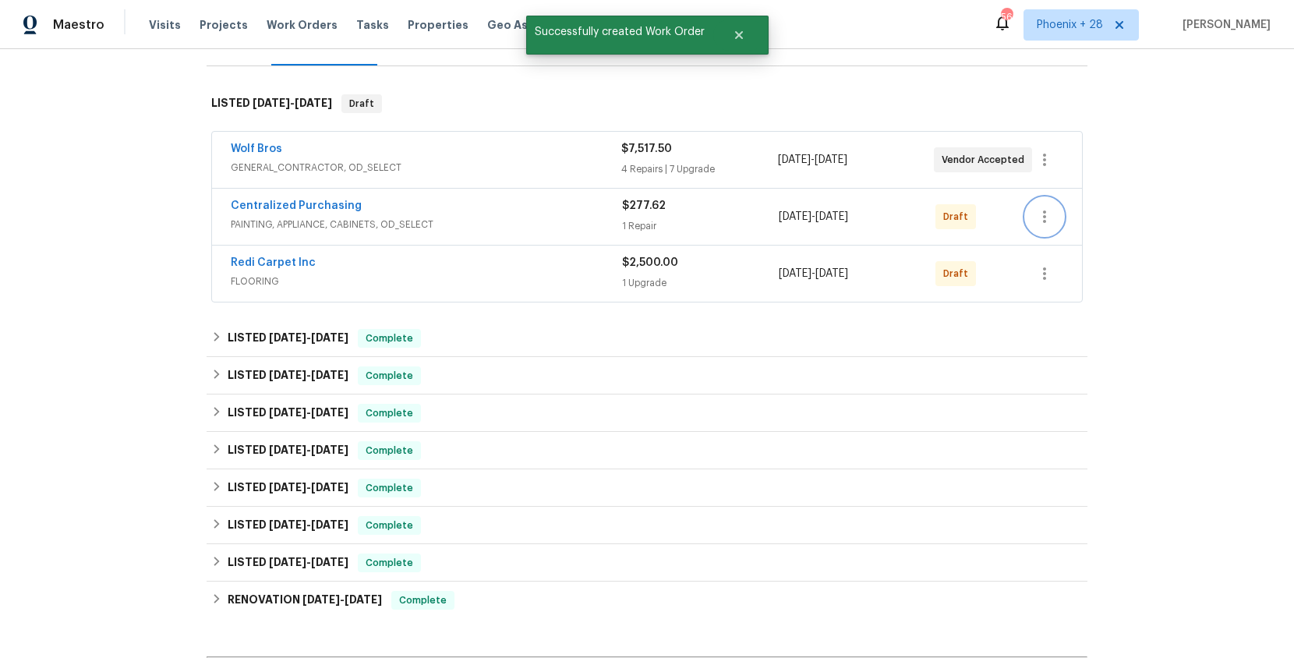
click at [1047, 216] on icon "button" at bounding box center [1044, 216] width 19 height 19
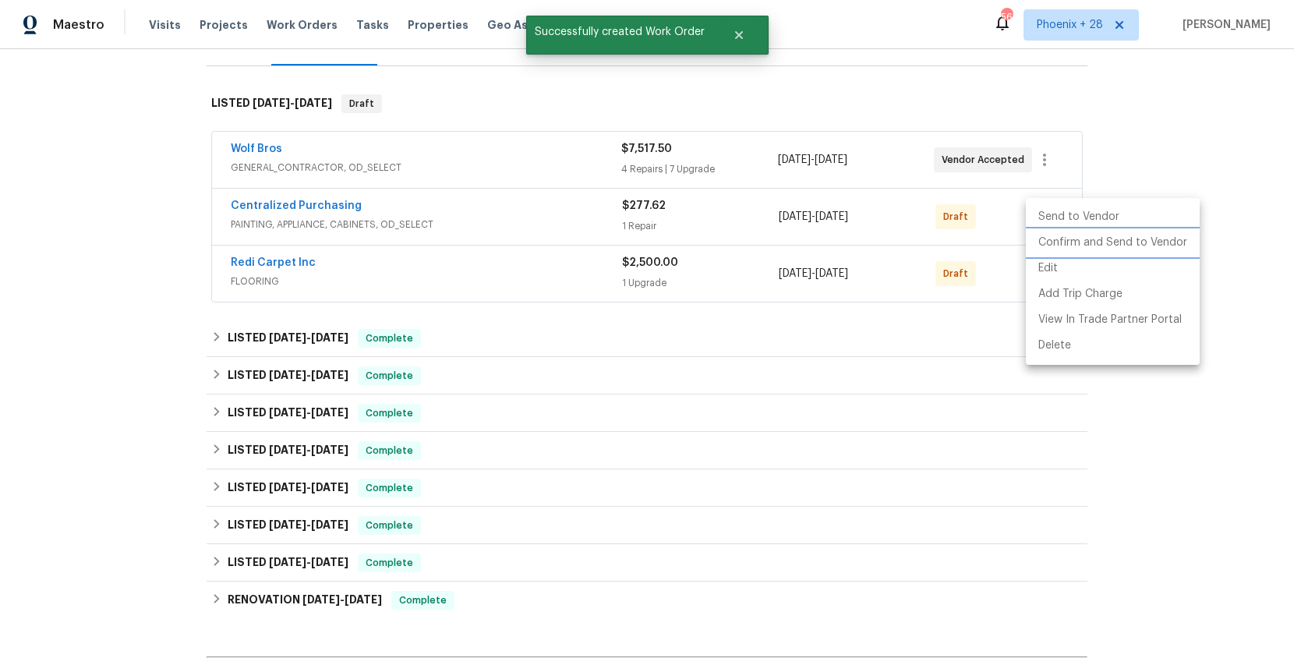
click at [1048, 234] on li "Confirm and Send to Vendor" at bounding box center [1113, 243] width 174 height 26
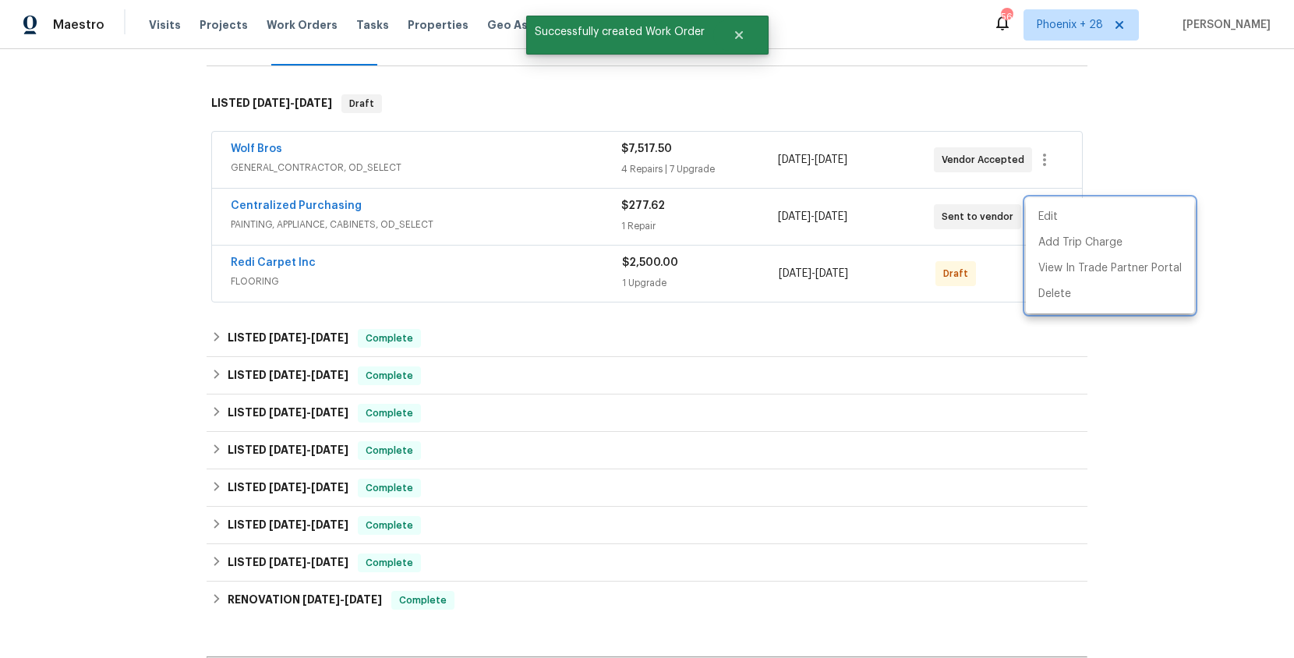
drag, startPoint x: 301, startPoint y: 246, endPoint x: 294, endPoint y: 214, distance: 32.0
click at [300, 244] on div at bounding box center [647, 329] width 1294 height 658
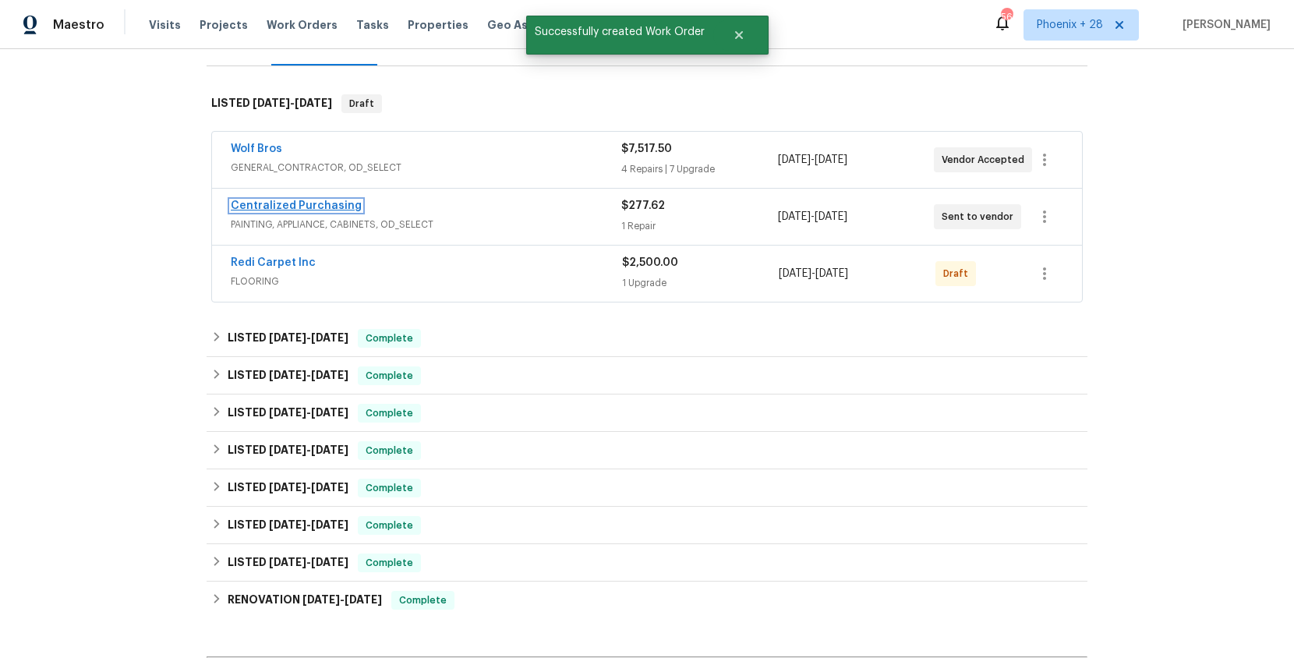
click at [292, 206] on link "Centralized Purchasing" at bounding box center [296, 205] width 131 height 11
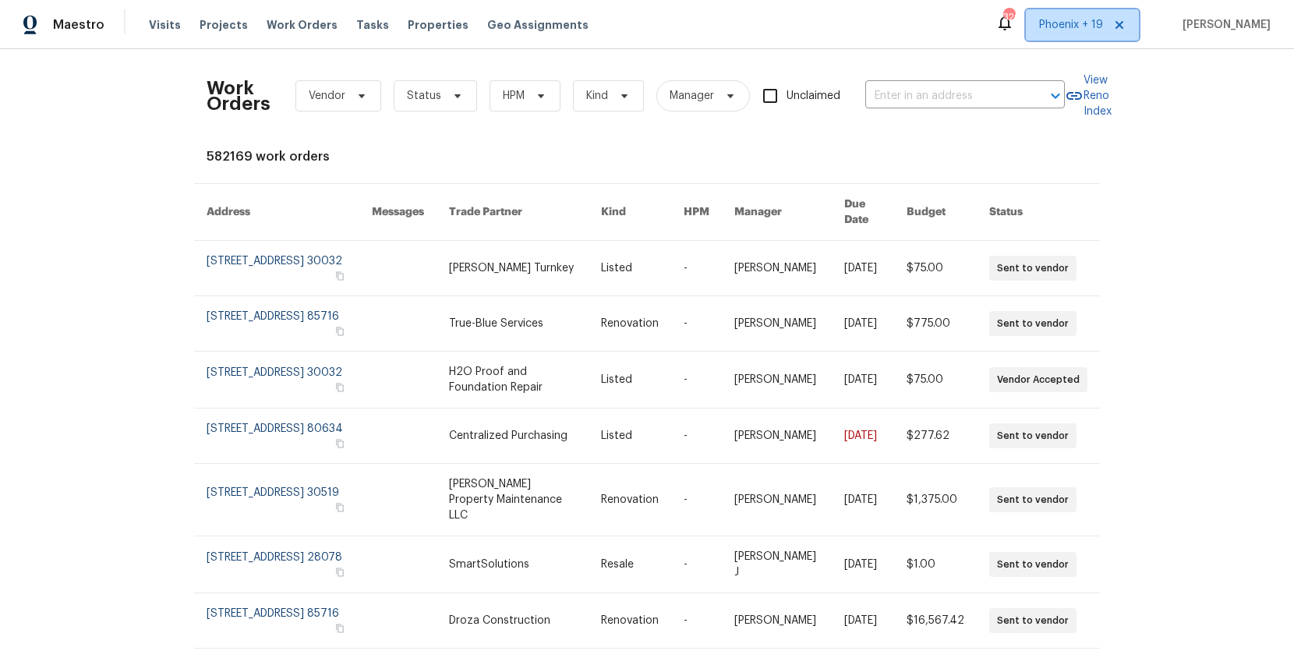
click at [1066, 30] on span "Phoenix + 19" at bounding box center [1071, 25] width 64 height 16
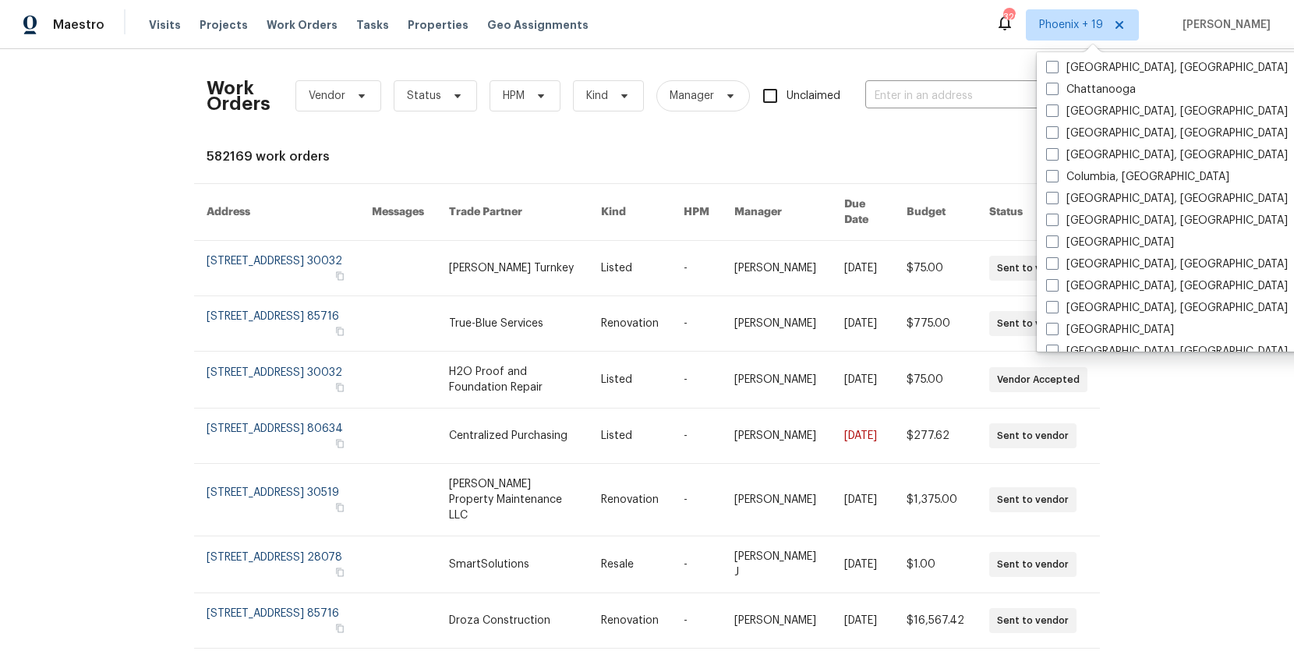
scroll to position [931, 0]
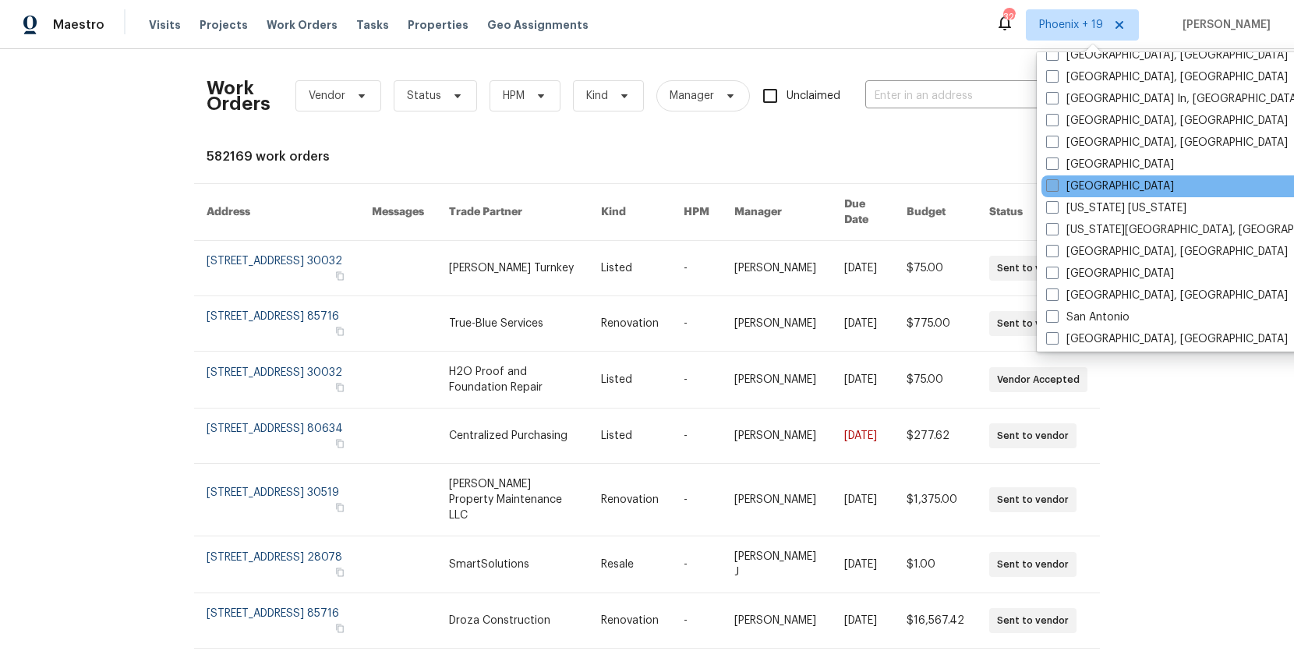
click at [1072, 184] on label "[GEOGRAPHIC_DATA]" at bounding box center [1110, 186] width 128 height 16
click at [1056, 184] on input "[GEOGRAPHIC_DATA]" at bounding box center [1051, 183] width 10 height 10
checkbox input "true"
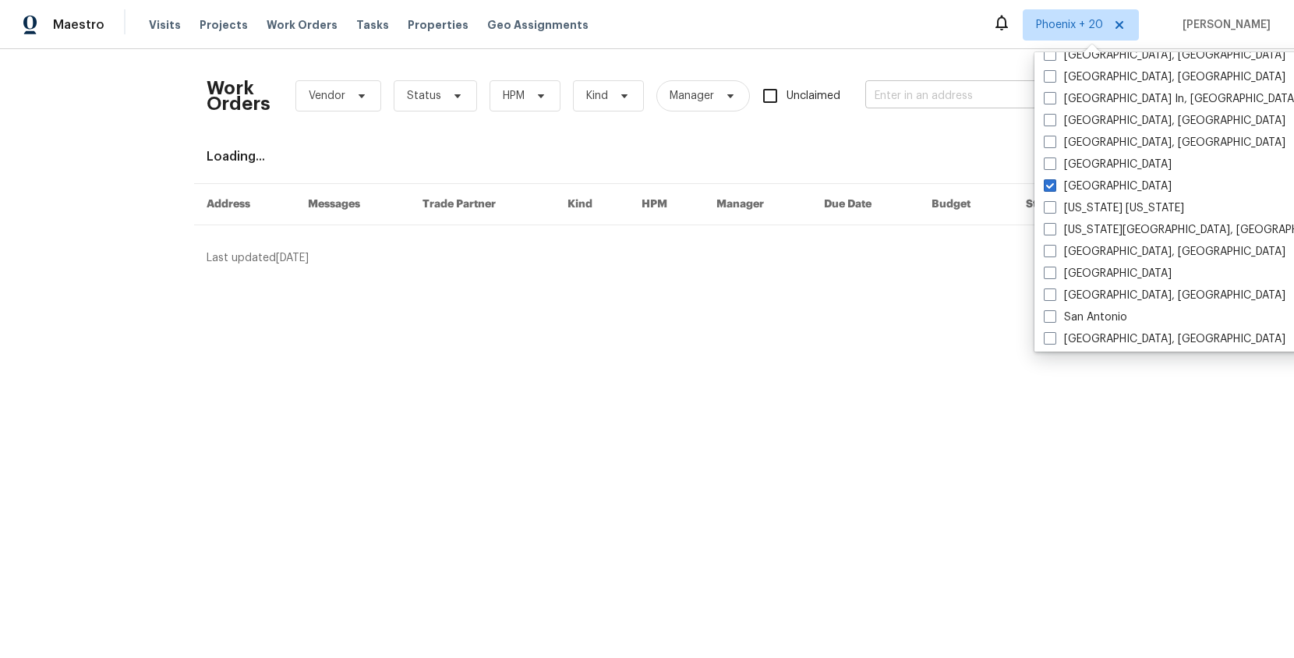
click at [985, 104] on input "text" at bounding box center [943, 96] width 156 height 24
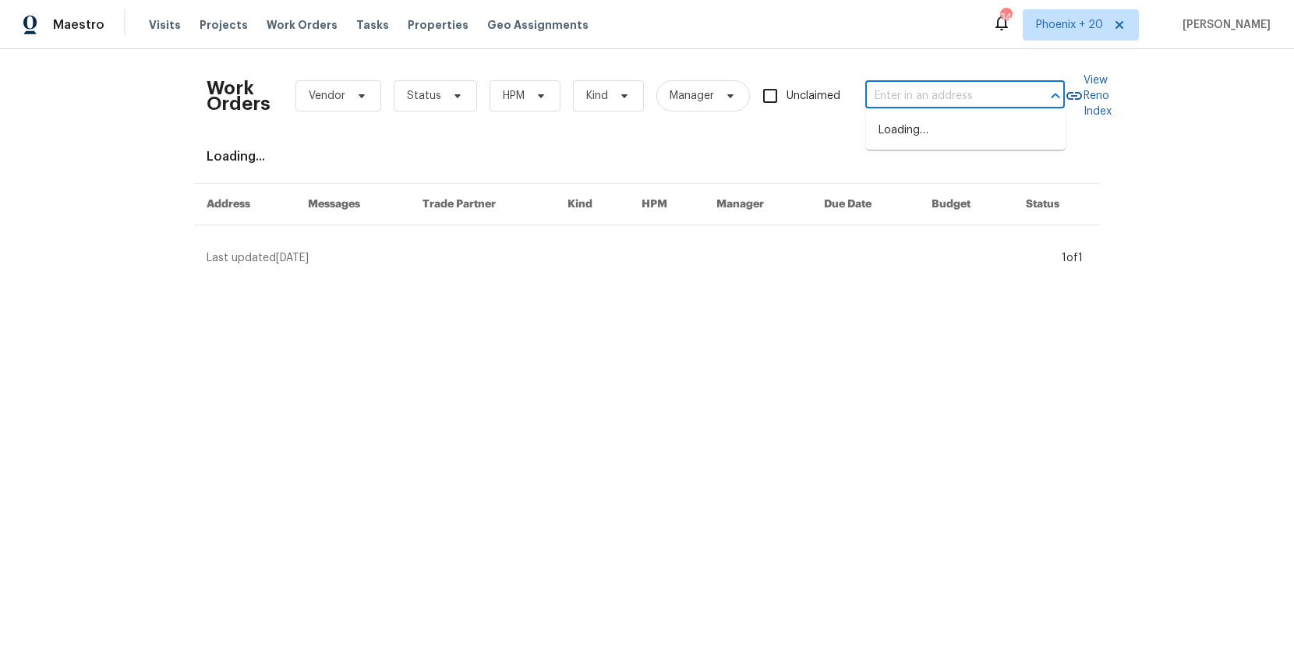
paste input "106 Cottonwood Dr, Shelbyville, TN 37160"
type input "106 Cottonwood Dr, Shelbyville, TN 37160"
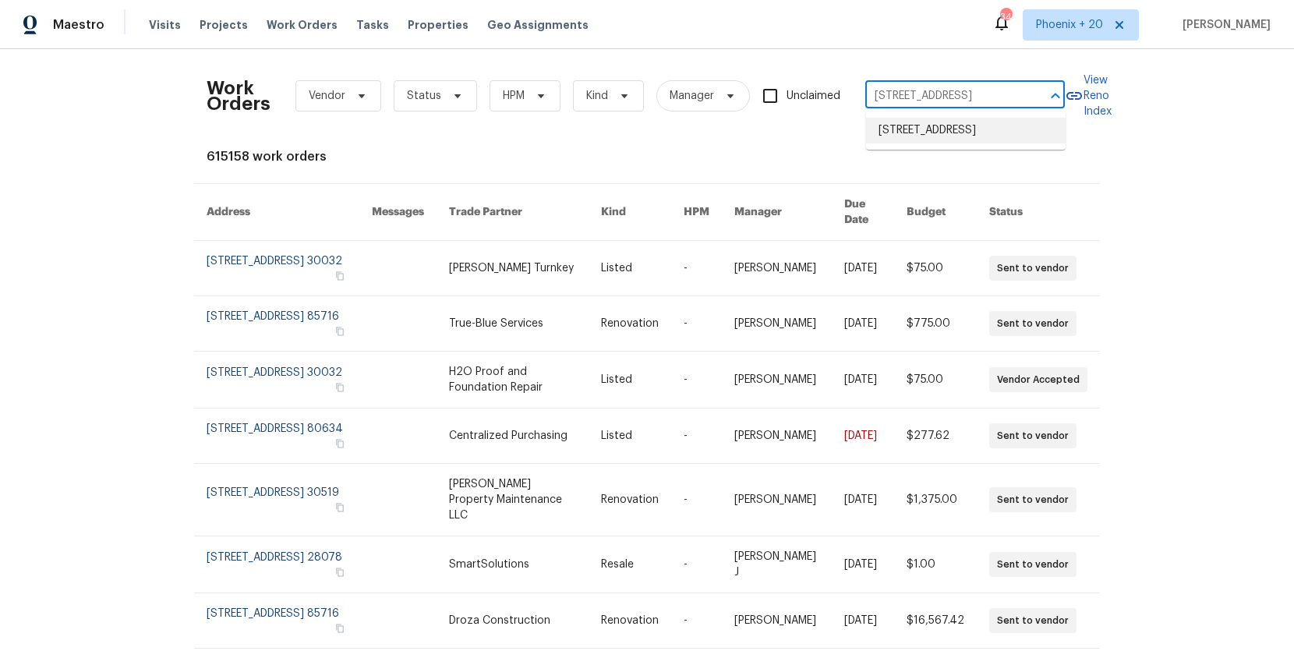
click at [966, 129] on li "106 Cottonwood Dr, Shelbyville, TN 37160" at bounding box center [966, 131] width 200 height 26
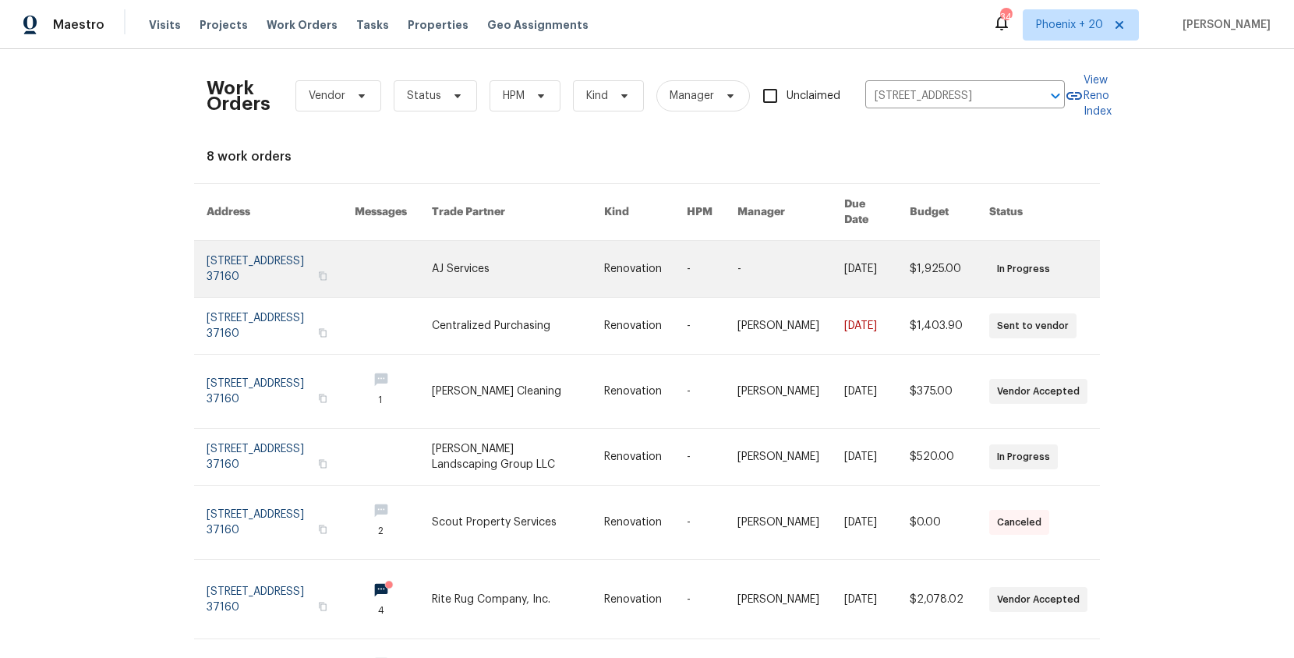
click at [400, 272] on link at bounding box center [393, 269] width 77 height 56
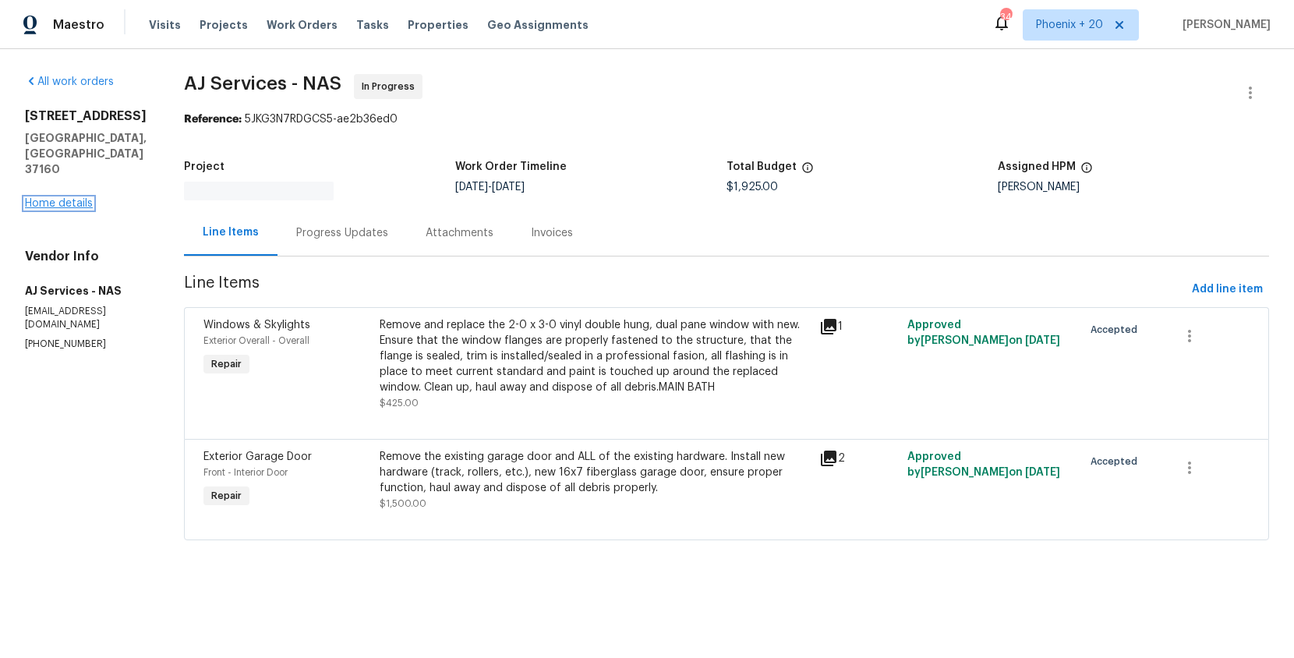
click at [39, 198] on link "Home details" at bounding box center [59, 203] width 68 height 11
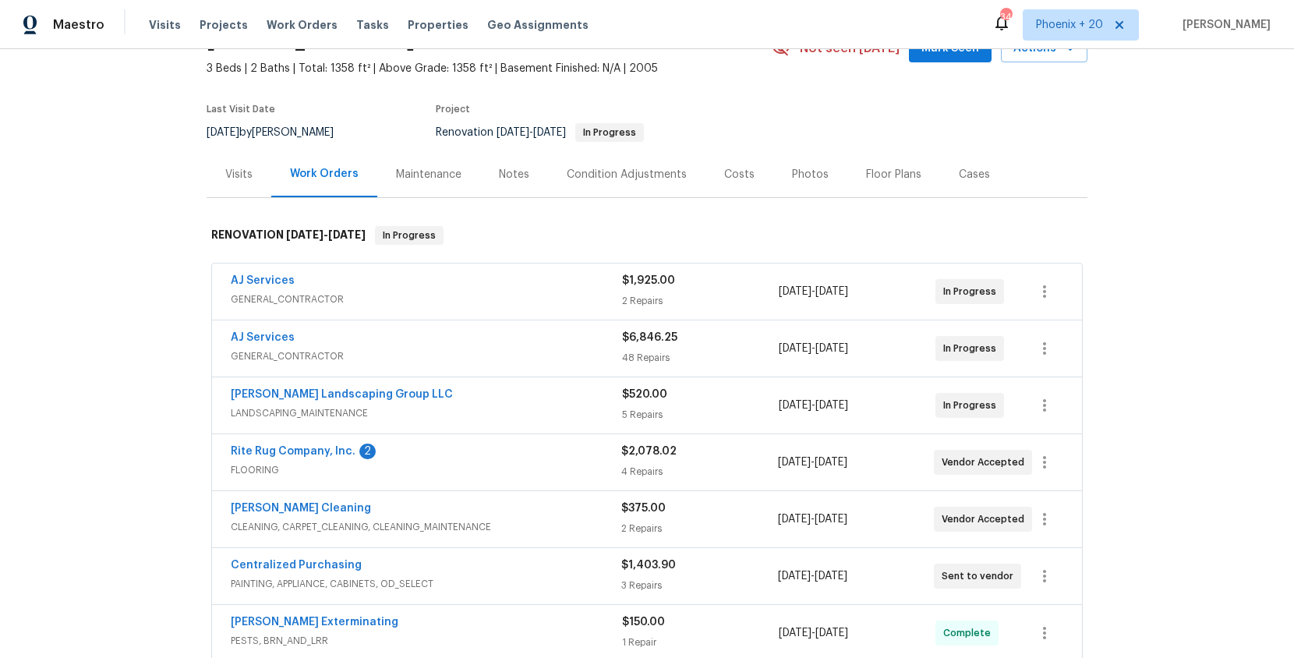
scroll to position [106, 0]
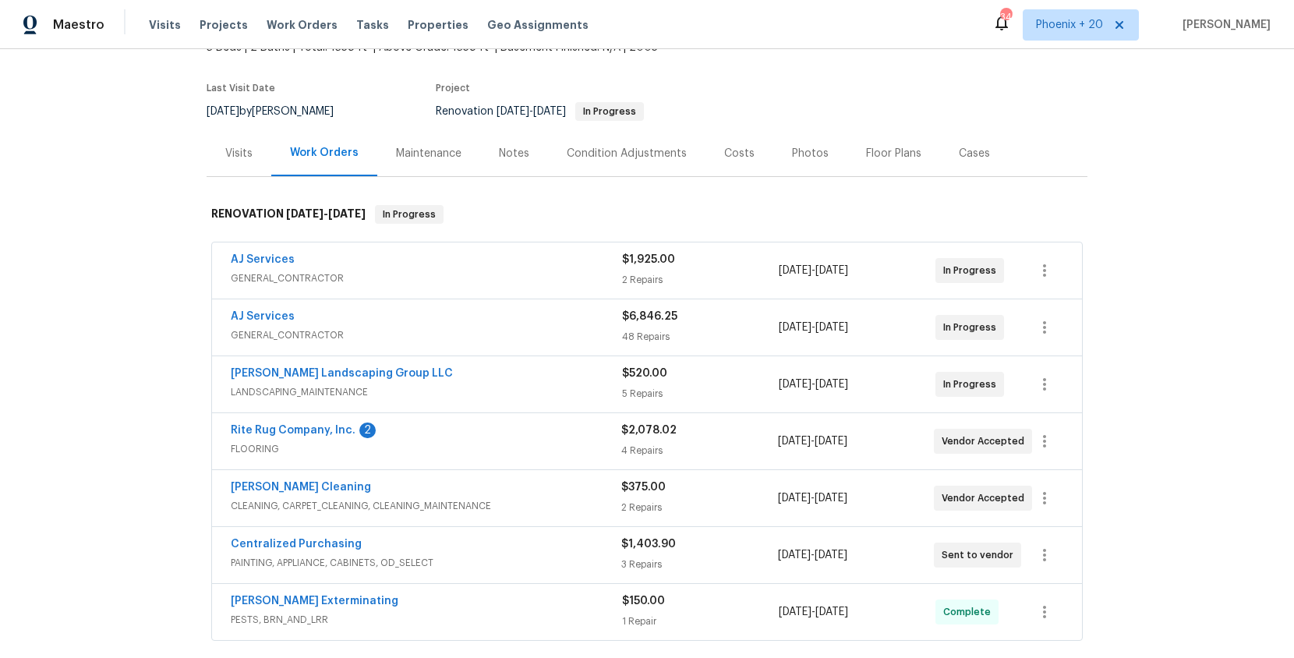
click at [326, 552] on div "Centralized Purchasing" at bounding box center [426, 545] width 390 height 19
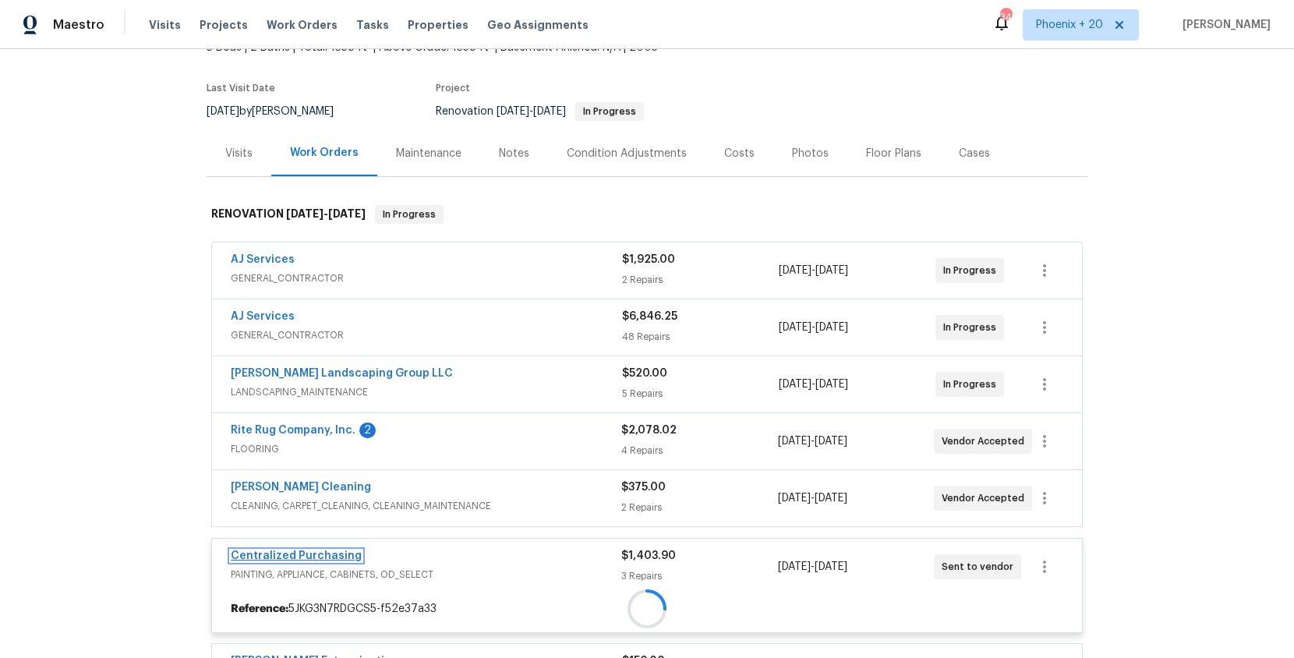
click at [325, 551] on link "Centralized Purchasing" at bounding box center [296, 555] width 131 height 11
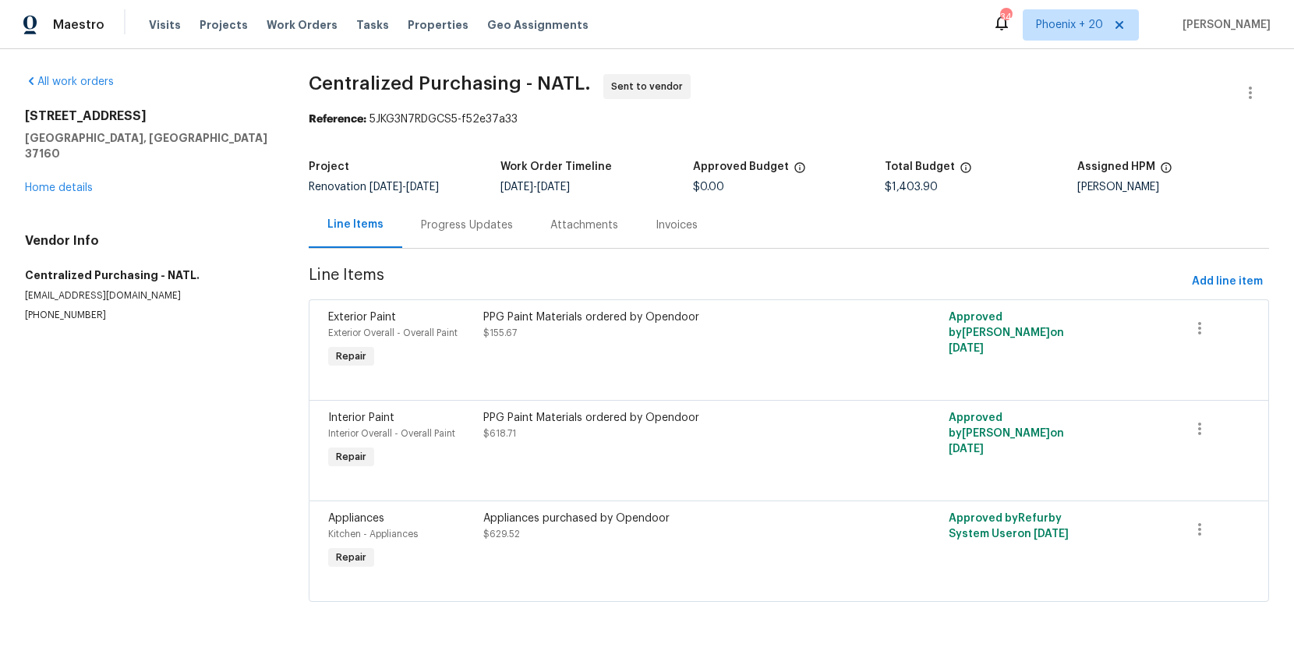
drag, startPoint x: 1254, startPoint y: 256, endPoint x: 1239, endPoint y: 280, distance: 28.8
click at [1254, 256] on section "Centralized Purchasing - NATL. Sent to vendor Reference: 5JKG3N7RDGCS5-f52e37a3…" at bounding box center [789, 347] width 960 height 546
click at [1239, 280] on span "Add line item" at bounding box center [1227, 281] width 71 height 19
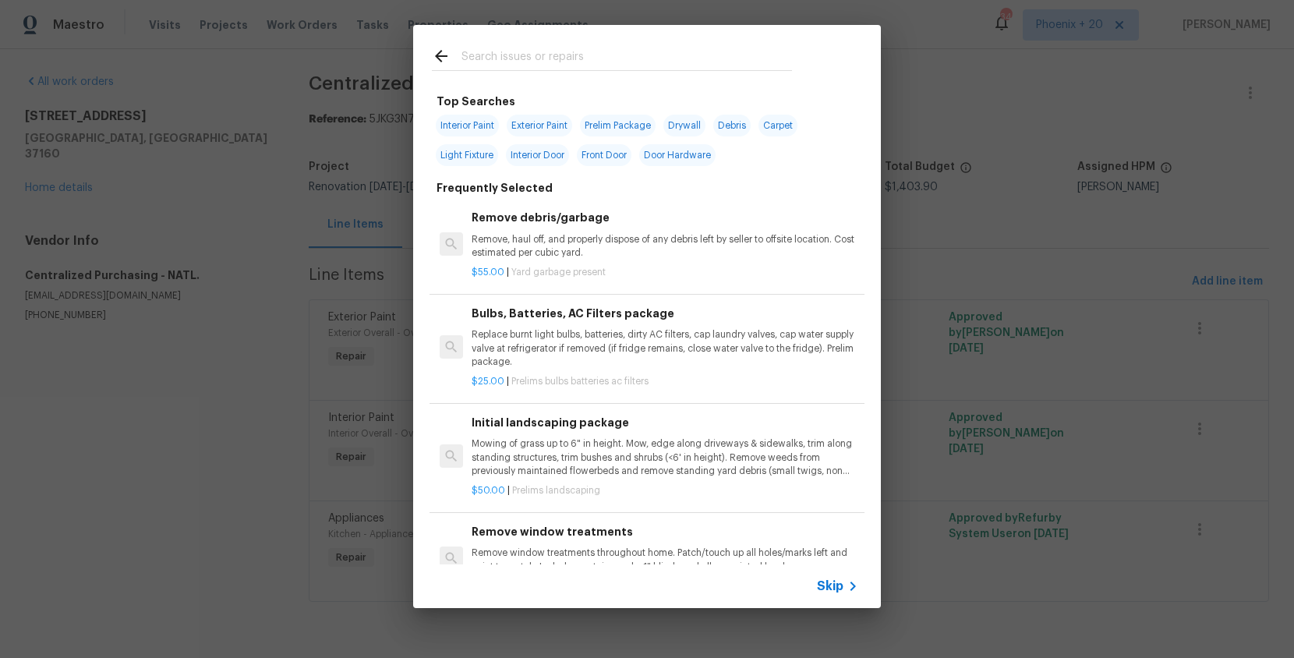
click at [656, 59] on input "text" at bounding box center [626, 58] width 330 height 23
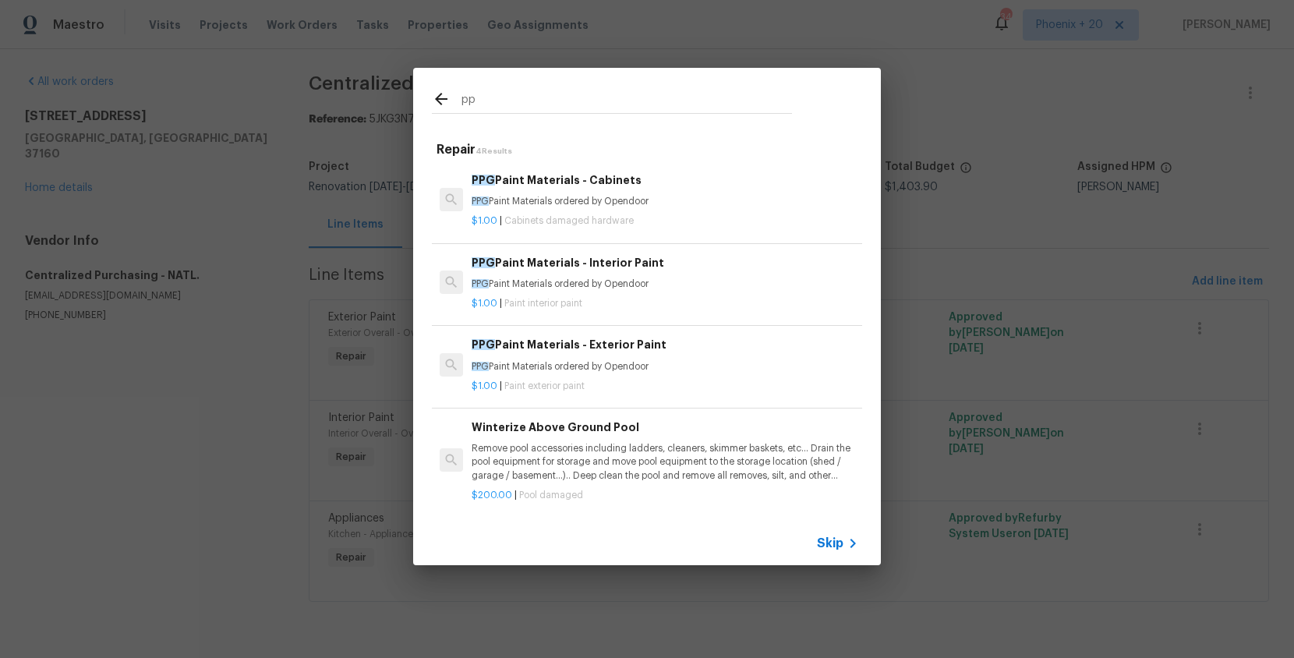
type input "p"
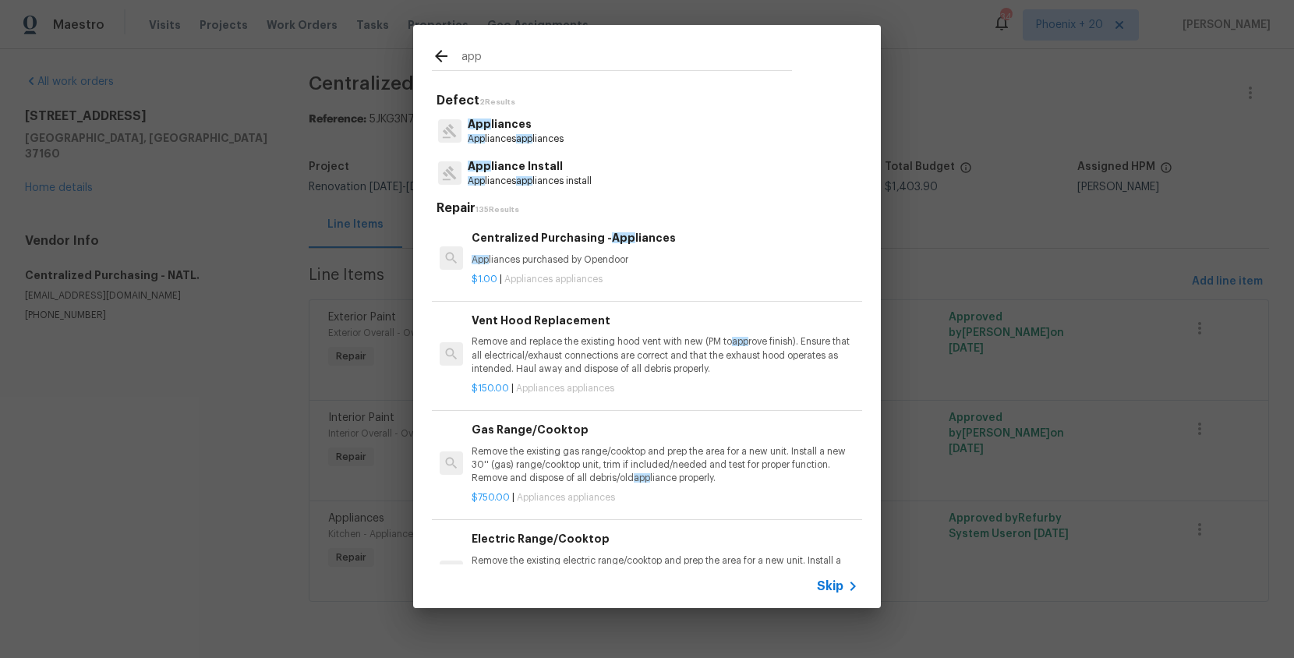
type input "app"
click at [703, 257] on p "App liances purchased by Opendoor" at bounding box center [665, 259] width 387 height 13
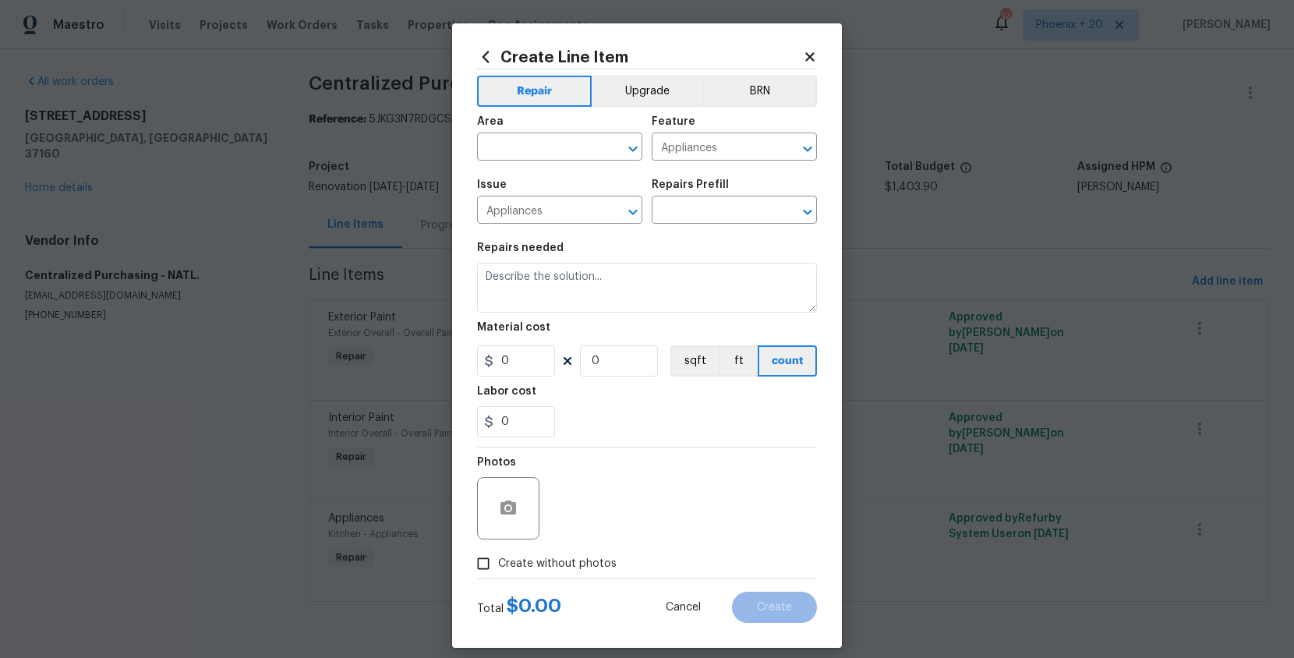
type input "Centralized Purchasing - Appliances $1.00"
type textarea "Appliances purchased by Opendoor"
type input "1"
drag, startPoint x: 813, startPoint y: 55, endPoint x: 761, endPoint y: 40, distance: 53.5
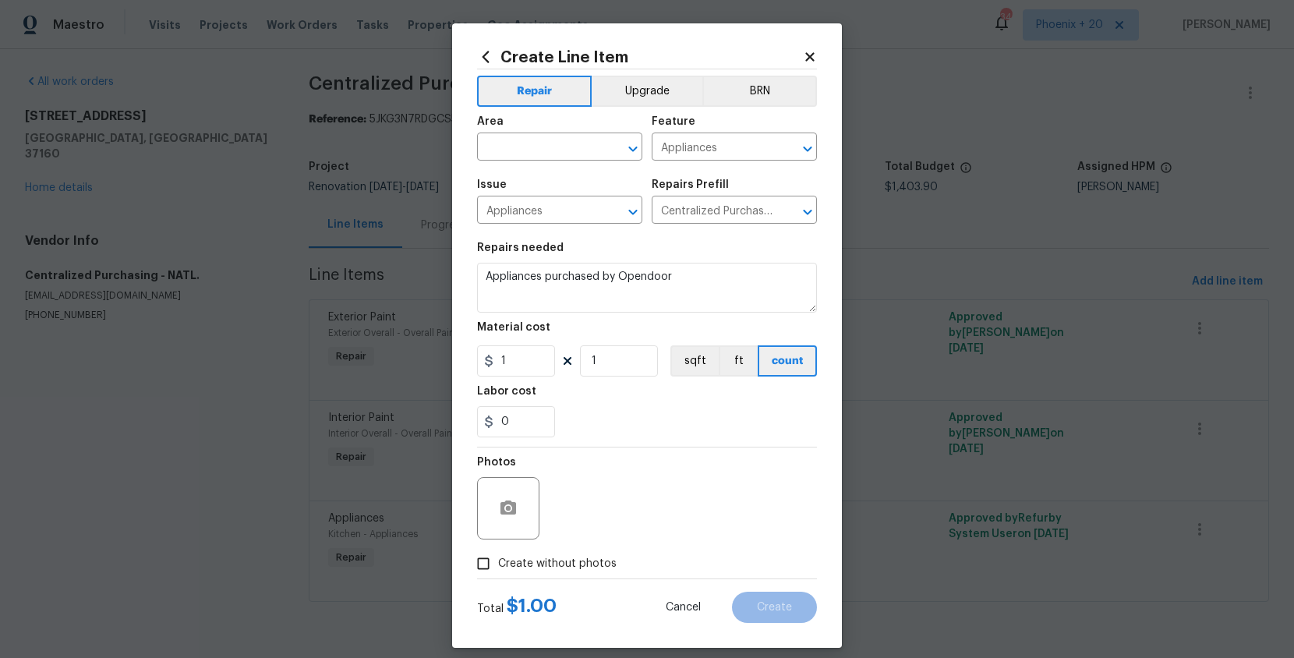
click at [813, 55] on icon at bounding box center [809, 56] width 9 height 9
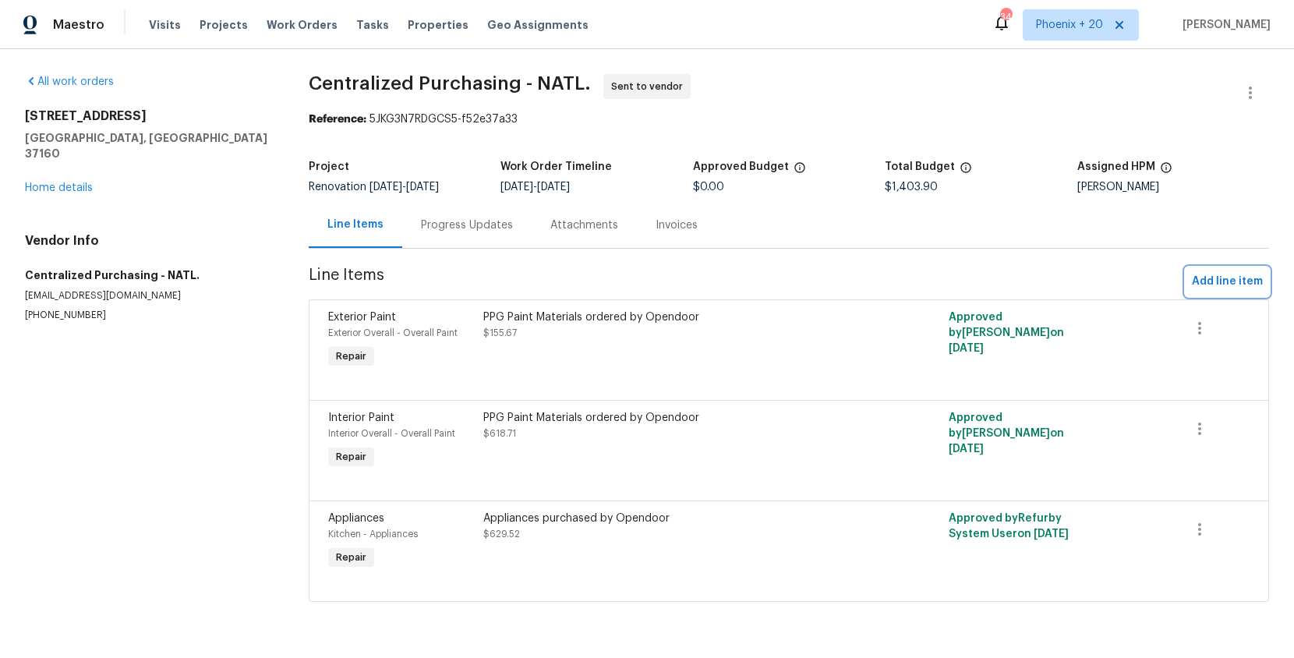
click at [1216, 284] on span "Add line item" at bounding box center [1227, 281] width 71 height 19
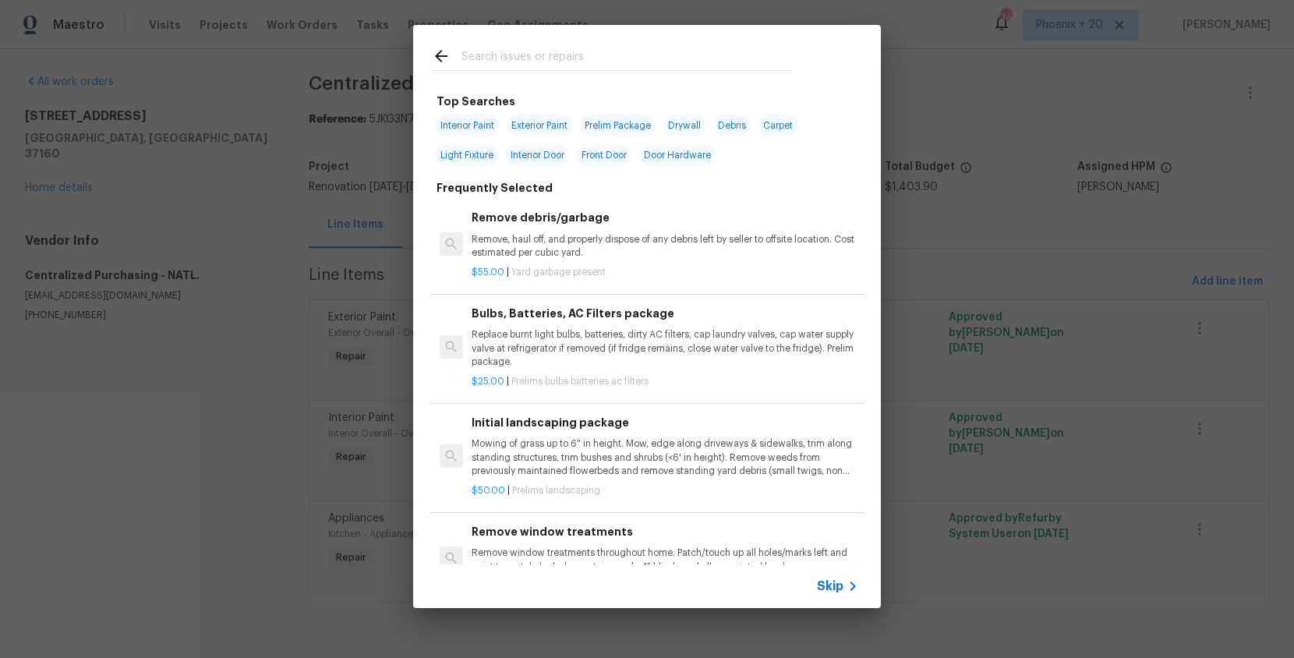
click at [661, 51] on input "text" at bounding box center [626, 58] width 330 height 23
click at [662, 61] on input "text" at bounding box center [626, 58] width 330 height 23
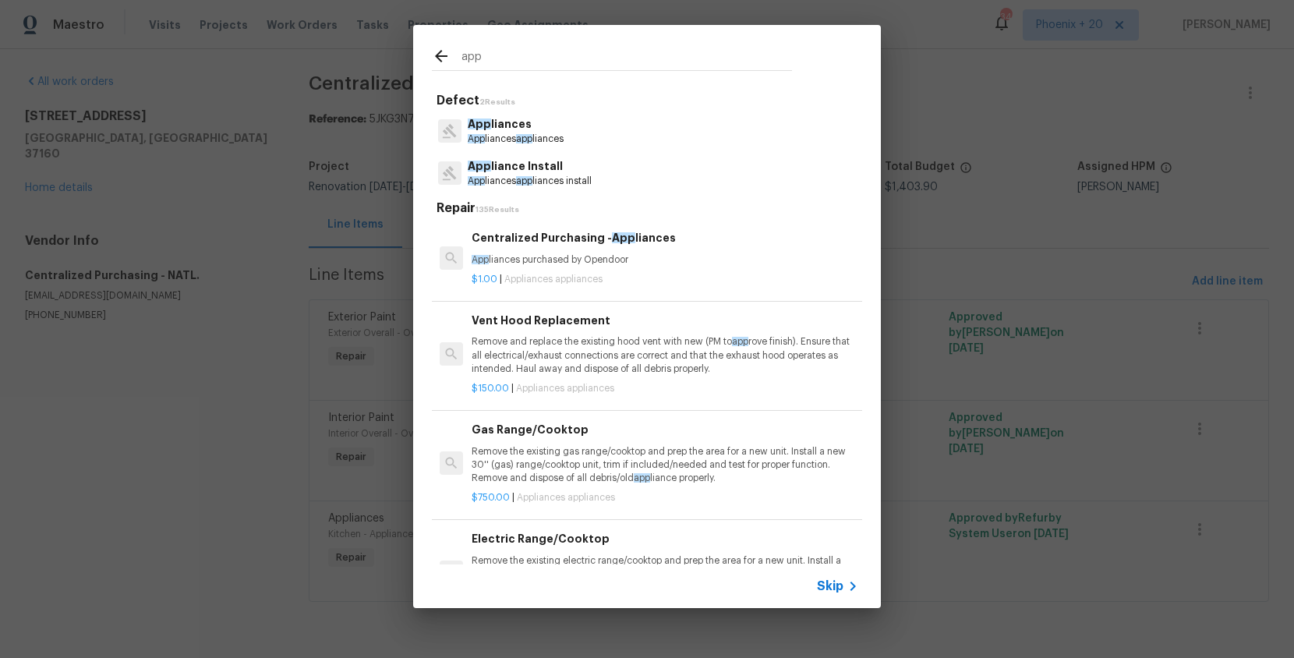
type input "app"
click at [666, 231] on h6 "Centralized Purchasing - App liances" at bounding box center [665, 237] width 387 height 17
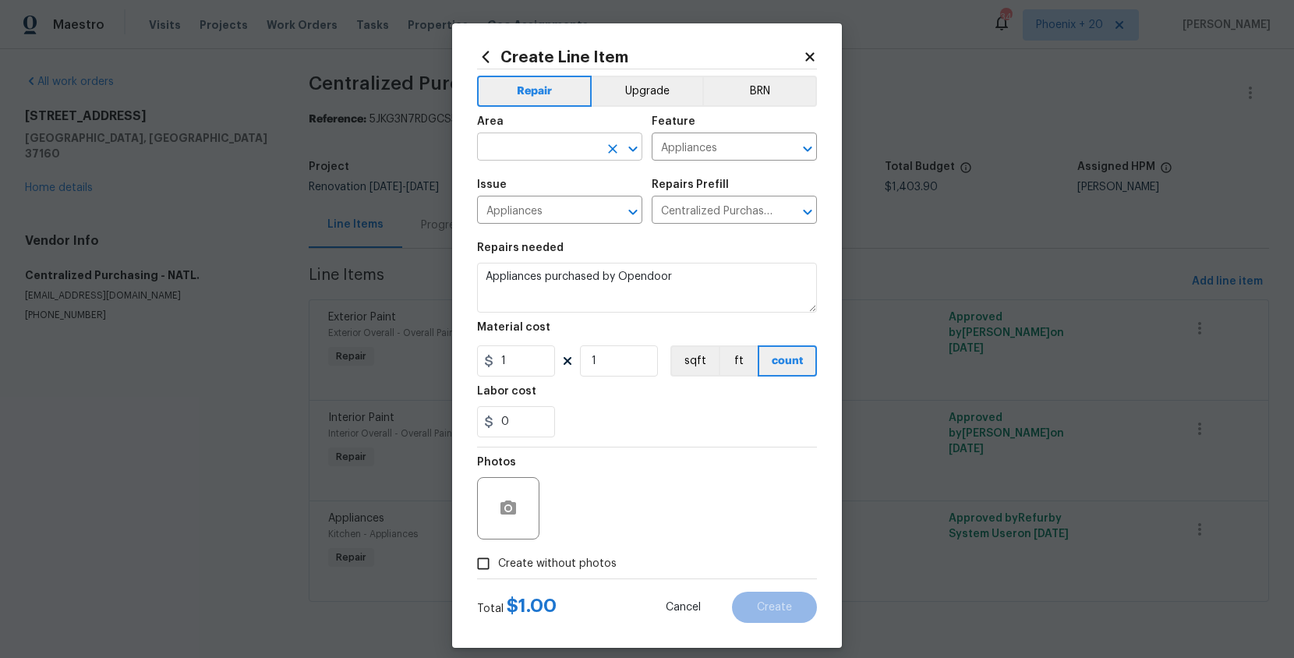
drag, startPoint x: 528, startPoint y: 132, endPoint x: 531, endPoint y: 140, distance: 8.9
click at [530, 136] on figure "Area ​" at bounding box center [559, 138] width 165 height 44
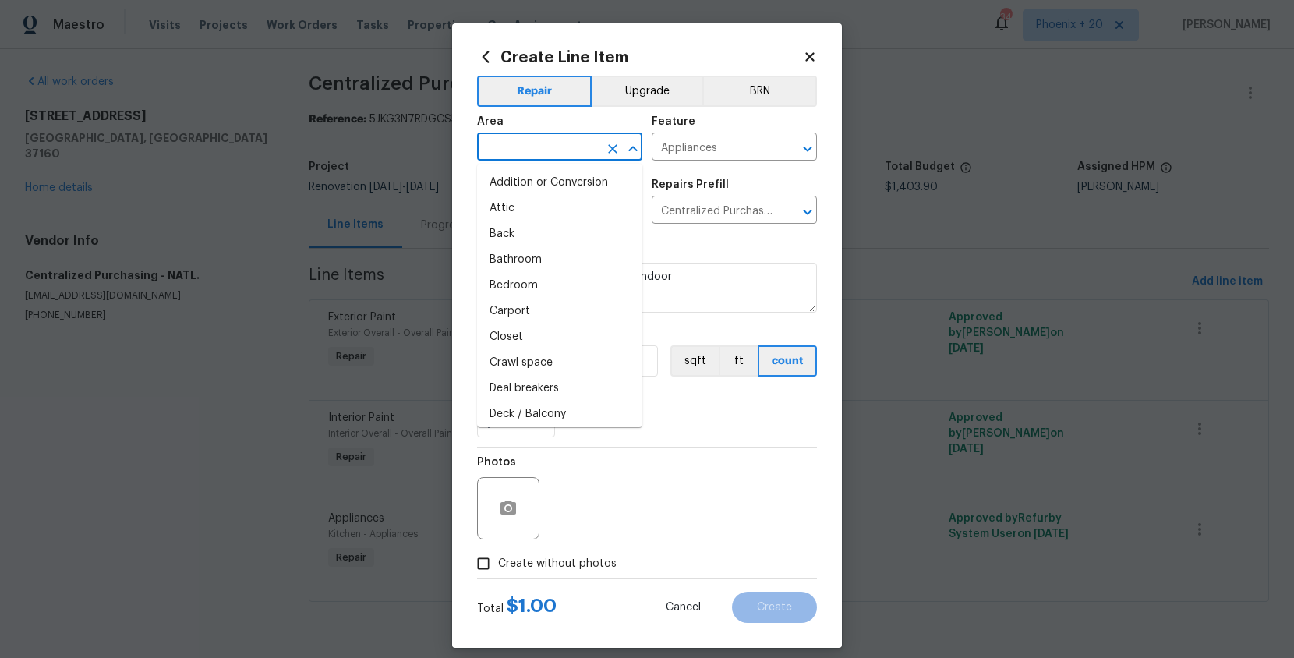
click at [531, 140] on input "text" at bounding box center [538, 148] width 122 height 24
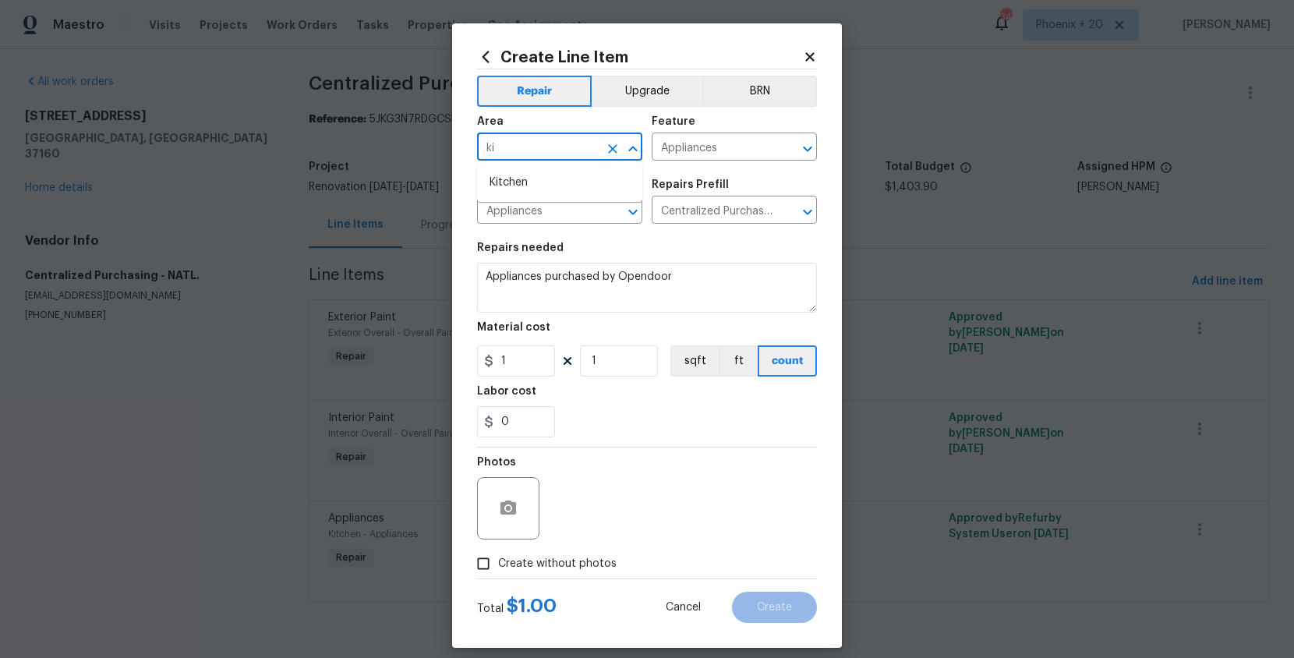
drag, startPoint x: 534, startPoint y: 158, endPoint x: 535, endPoint y: 167, distance: 8.6
click at [535, 161] on body "Maestro Visits Projects Work Orders Tasks Properties Geo Assignments 345 Phoeni…" at bounding box center [647, 322] width 1294 height 645
click at [539, 175] on li "Kitchen" at bounding box center [559, 183] width 165 height 26
type input "Kitchen"
click at [518, 352] on input "1" at bounding box center [516, 360] width 78 height 31
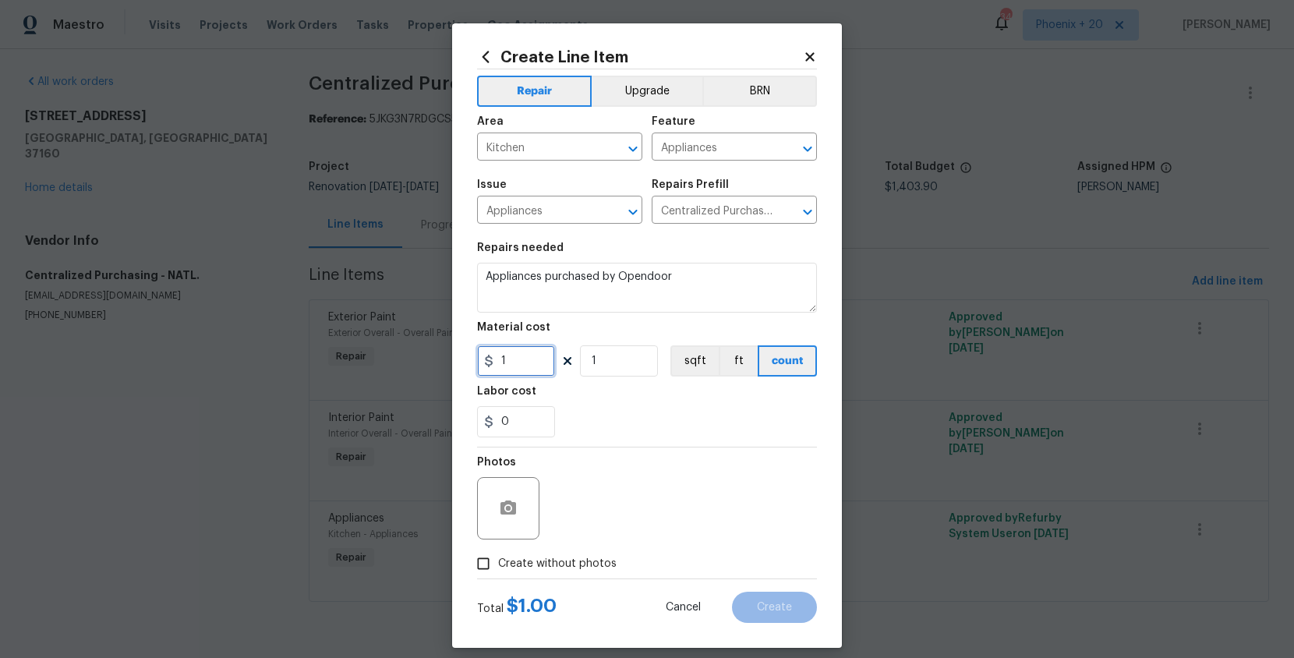
drag, startPoint x: 501, startPoint y: 359, endPoint x: 477, endPoint y: 357, distance: 24.2
click at [477, 357] on input "1" at bounding box center [516, 360] width 78 height 31
type input "60.18"
click at [581, 565] on span "Create without photos" at bounding box center [557, 564] width 118 height 16
click at [498, 565] on input "Create without photos" at bounding box center [483, 564] width 30 height 30
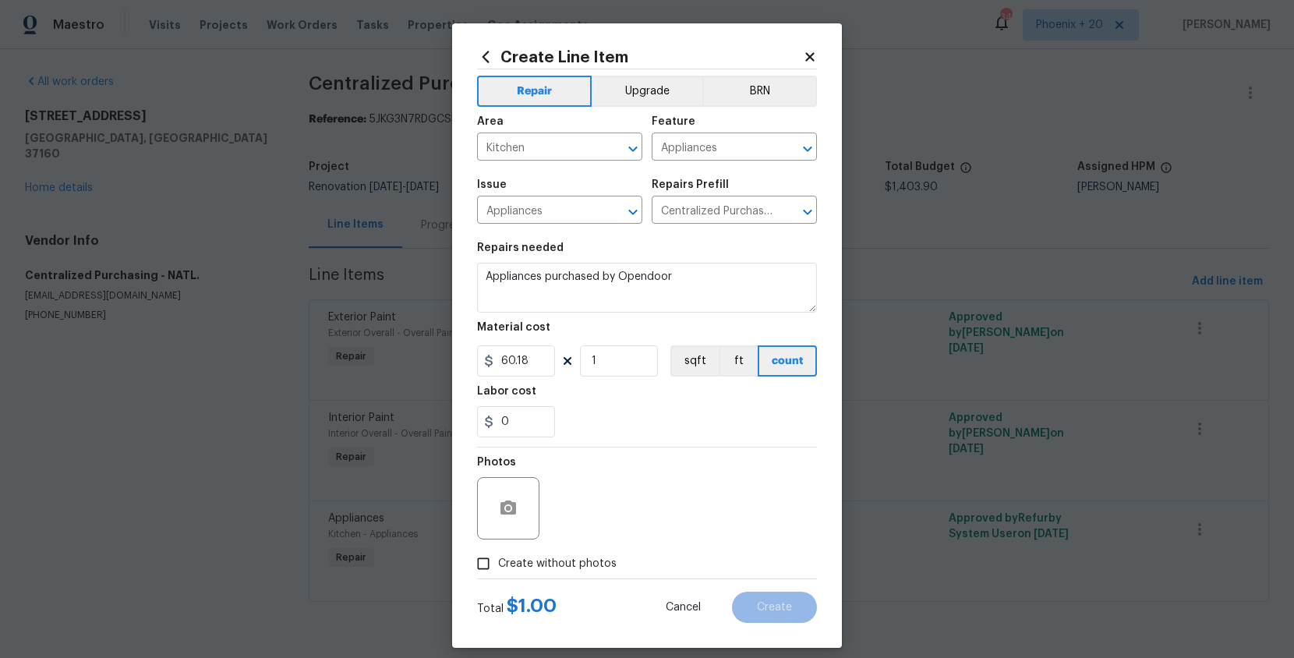
checkbox input "true"
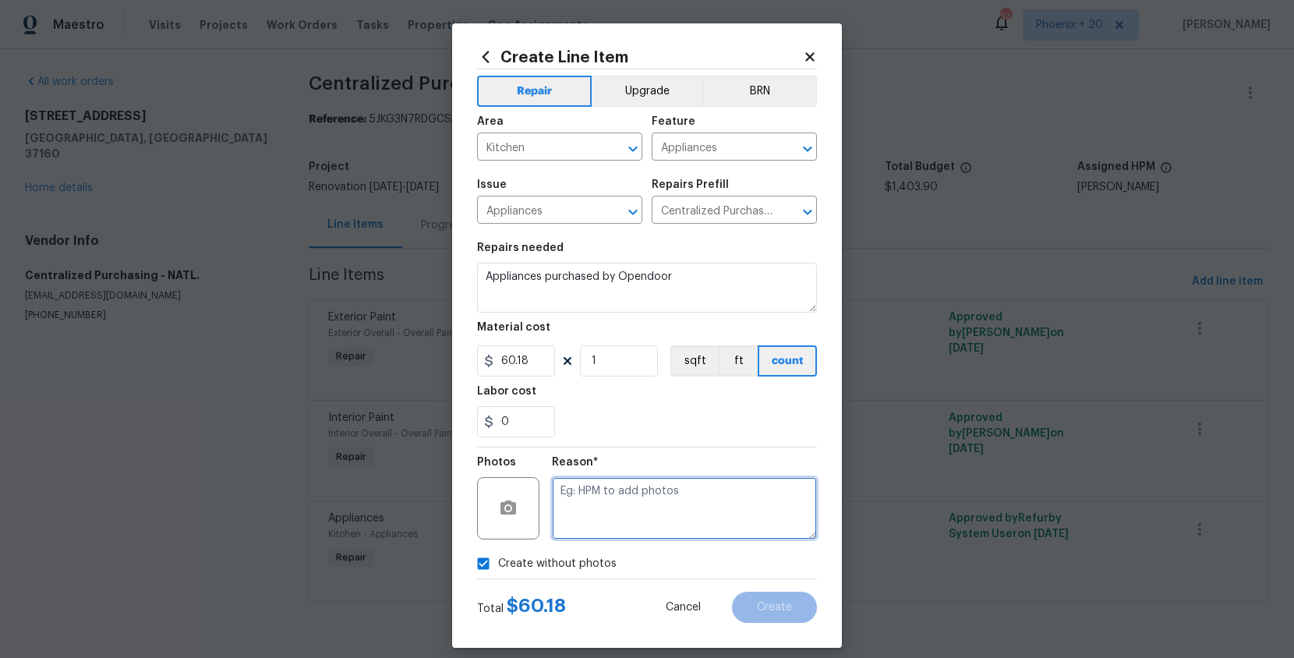
click at [597, 531] on textarea at bounding box center [684, 508] width 265 height 62
type textarea "NA"
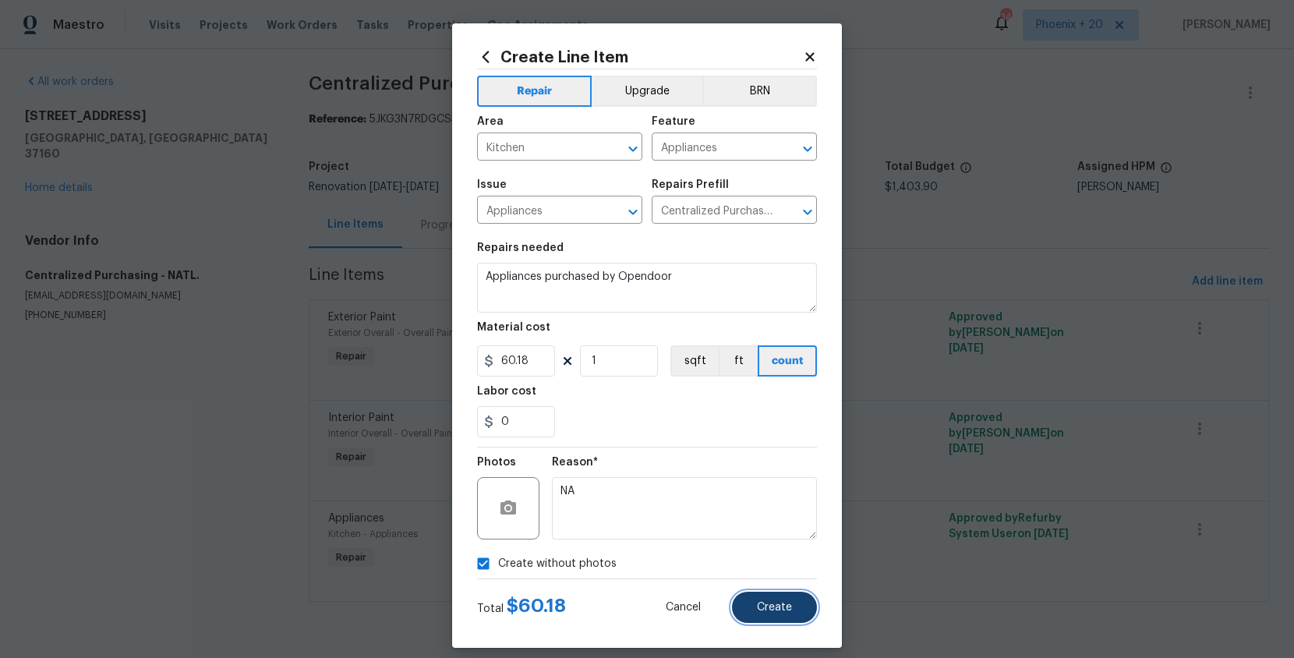
click at [763, 606] on span "Create" at bounding box center [774, 608] width 35 height 12
